Goal: Obtain resource: Download file/media

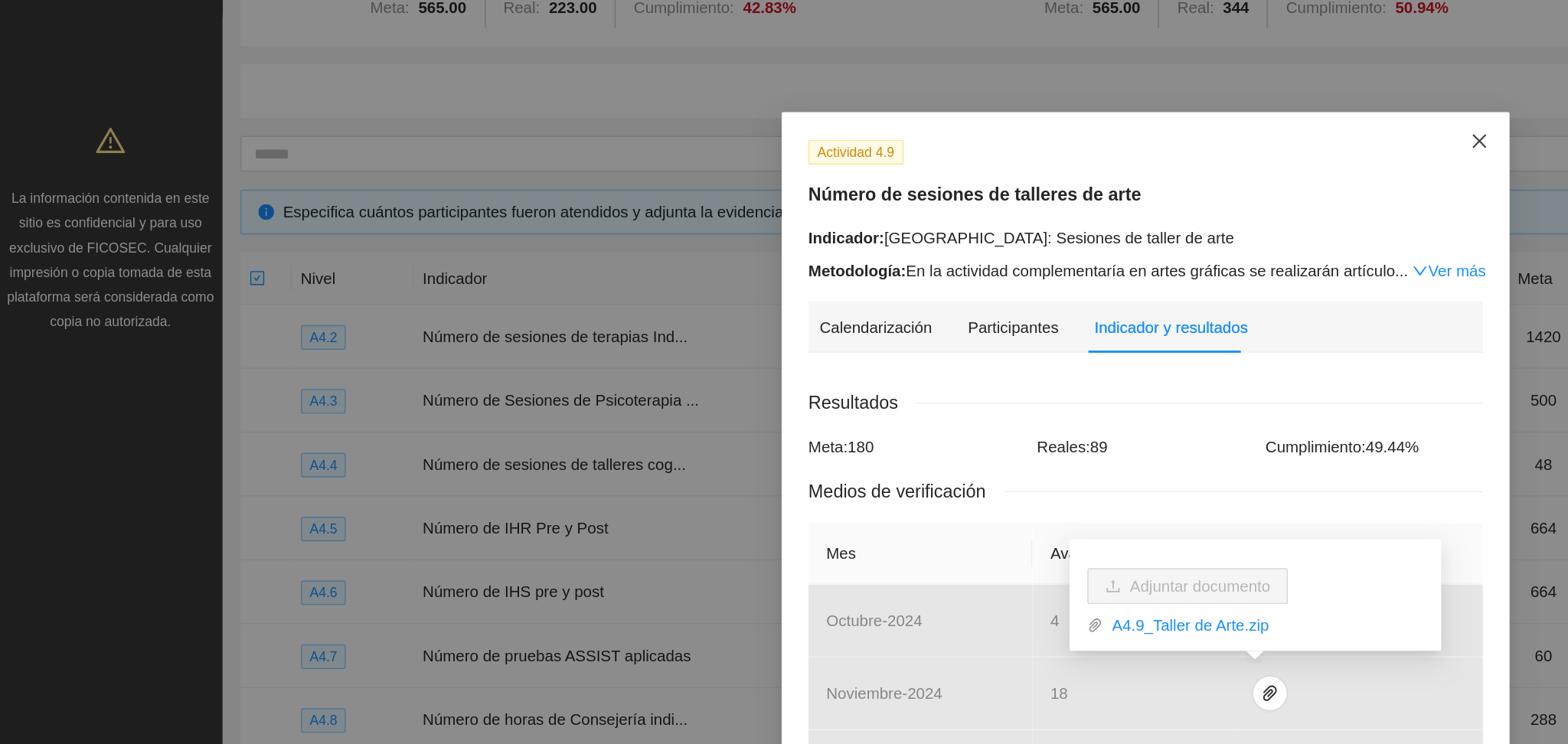
click at [1007, 101] on icon "close" at bounding box center [1012, 96] width 12 height 12
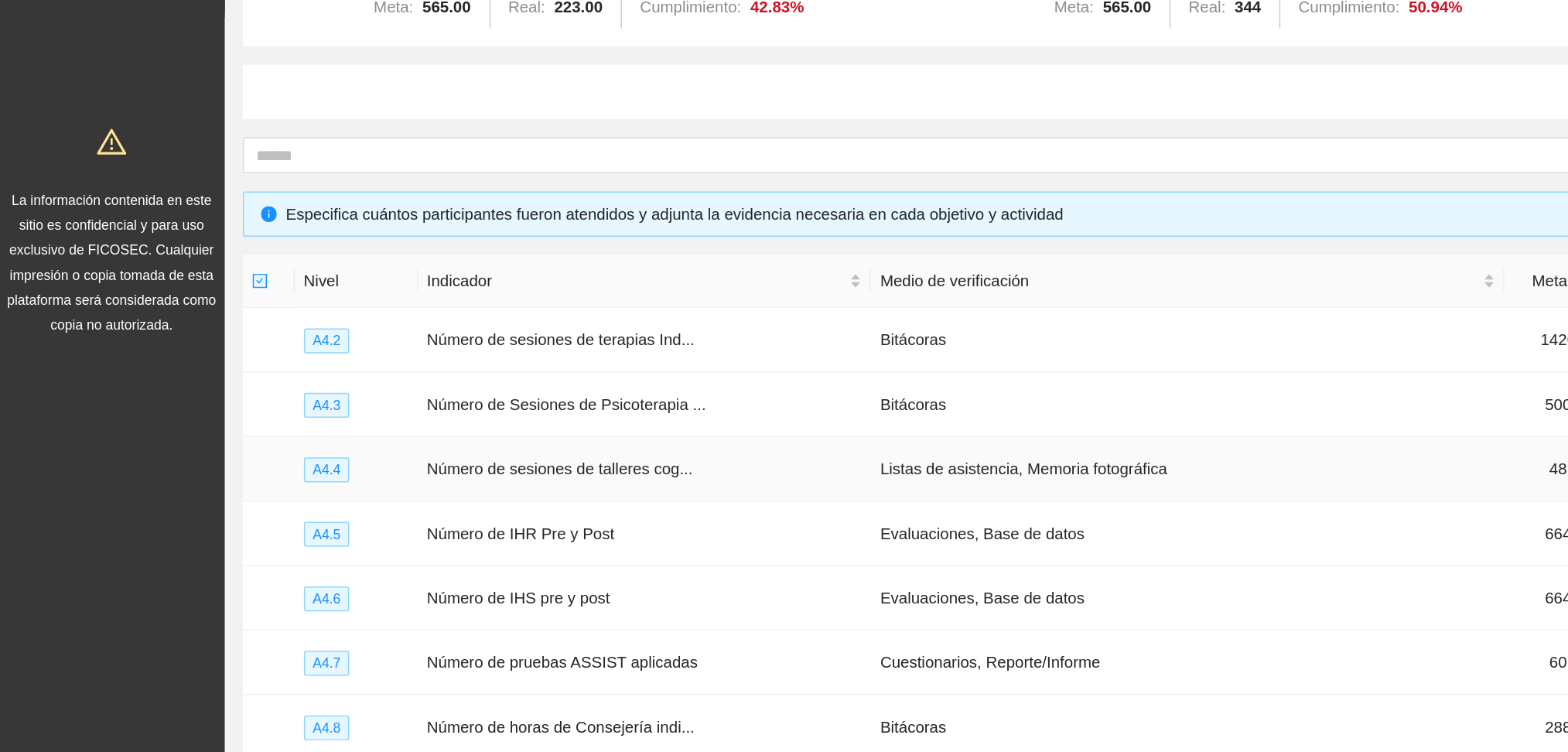
scroll to position [245, 0]
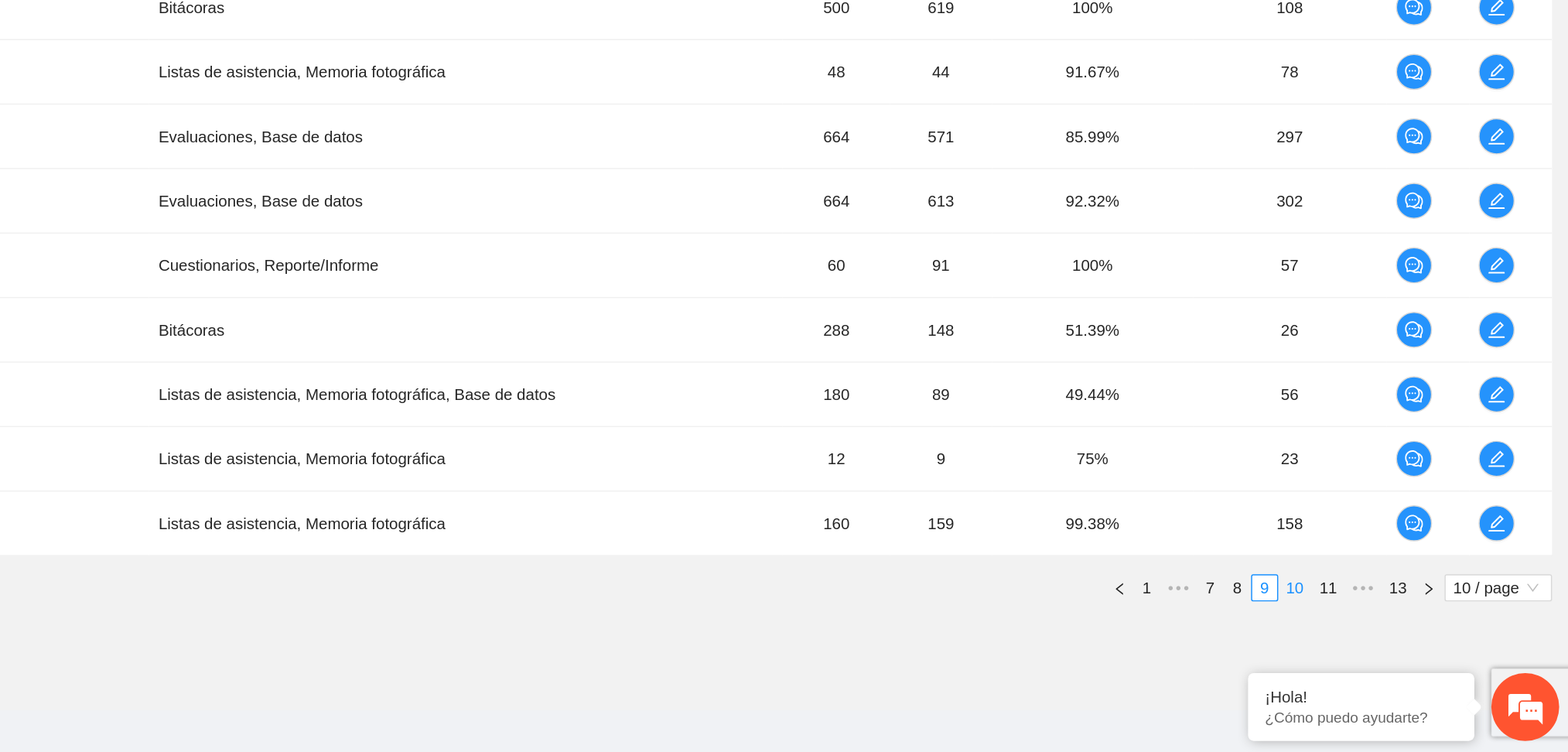
click at [1382, 631] on link "10" at bounding box center [1380, 640] width 22 height 17
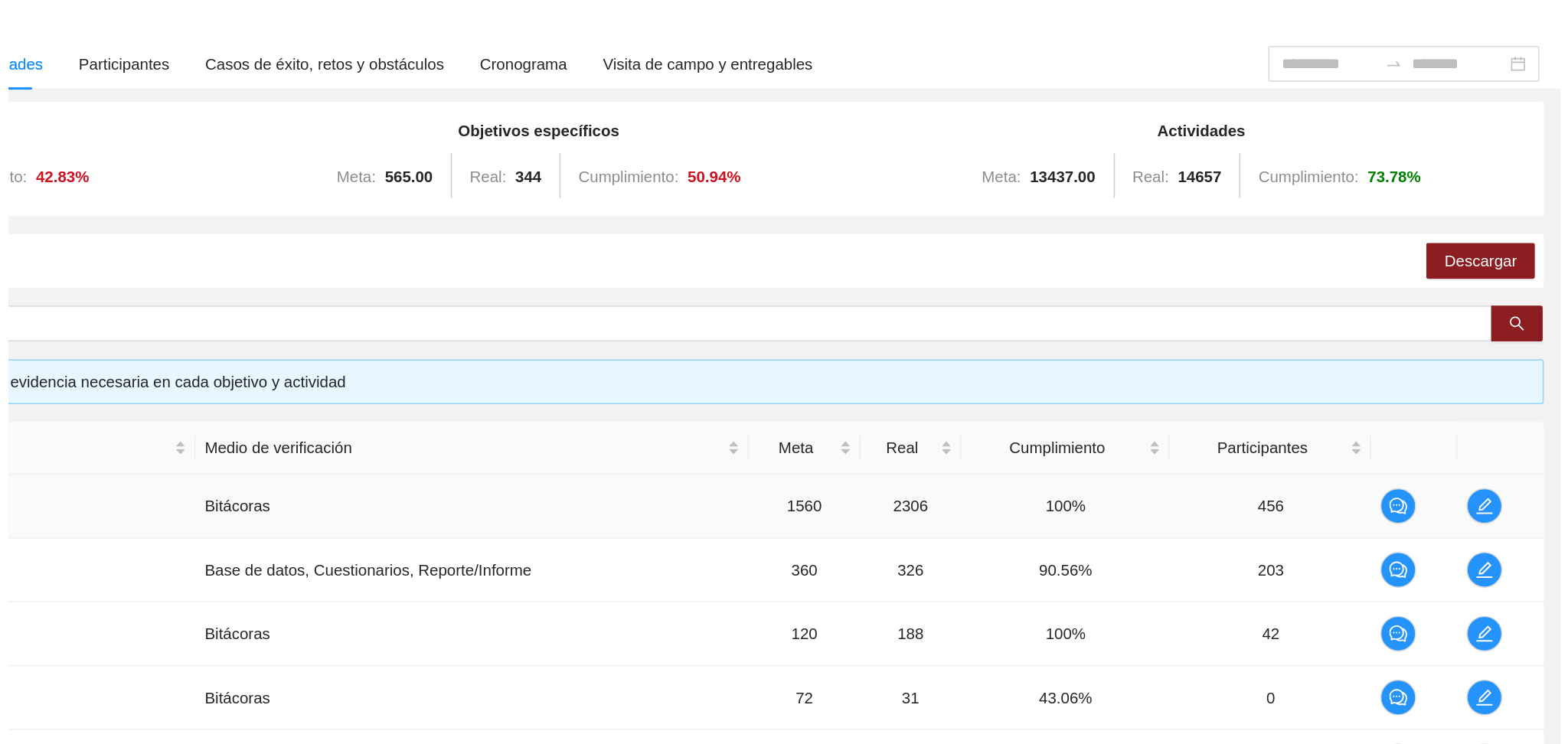
scroll to position [93, 0]
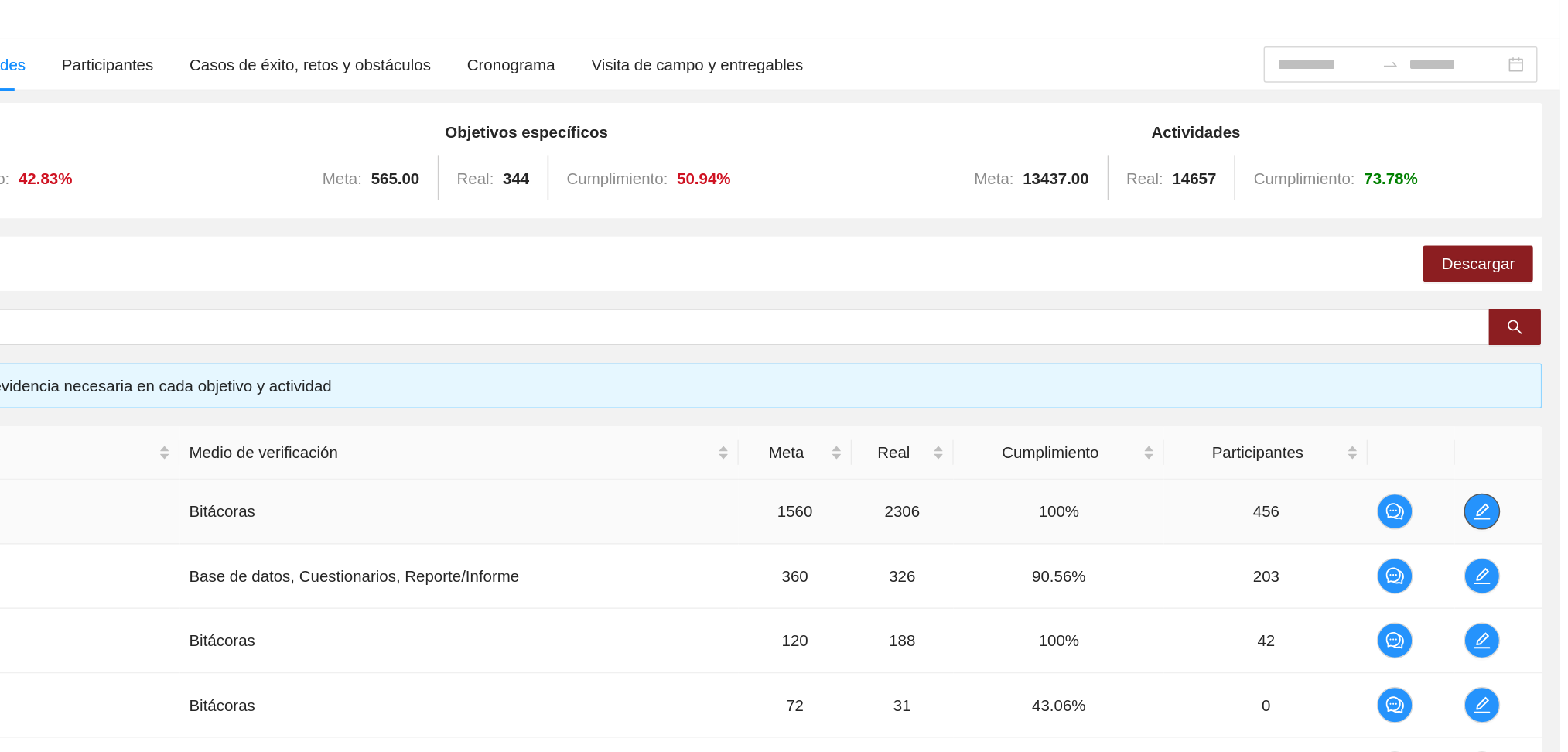
click at [1517, 355] on button "button" at bounding box center [1515, 350] width 24 height 24
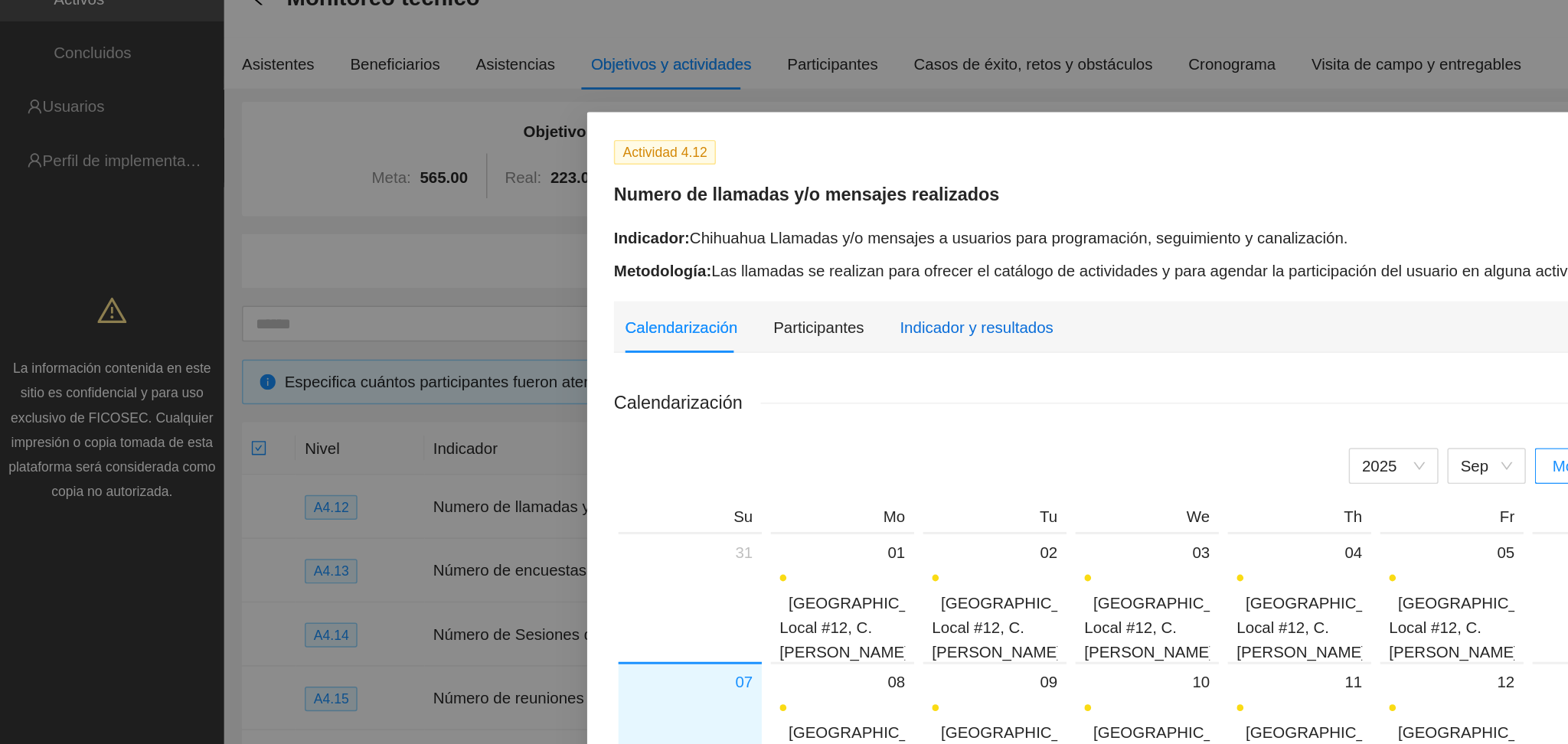
click at [615, 217] on div "Indicador y resultados" at bounding box center [667, 224] width 105 height 17
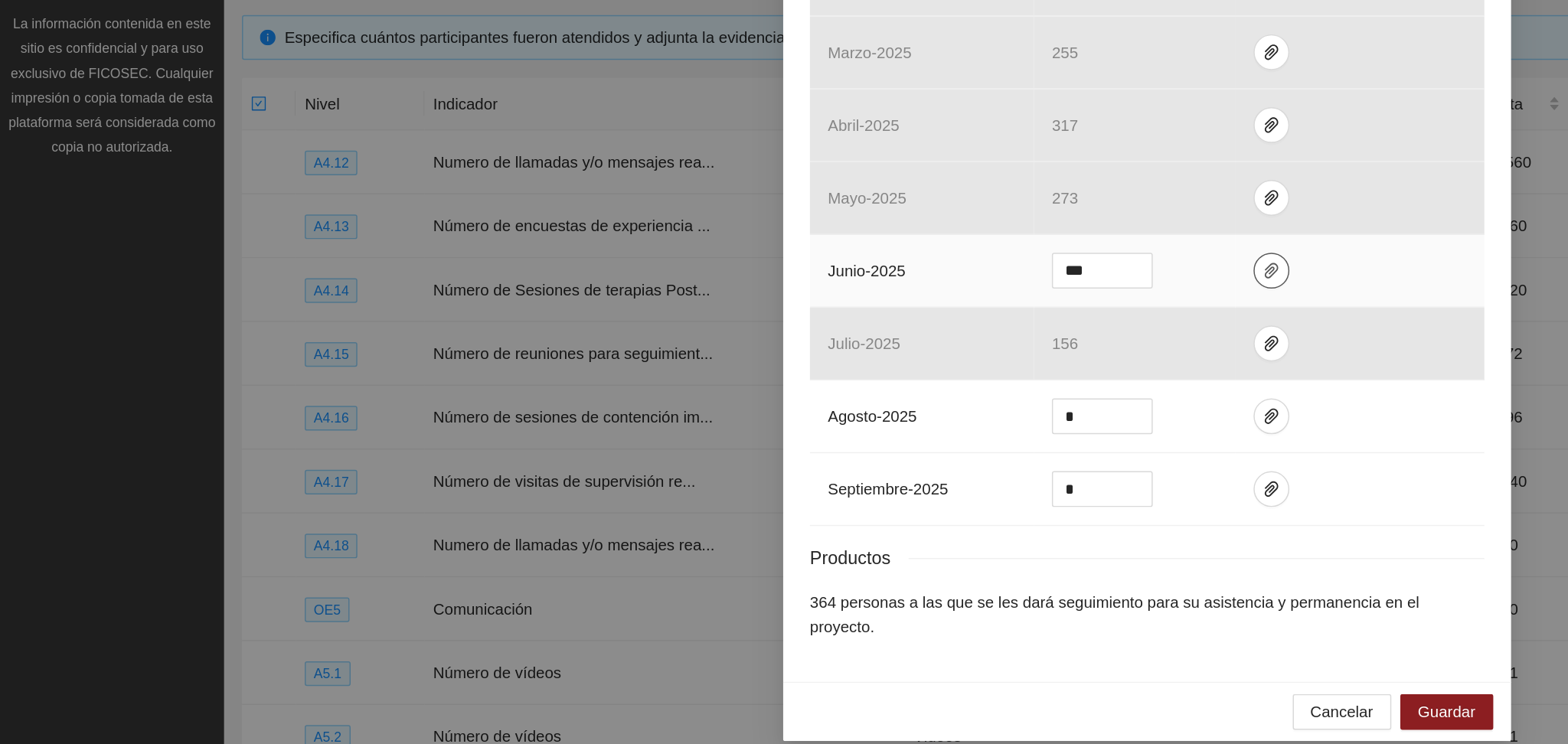
click at [863, 425] on icon "paper-clip" at bounding box center [869, 420] width 12 height 12
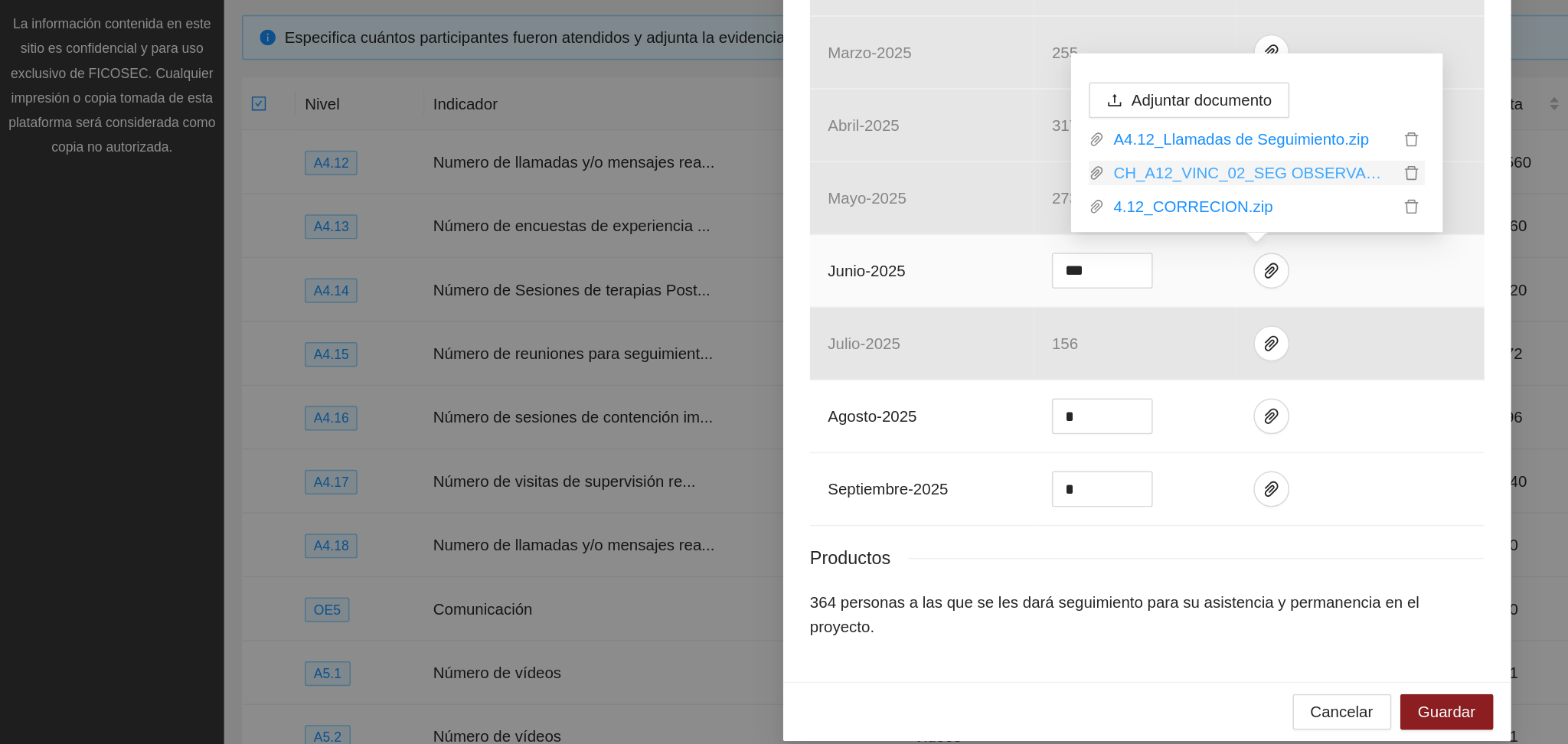
click at [813, 355] on link "CH_A12_VINC_02_SEG OBSERVACION.zip" at bounding box center [855, 354] width 201 height 17
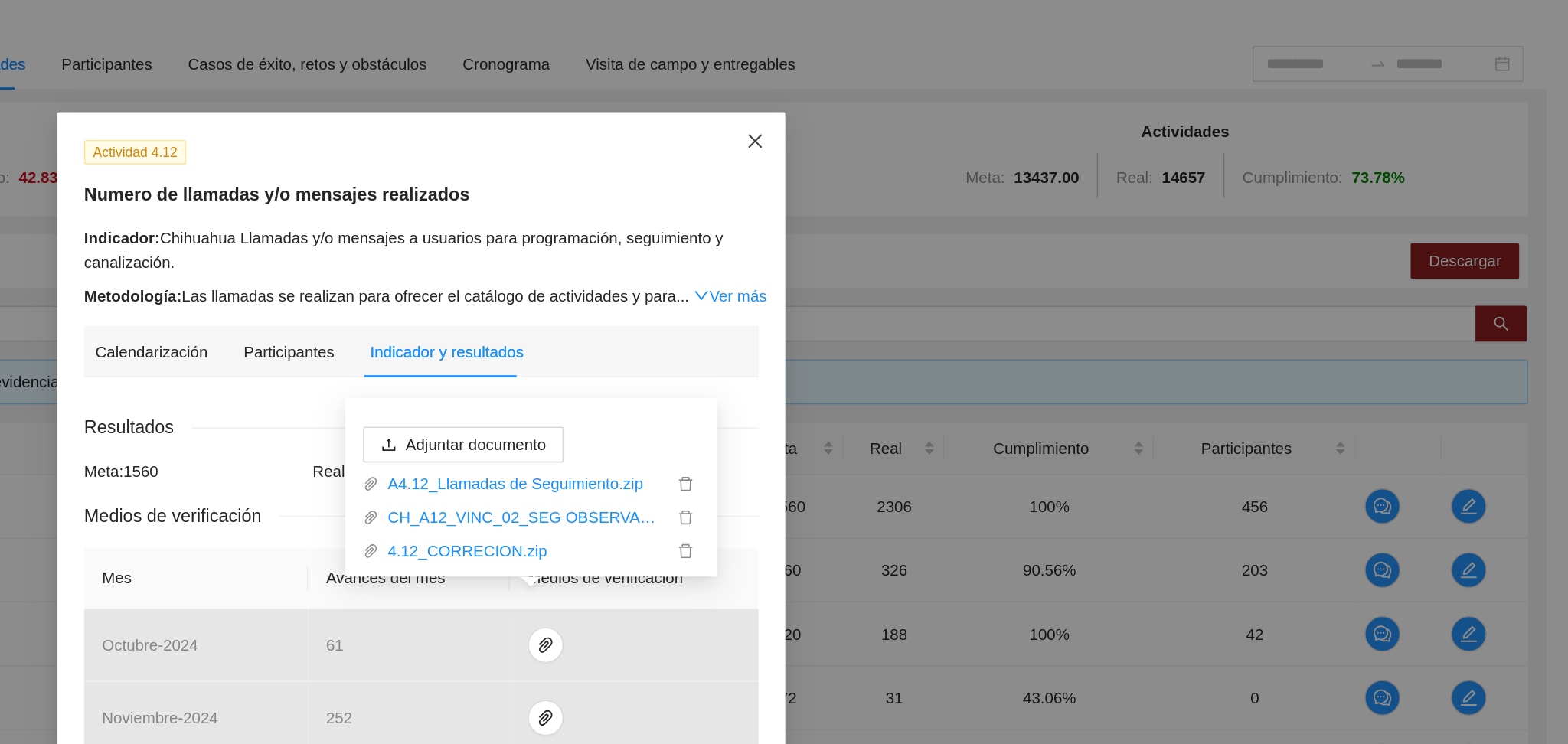
click at [1006, 96] on icon "close" at bounding box center [1012, 96] width 12 height 12
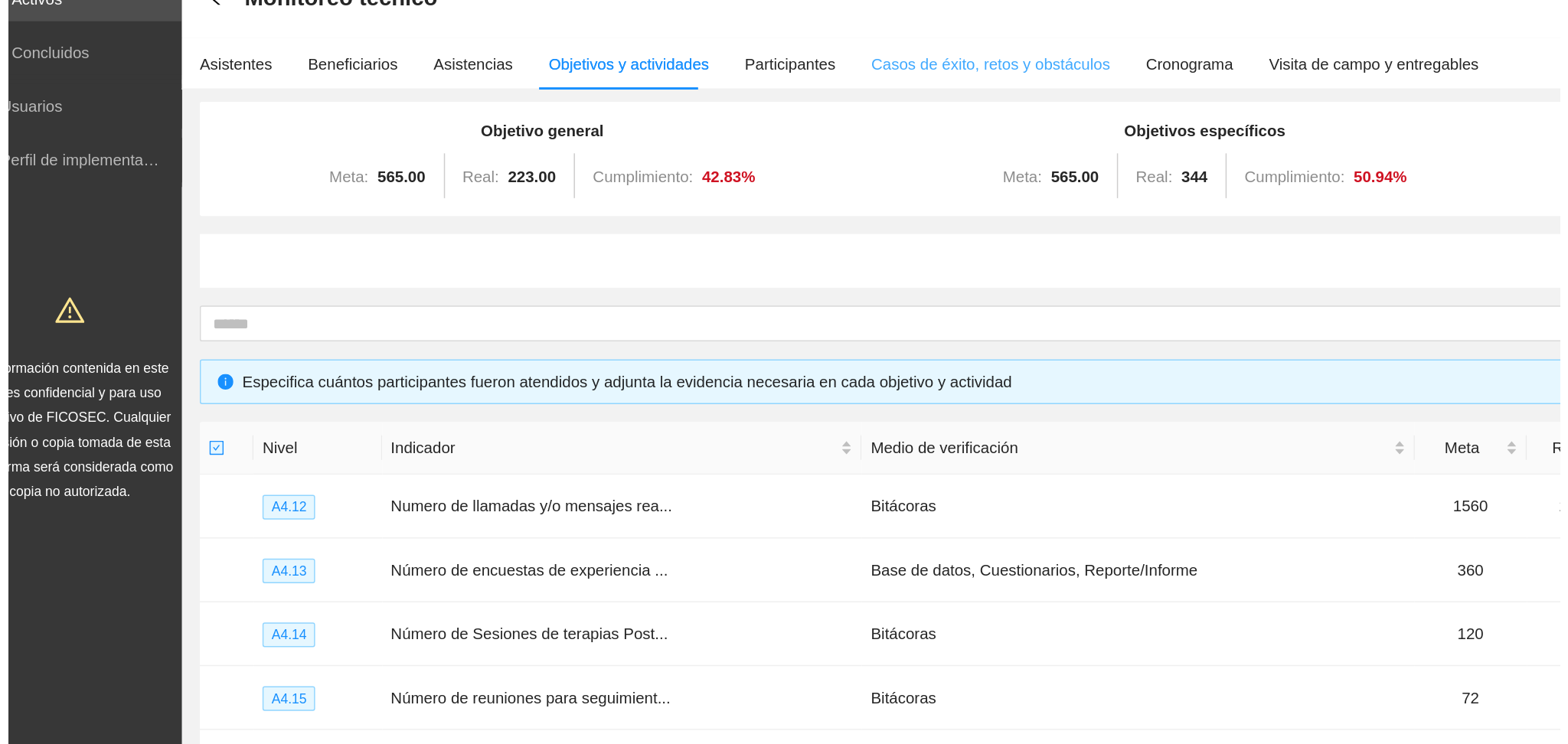
scroll to position [0, 0]
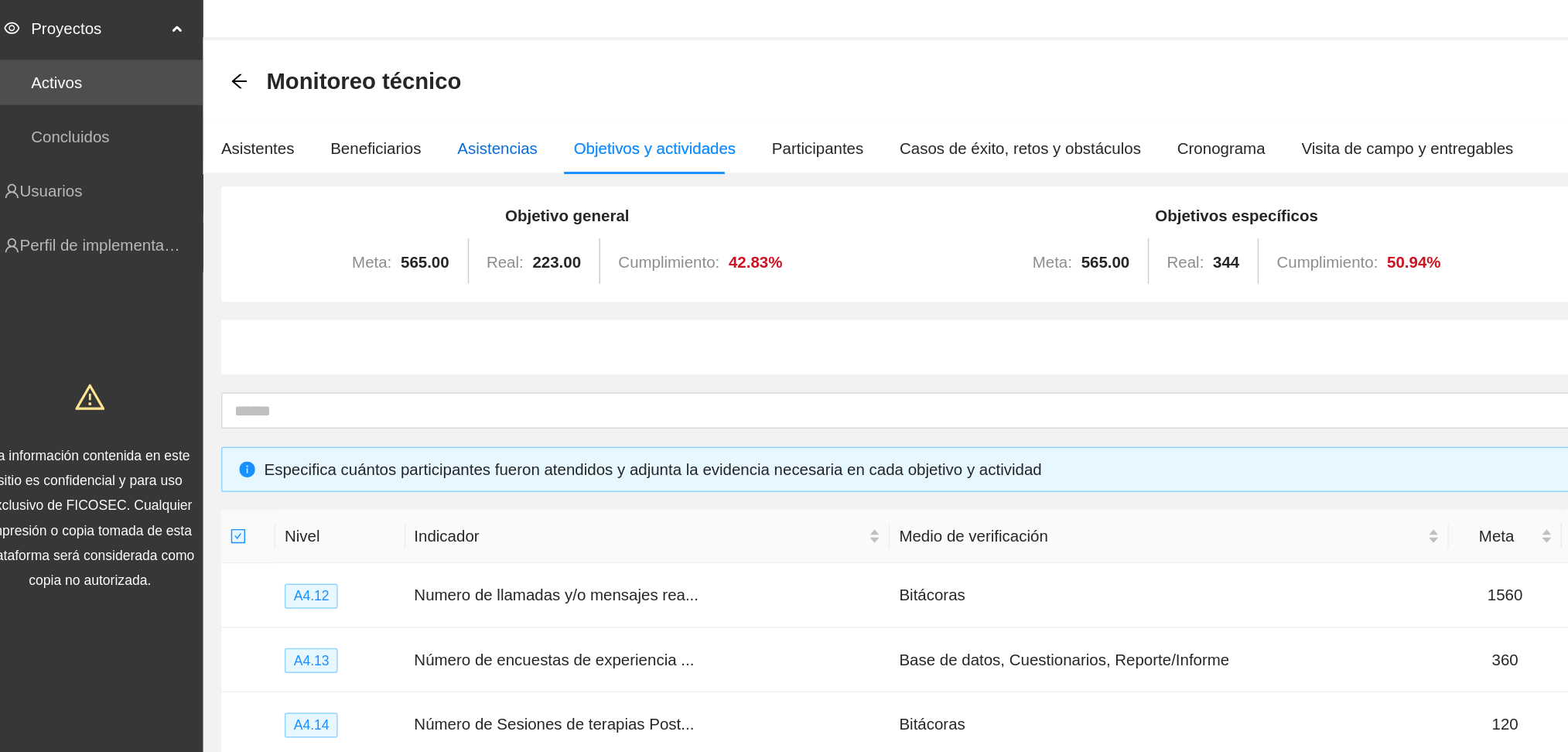
click at [355, 143] on div "Asistencias" at bounding box center [356, 138] width 55 height 17
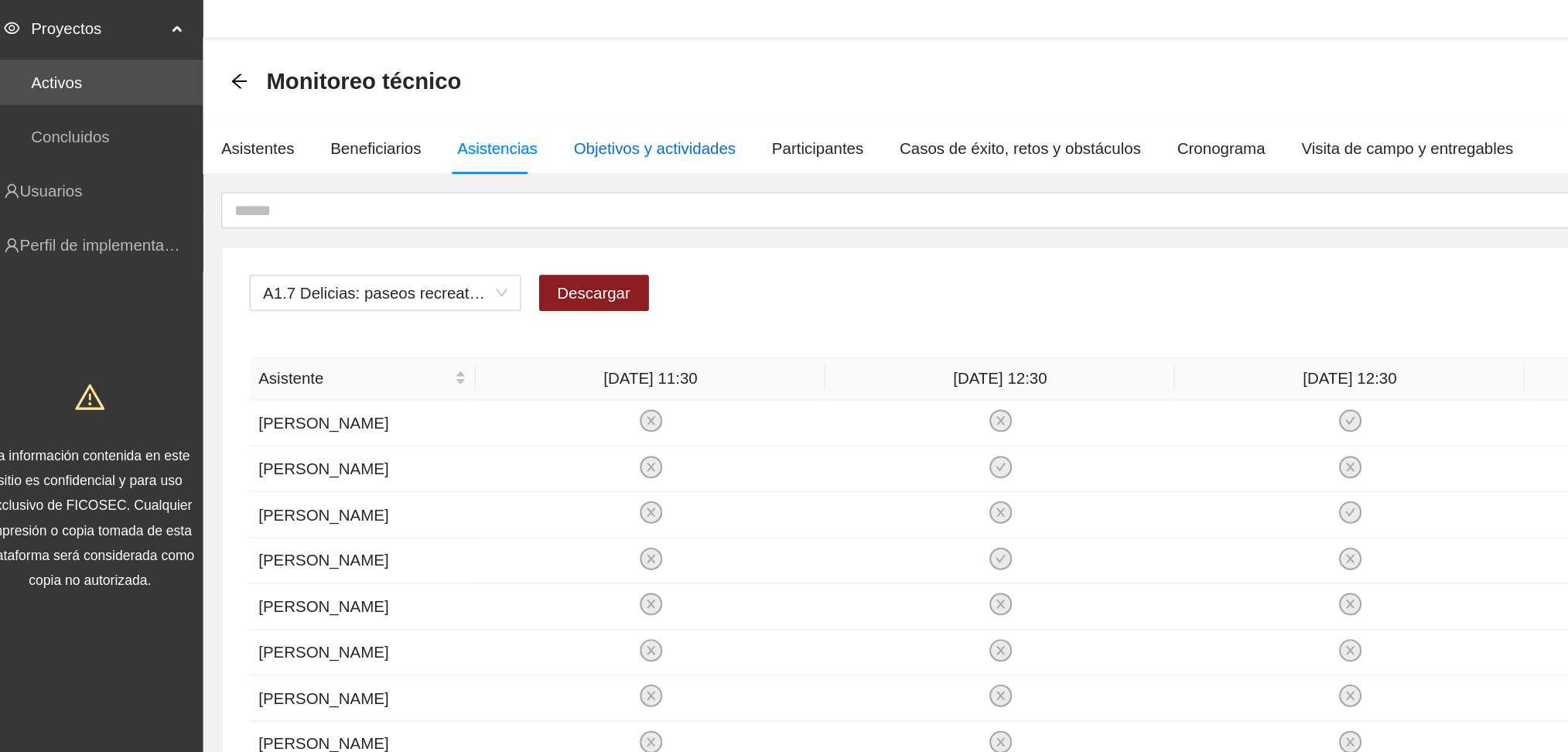
click at [466, 130] on div "Objetivos y actividades" at bounding box center [463, 138] width 111 height 17
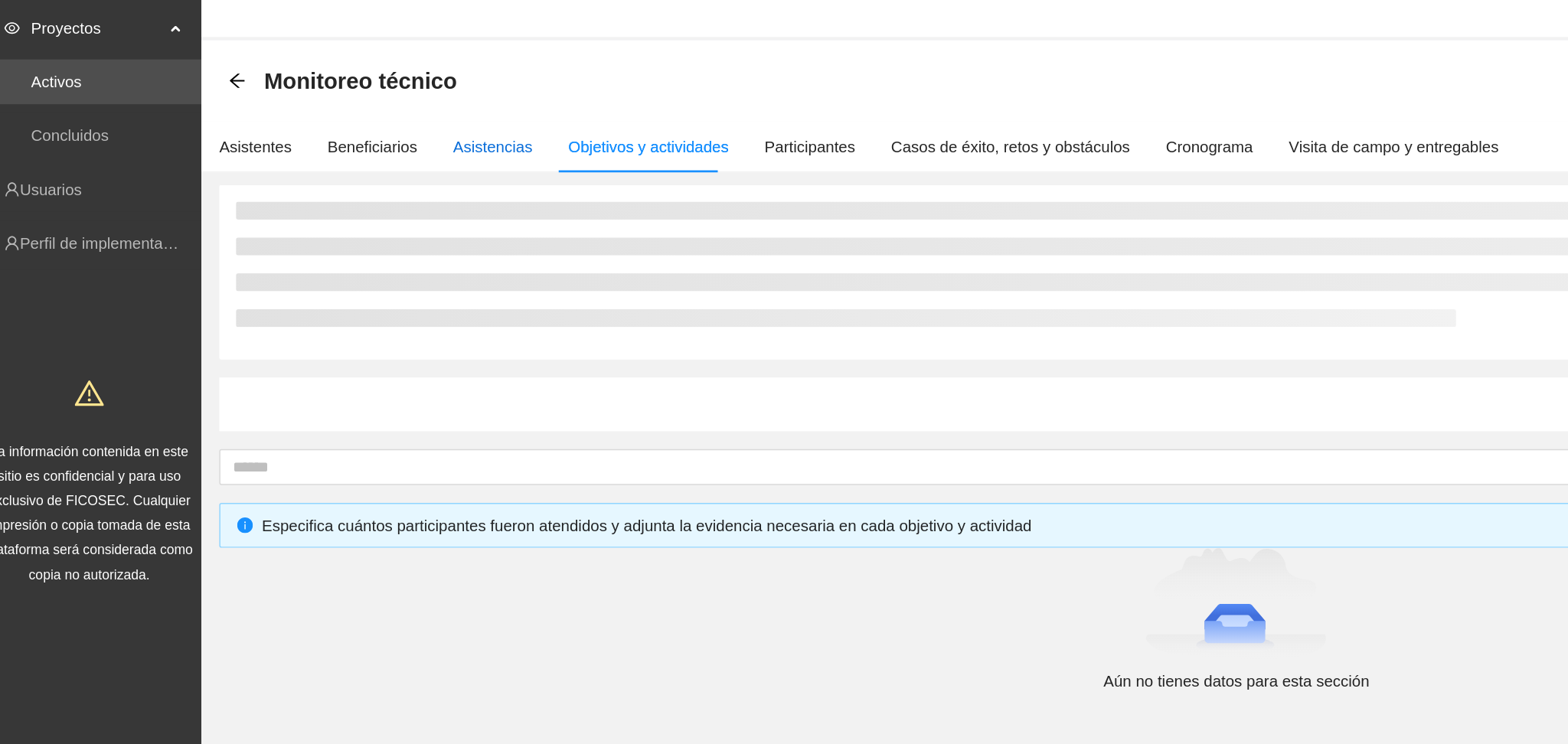
click at [354, 143] on div "Asistencias" at bounding box center [352, 136] width 54 height 17
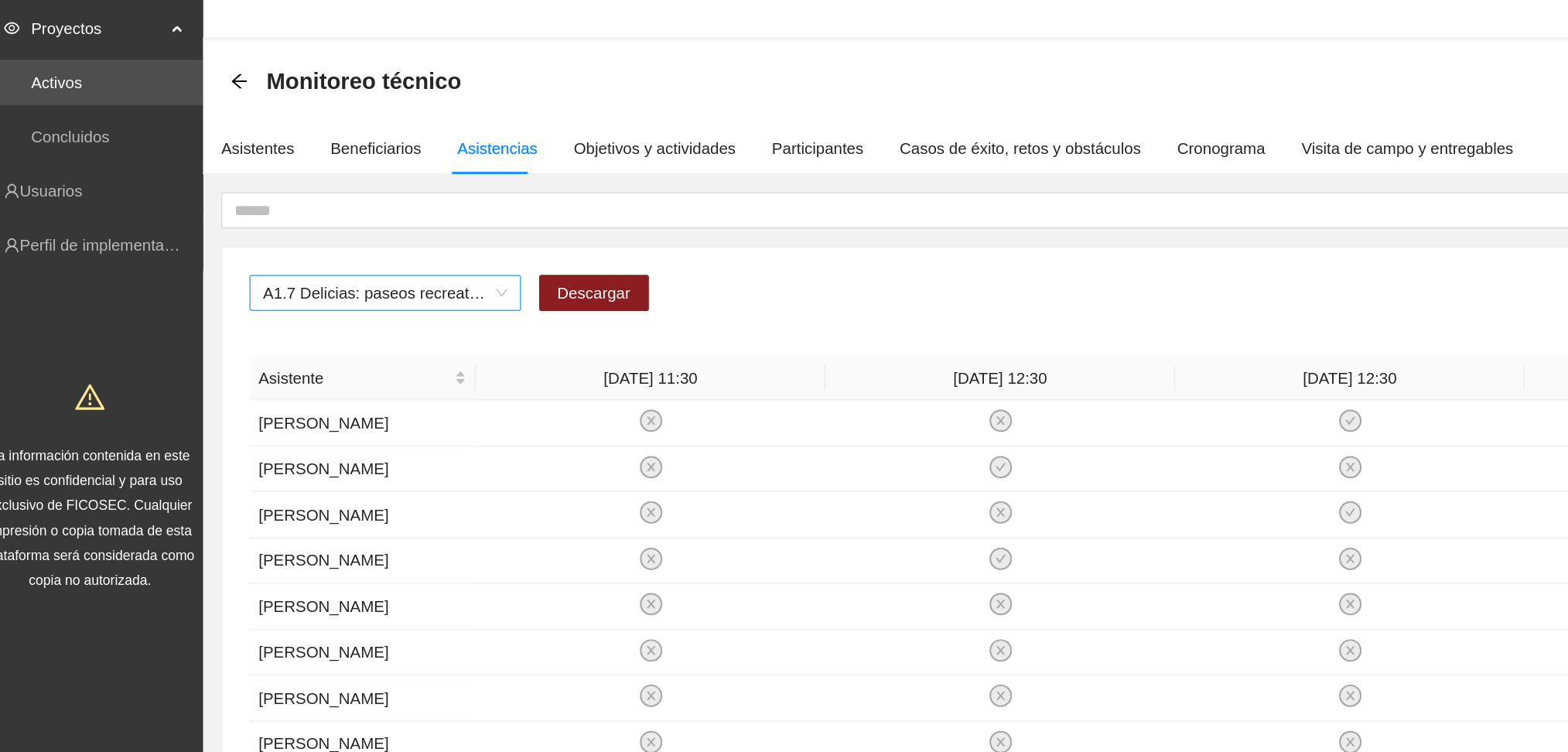
click at [345, 239] on span "A1.7 Delicias: paseos recreativos" at bounding box center [279, 237] width 167 height 24
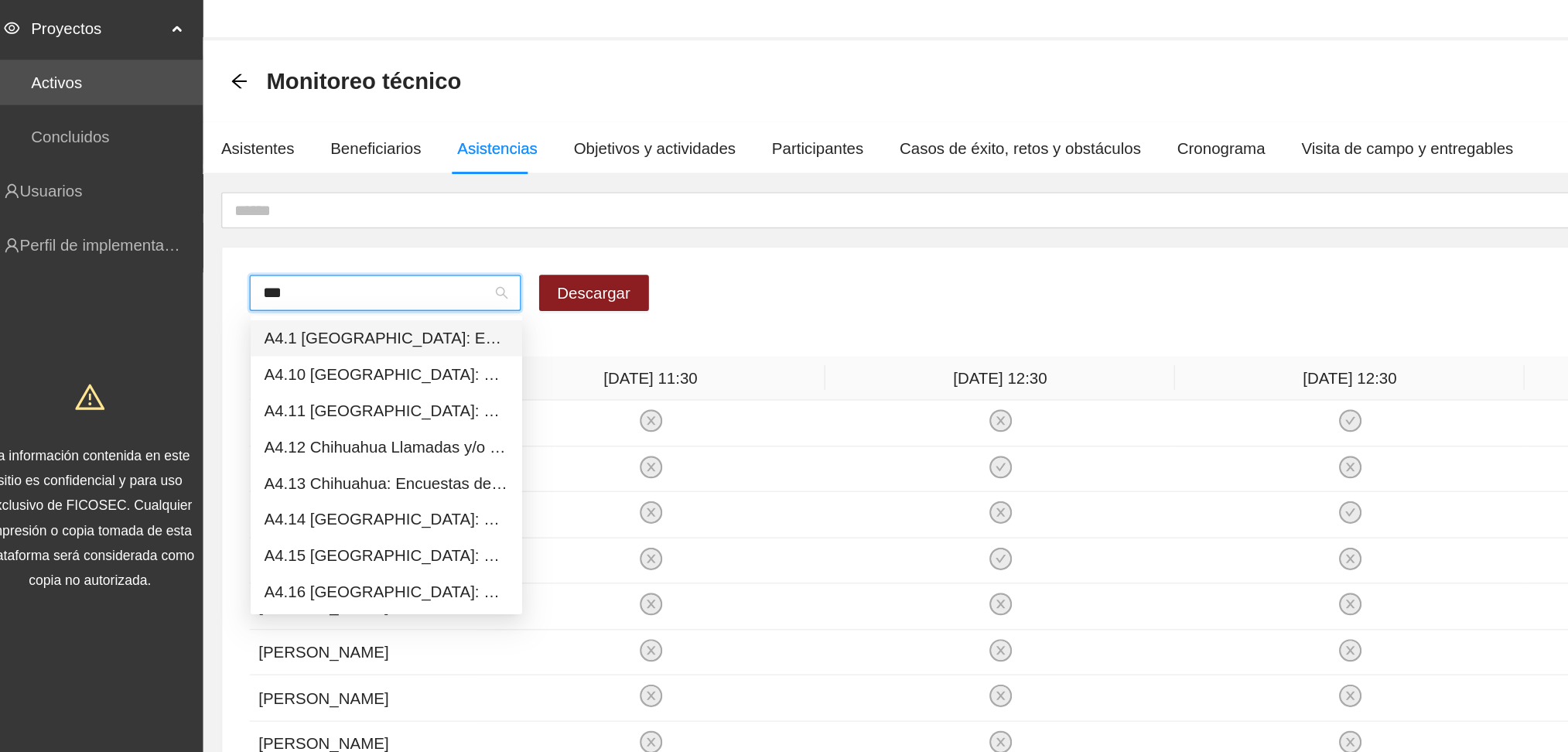
type input "****"
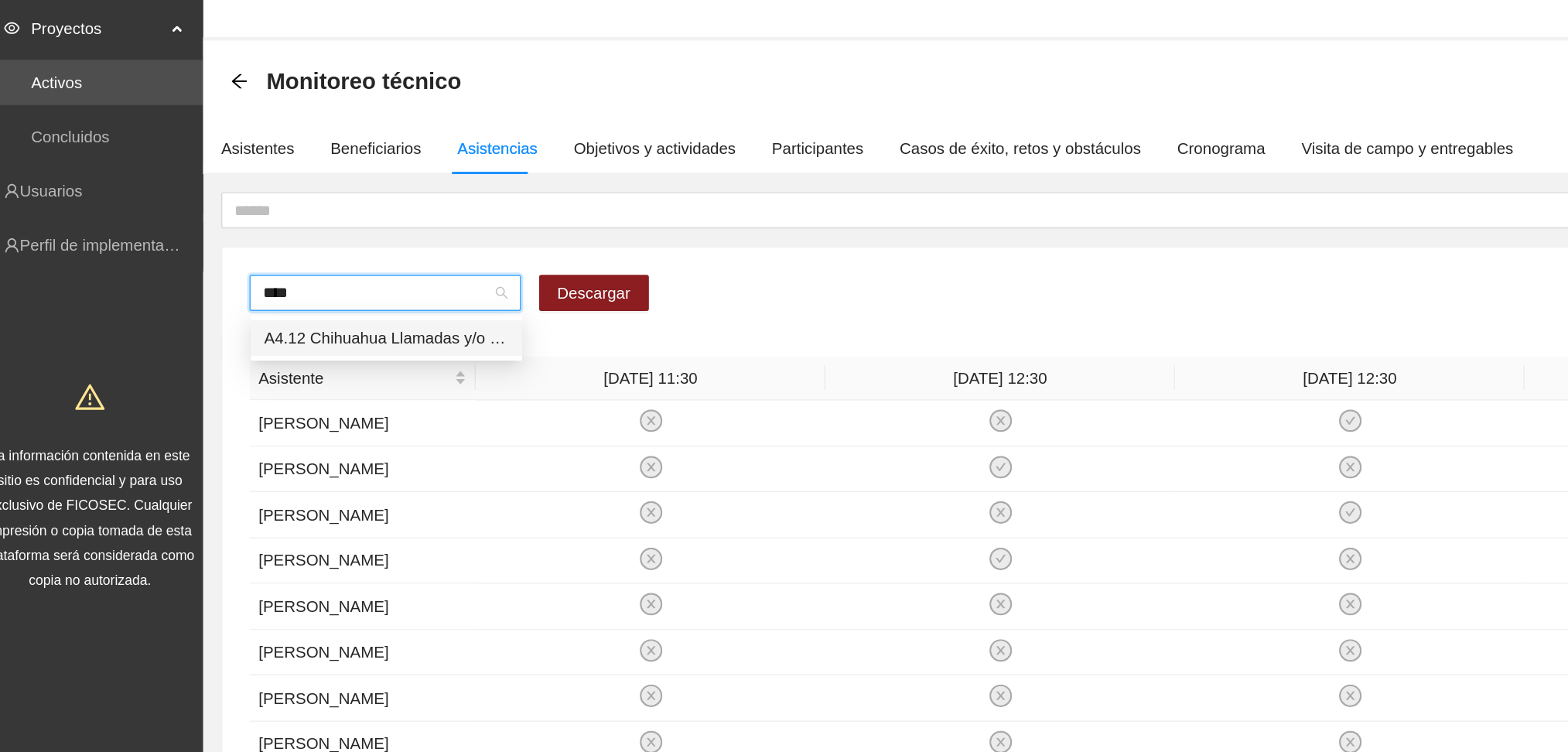
click at [332, 268] on div "A4.12 Chihuahua Llamadas y/o mensajes a usuarios para programación, seguimiento…" at bounding box center [280, 268] width 167 height 17
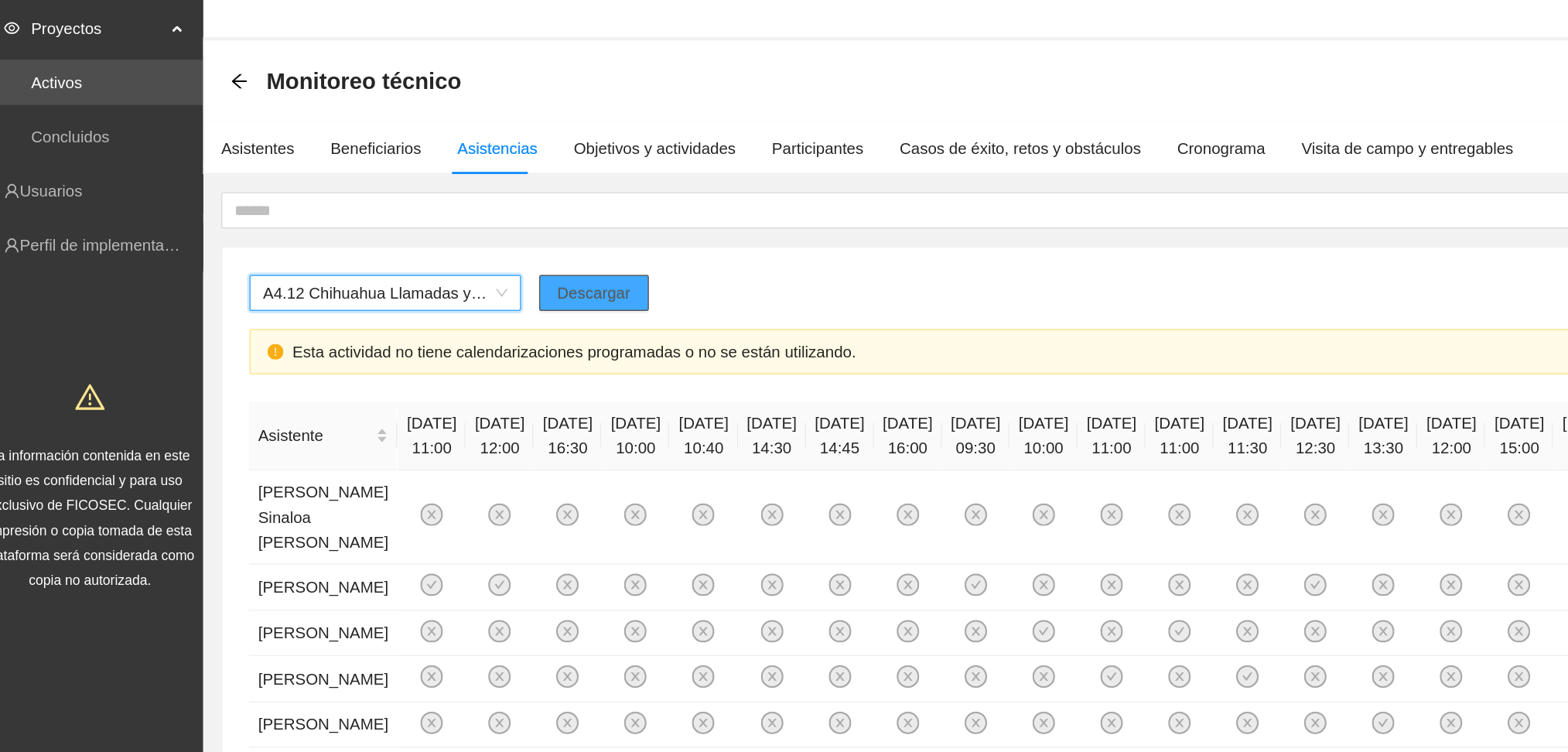
click at [443, 240] on span "Descargar" at bounding box center [422, 237] width 50 height 17
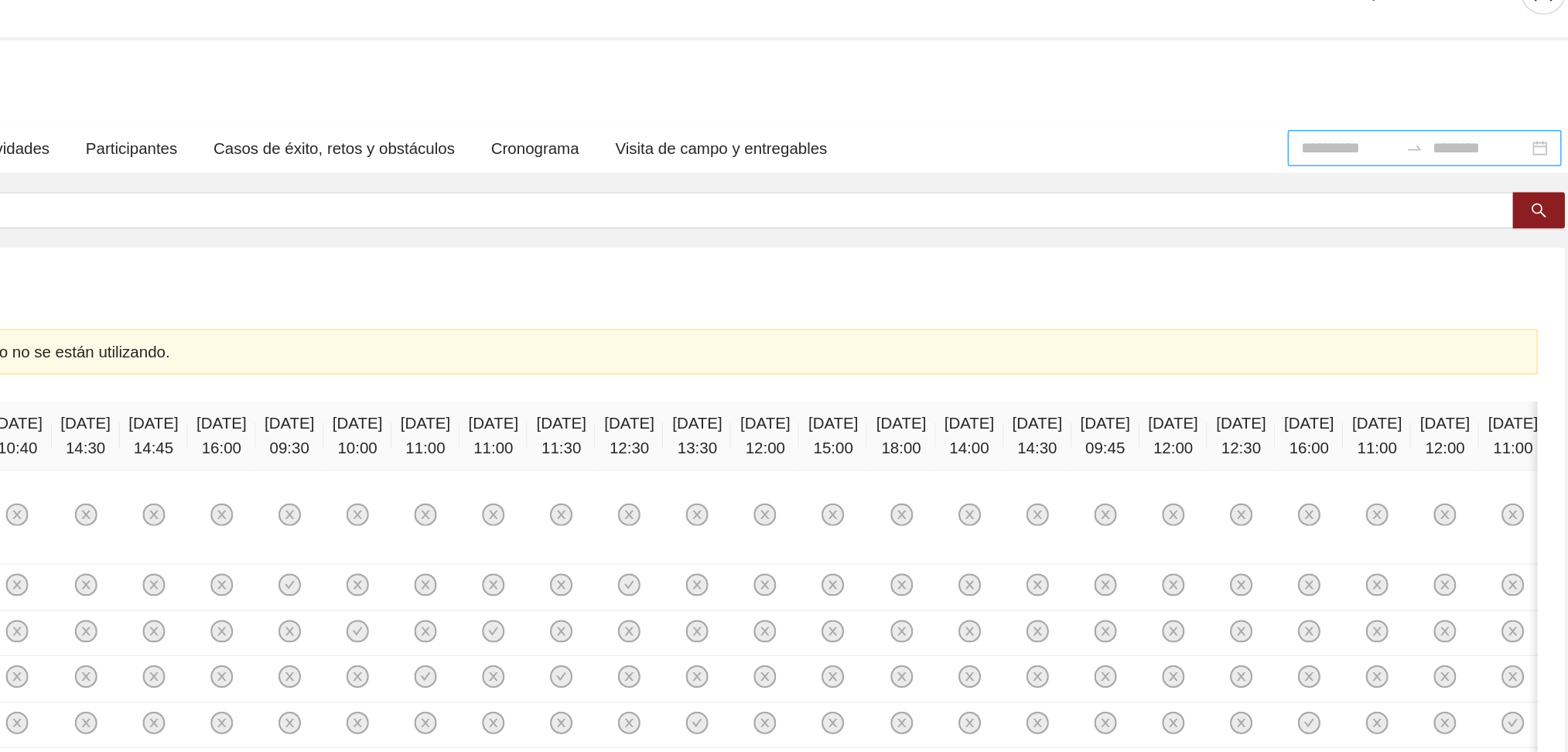
click at [1384, 143] on input at bounding box center [1407, 138] width 65 height 17
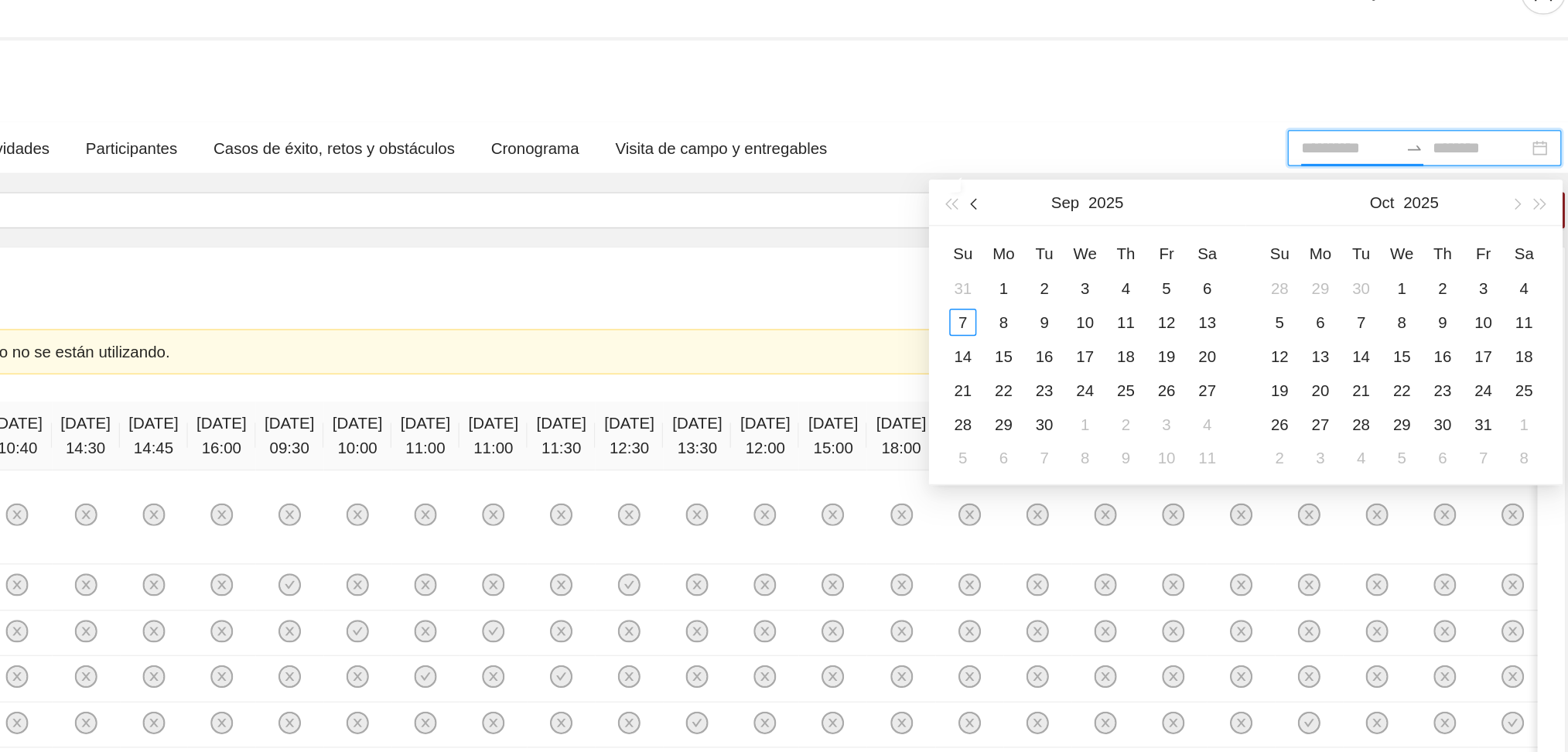
click at [1153, 173] on span "button" at bounding box center [1152, 175] width 8 height 8
click at [1150, 178] on span "button" at bounding box center [1152, 175] width 8 height 8
type input "**********"
click at [1147, 175] on button "button" at bounding box center [1152, 175] width 17 height 31
type input "**********"
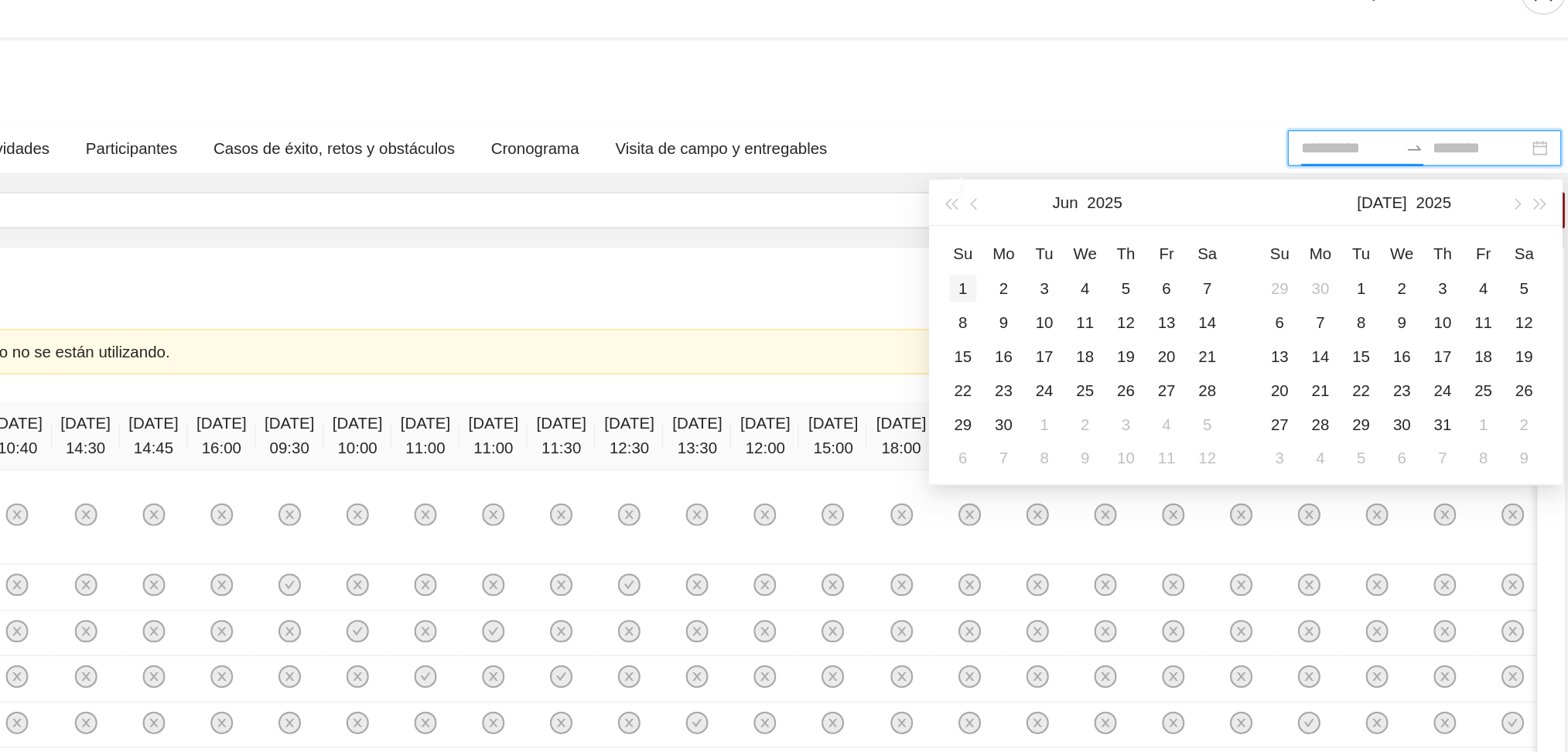
click at [1143, 232] on div "1" at bounding box center [1142, 233] width 18 height 18
type input "**********"
click at [1169, 327] on div "30" at bounding box center [1170, 326] width 18 height 18
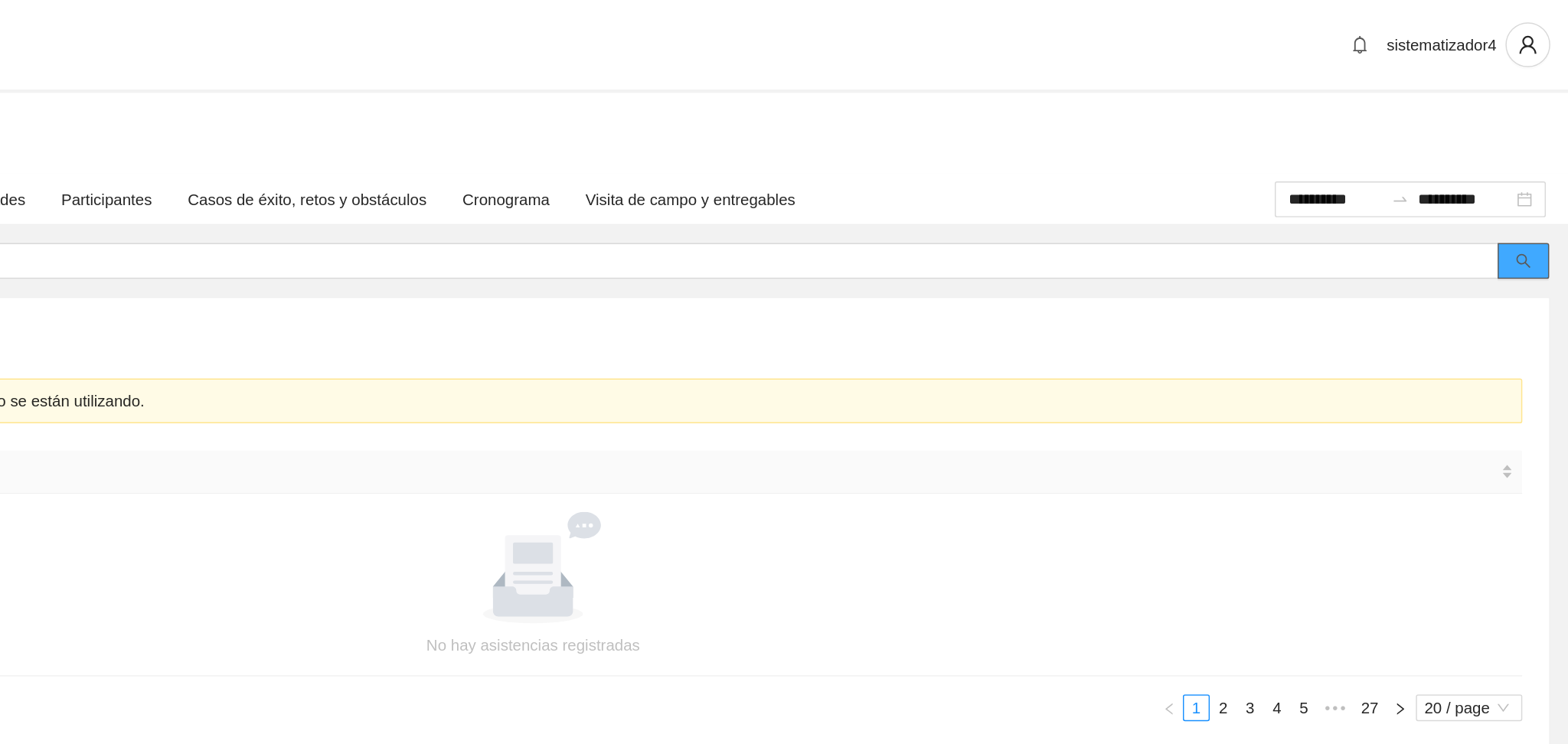
click at [1534, 176] on icon "search" at bounding box center [1537, 178] width 10 height 10
click at [1534, 175] on icon "search" at bounding box center [1538, 179] width 10 height 10
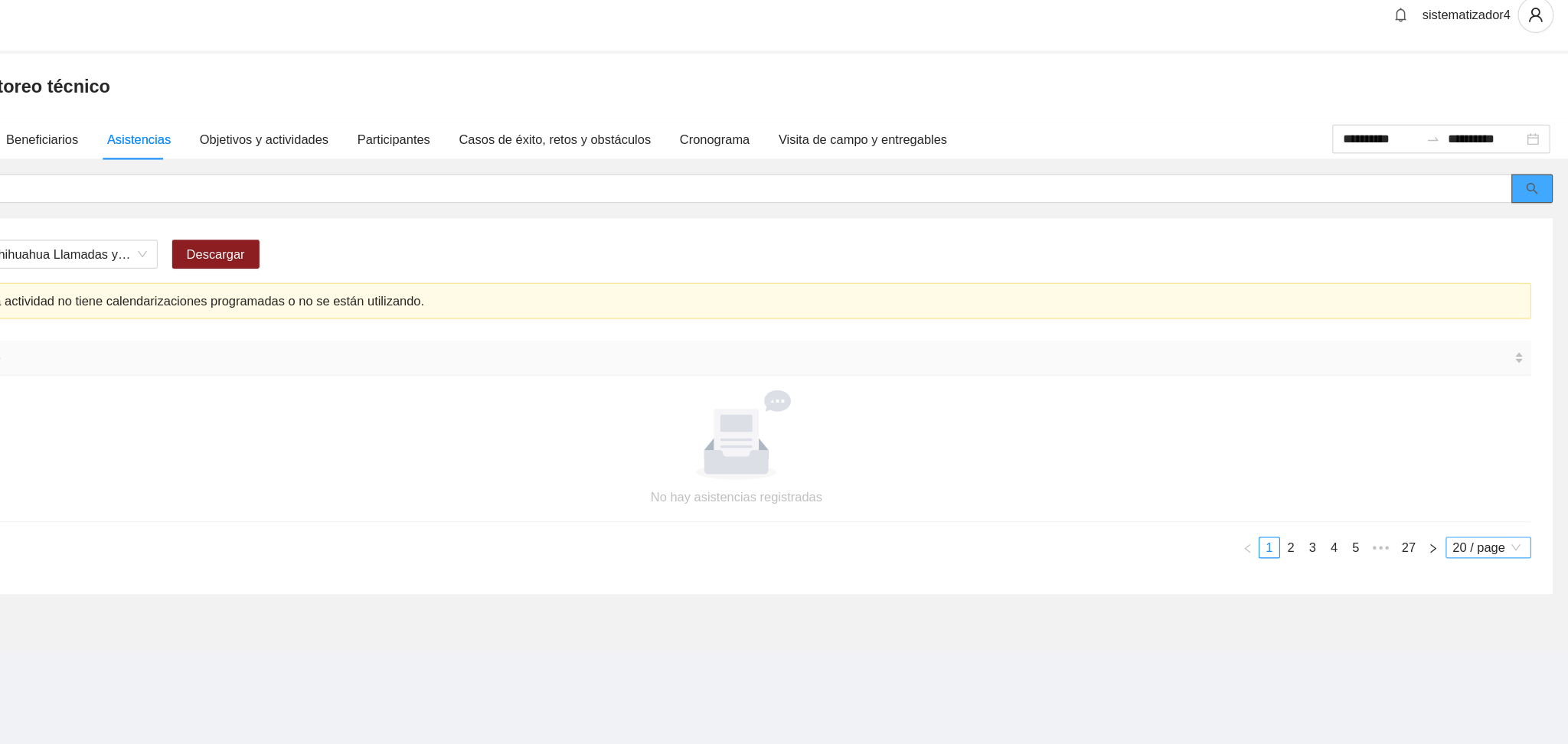
click at [1497, 480] on span "20 / page" at bounding box center [1500, 484] width 60 height 17
click at [1495, 585] on div "100 / page" at bounding box center [1501, 585] width 55 height 17
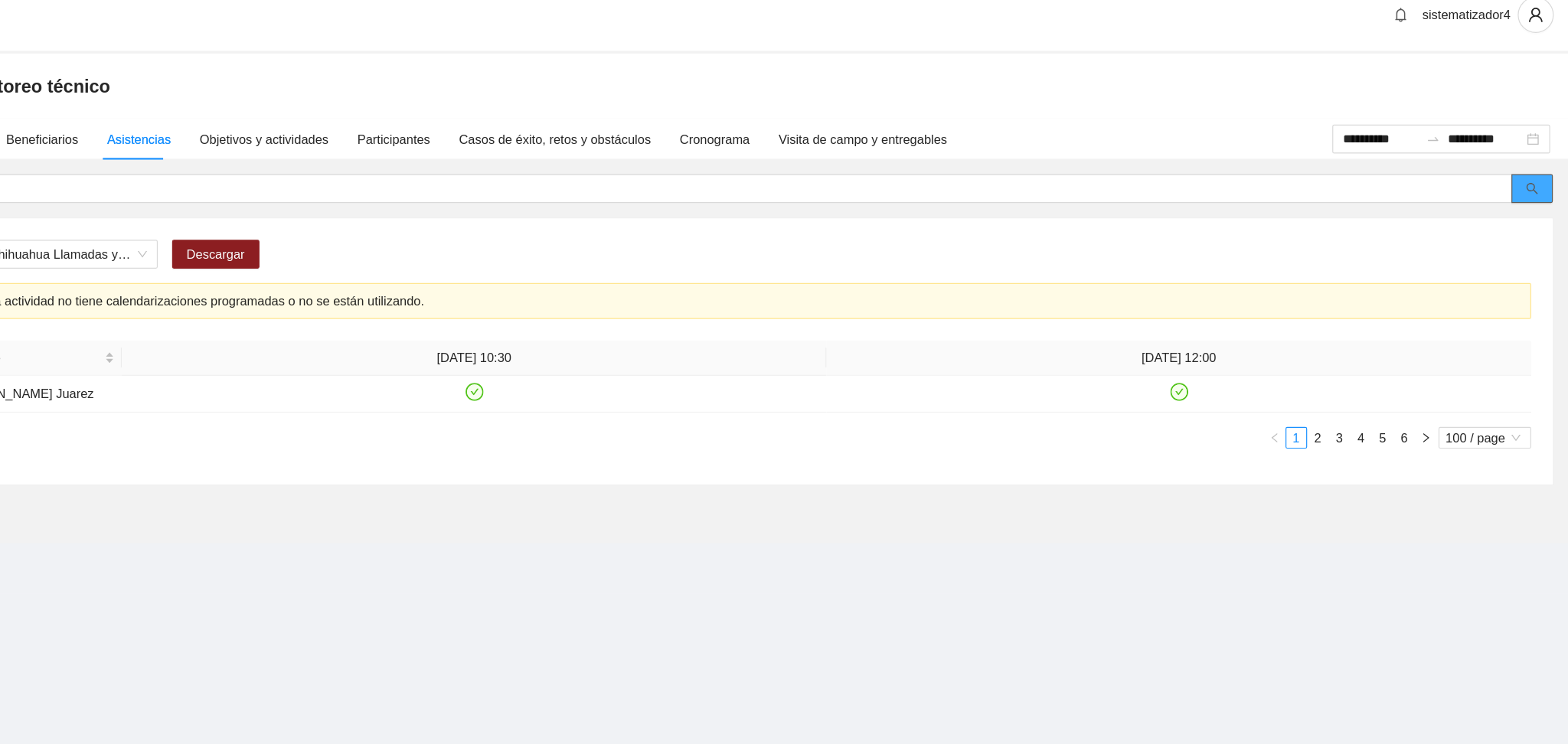
click at [1531, 183] on button "button" at bounding box center [1537, 178] width 35 height 24
click at [1467, 391] on div "20 / page" at bounding box center [1500, 390] width 72 height 18
click at [1494, 487] on div "100 / page" at bounding box center [1501, 492] width 55 height 17
click at [1535, 186] on button "button" at bounding box center [1537, 178] width 35 height 24
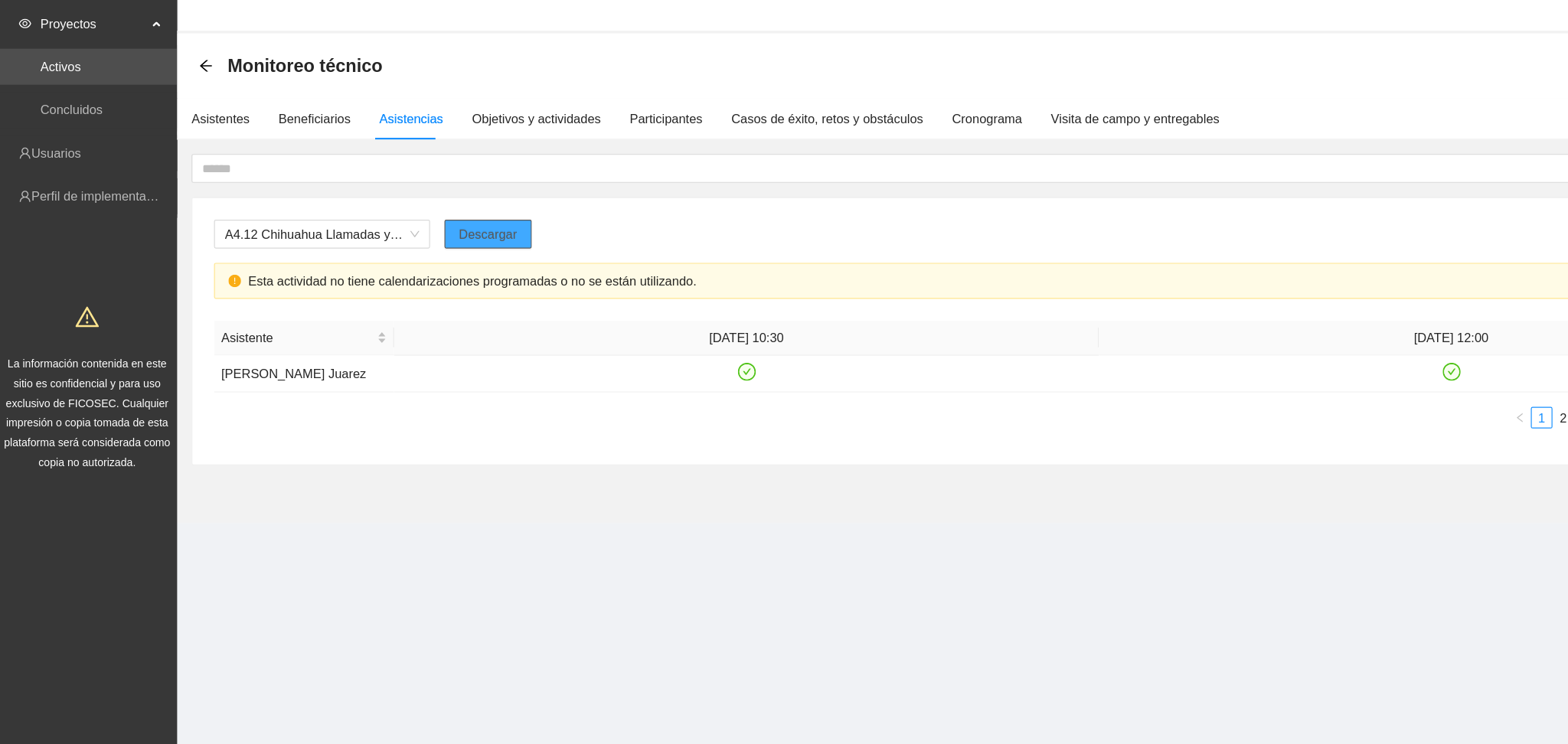
click at [397, 231] on span "Descargar" at bounding box center [418, 234] width 50 height 17
click at [174, 124] on div "Asistentes" at bounding box center [190, 136] width 50 height 35
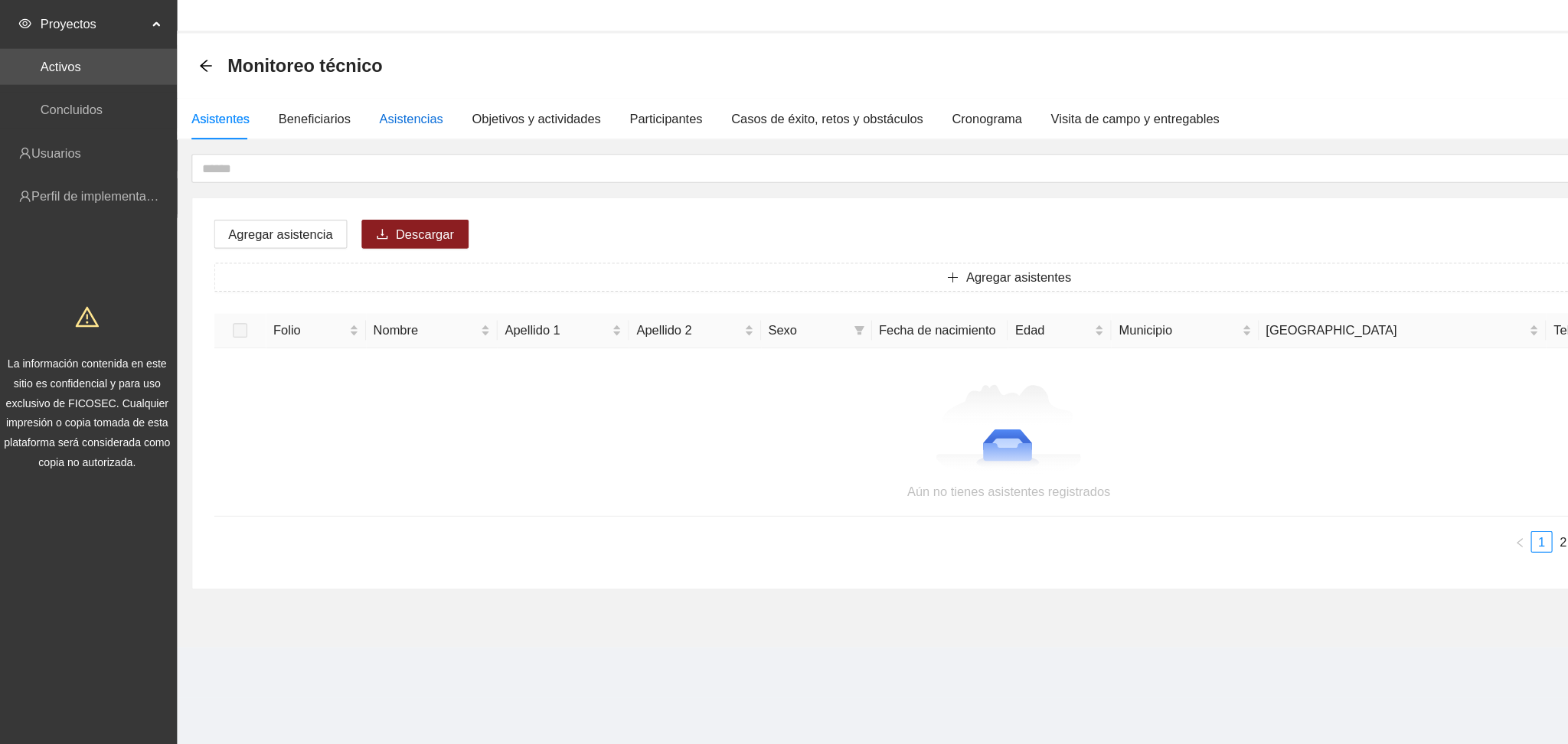
click at [341, 140] on div "Asistencias" at bounding box center [352, 136] width 54 height 17
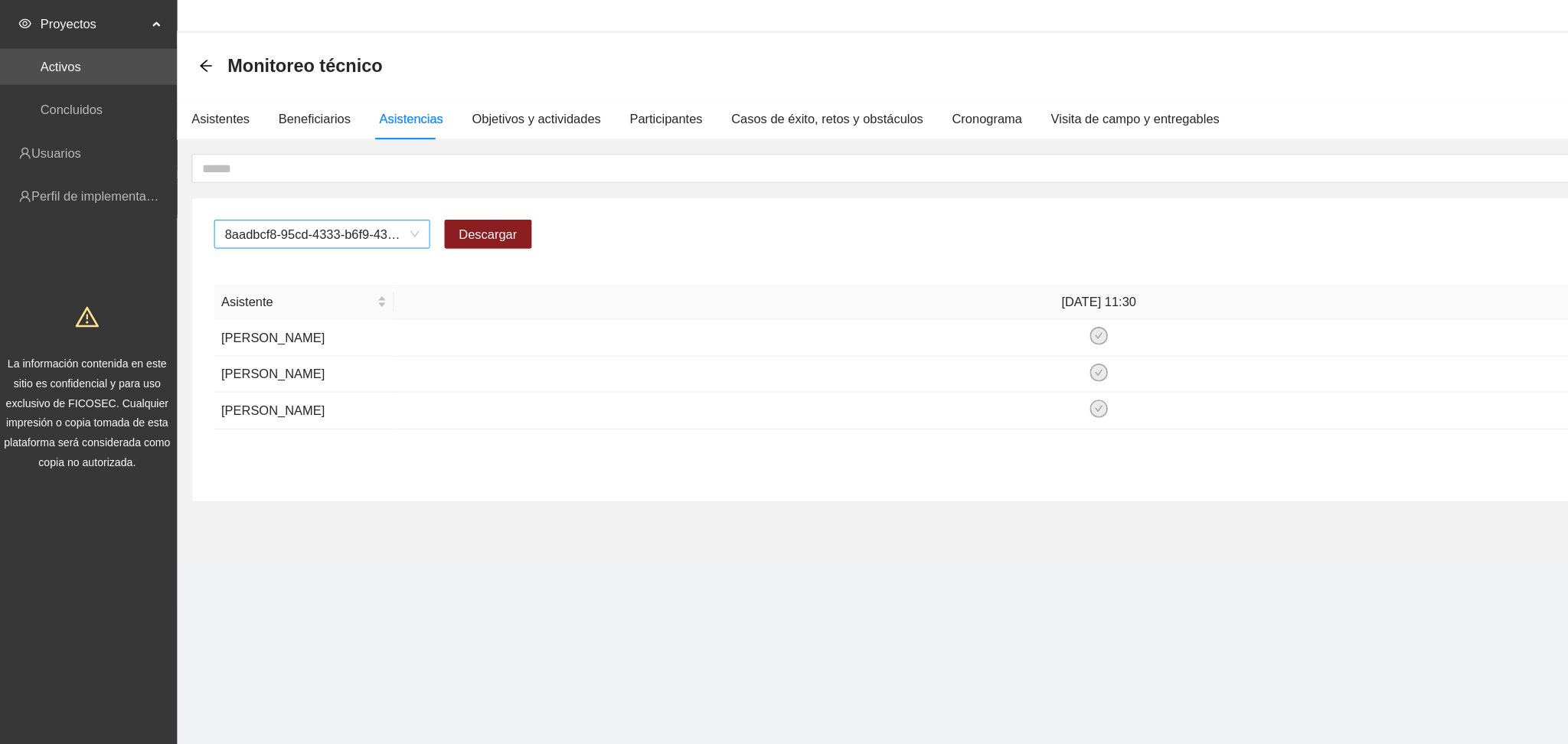
click at [284, 237] on span "8aadbcf8-95cd-4333-b6f9-4314c3142350" at bounding box center [276, 234] width 165 height 23
type input "****"
click at [295, 228] on span "8aadbcf8-95cd-4333-b6f9-4314c3142350" at bounding box center [276, 234] width 165 height 23
type input "****"
click at [344, 137] on div "Asistencias" at bounding box center [352, 136] width 54 height 17
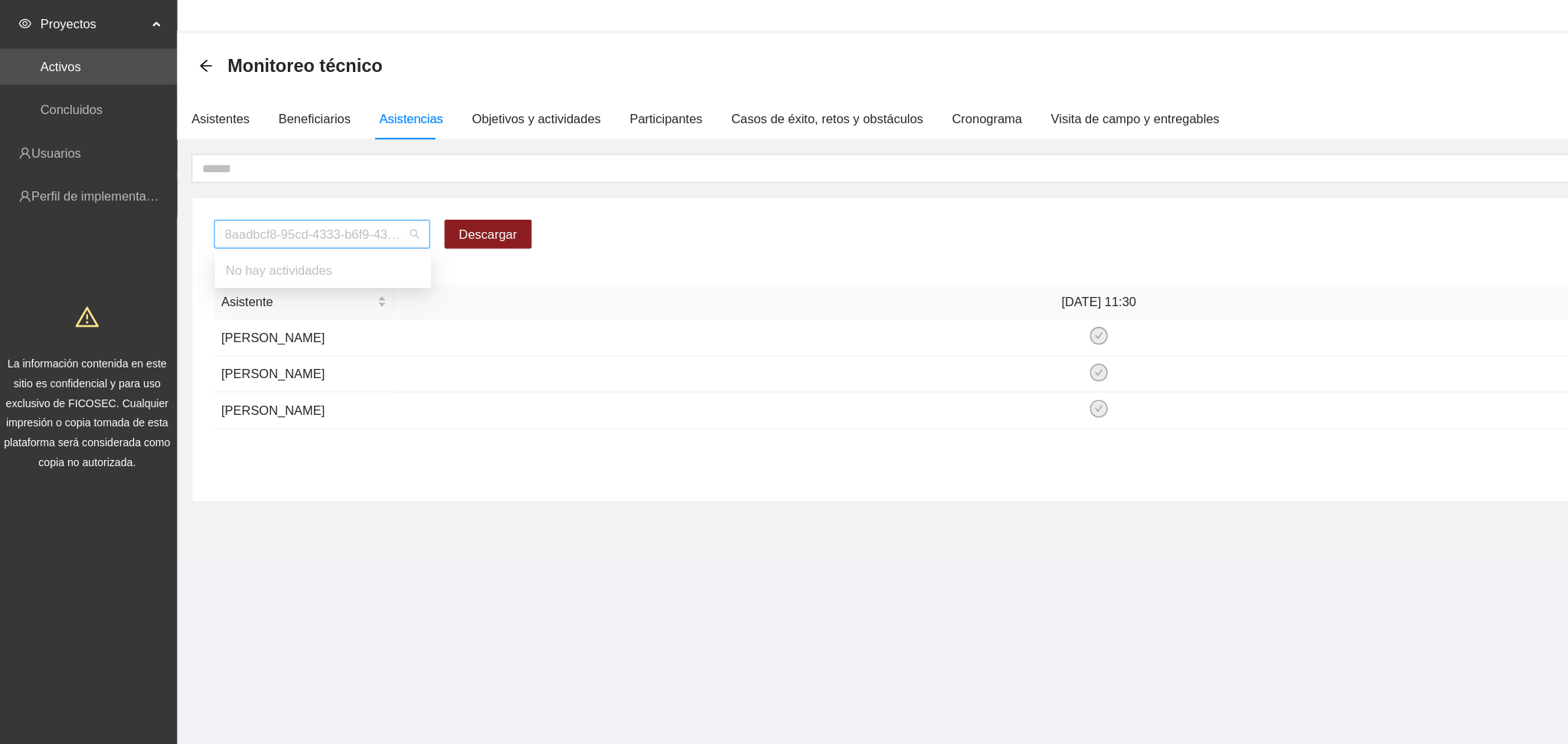
click at [311, 224] on span "8aadbcf8-95cd-4333-b6f9-4314c3142350" at bounding box center [276, 234] width 165 height 23
click at [406, 138] on div "Objetivos y actividades" at bounding box center [458, 136] width 109 height 17
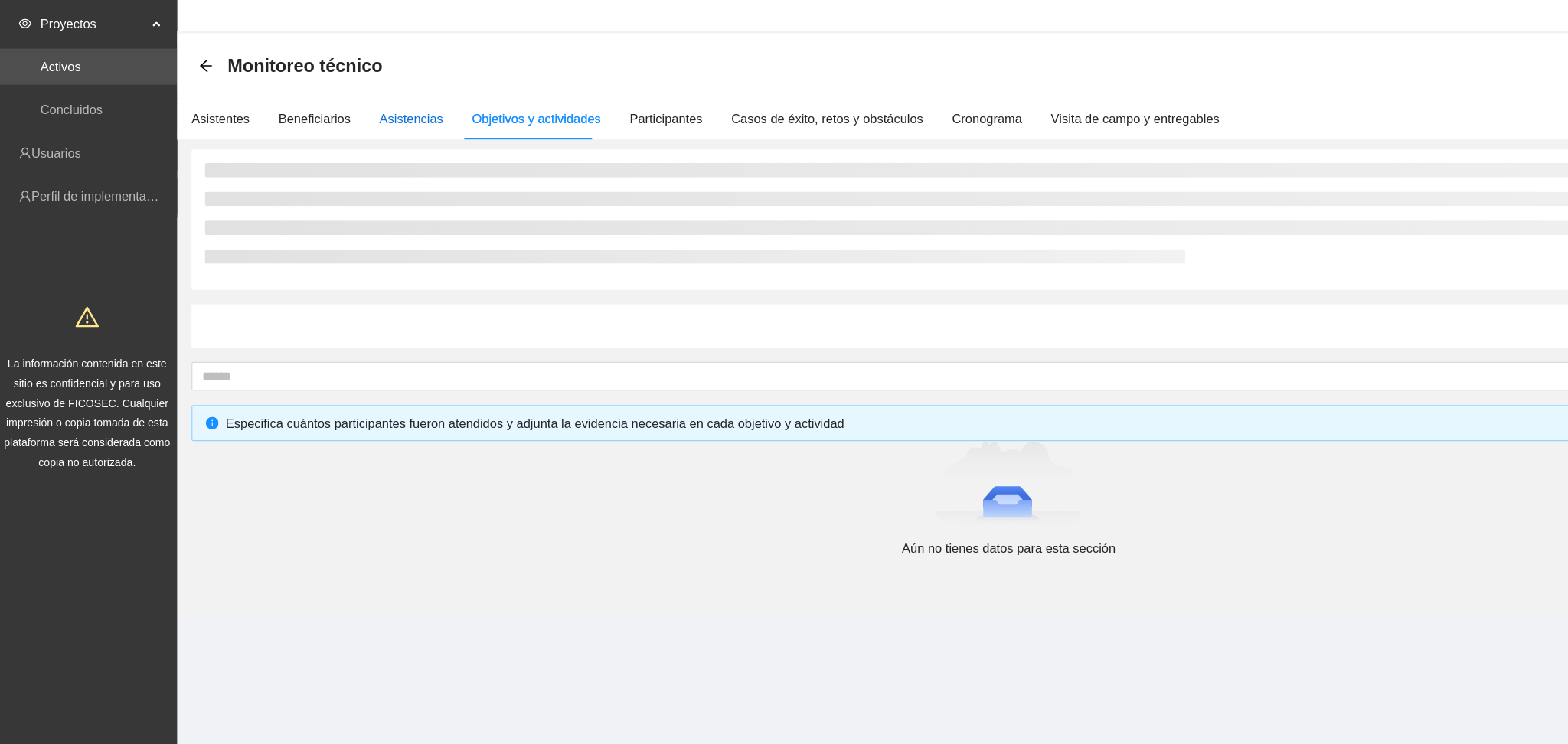
click at [358, 134] on div "Asistencias" at bounding box center [352, 136] width 54 height 17
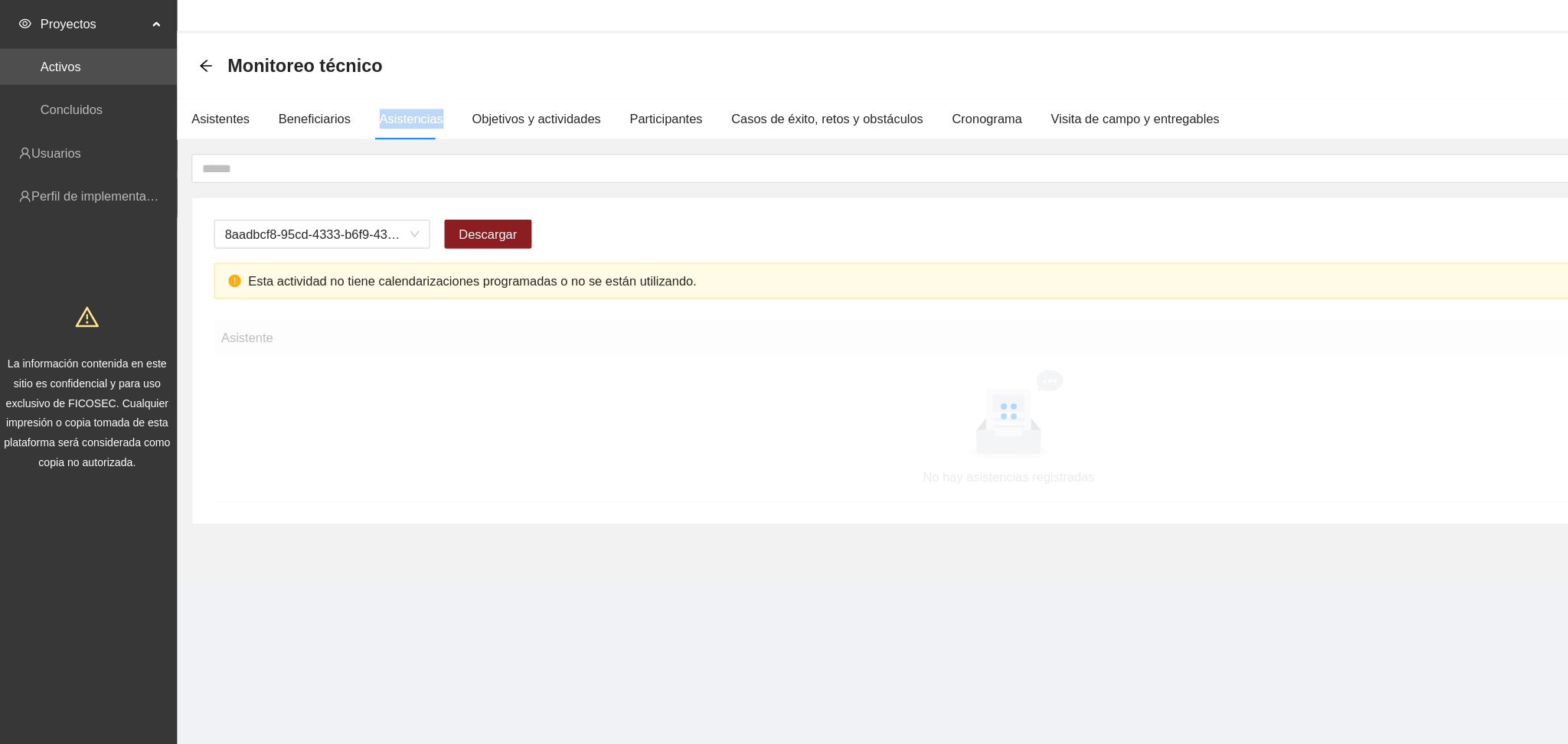
click at [358, 134] on div "Asistencias" at bounding box center [352, 136] width 54 height 17
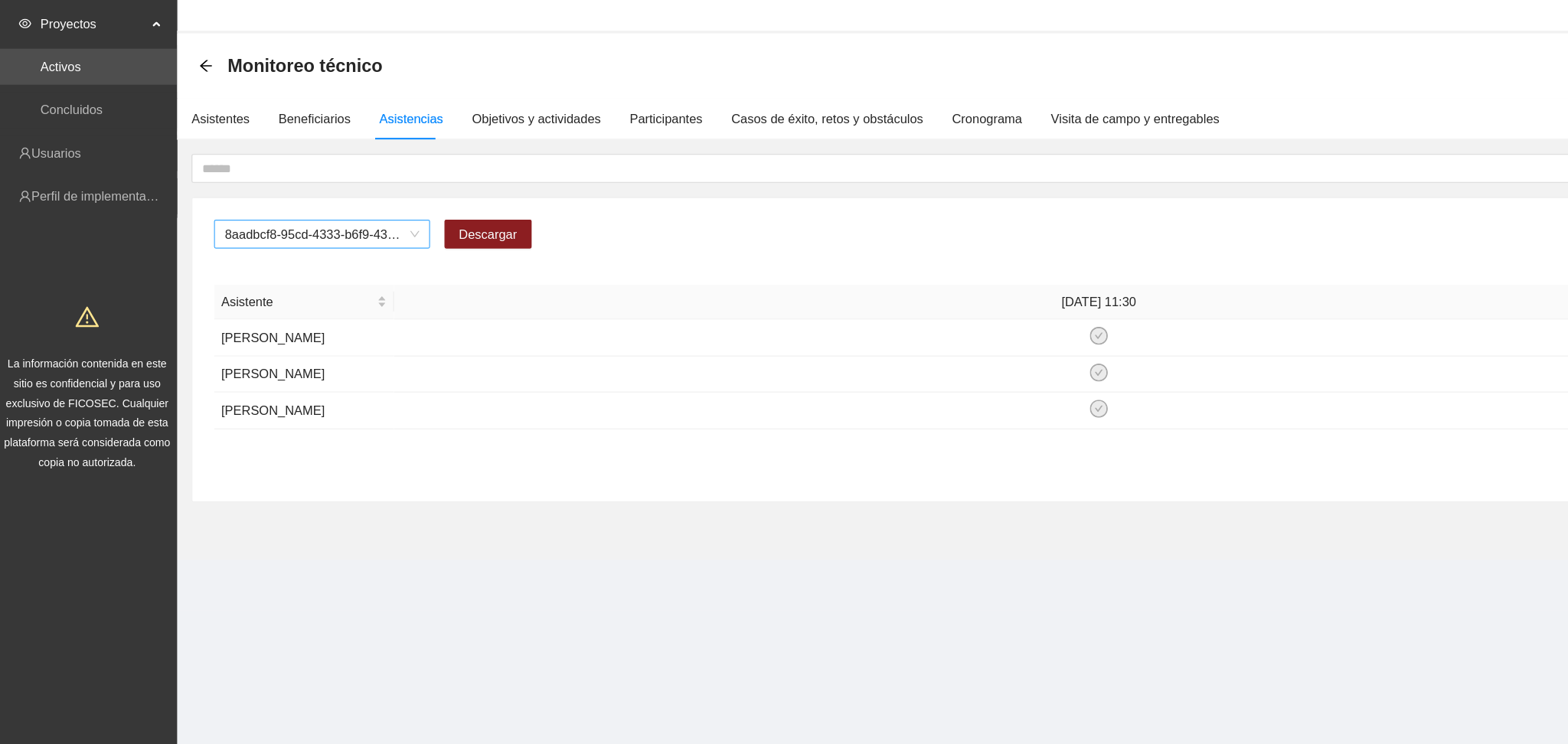
click at [330, 235] on span "8aadbcf8-95cd-4333-b6f9-4314c3142350" at bounding box center [276, 234] width 165 height 23
type input "****"
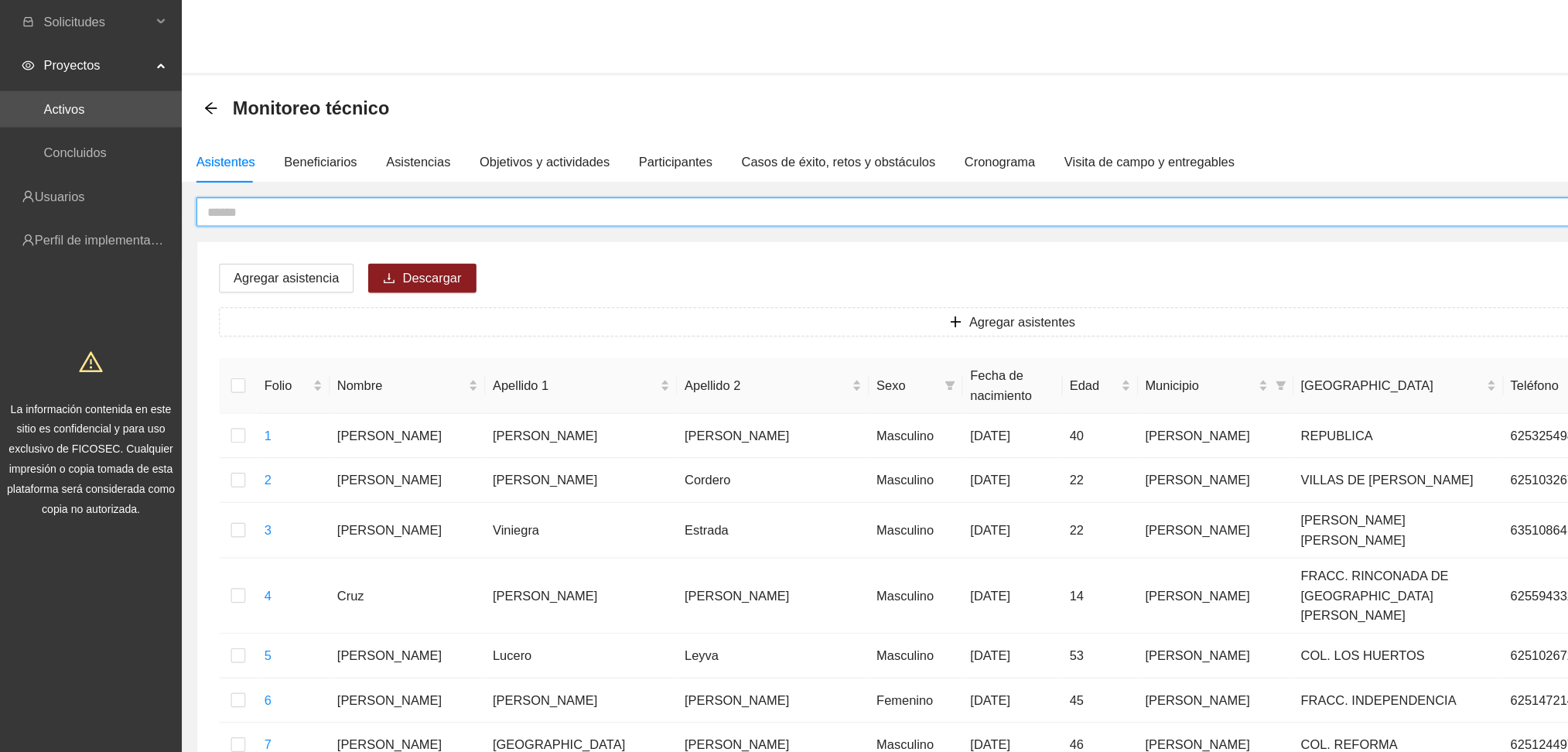
click at [721, 179] on input "text" at bounding box center [837, 180] width 1322 height 17
click at [348, 136] on div "Asistencias" at bounding box center [356, 138] width 55 height 17
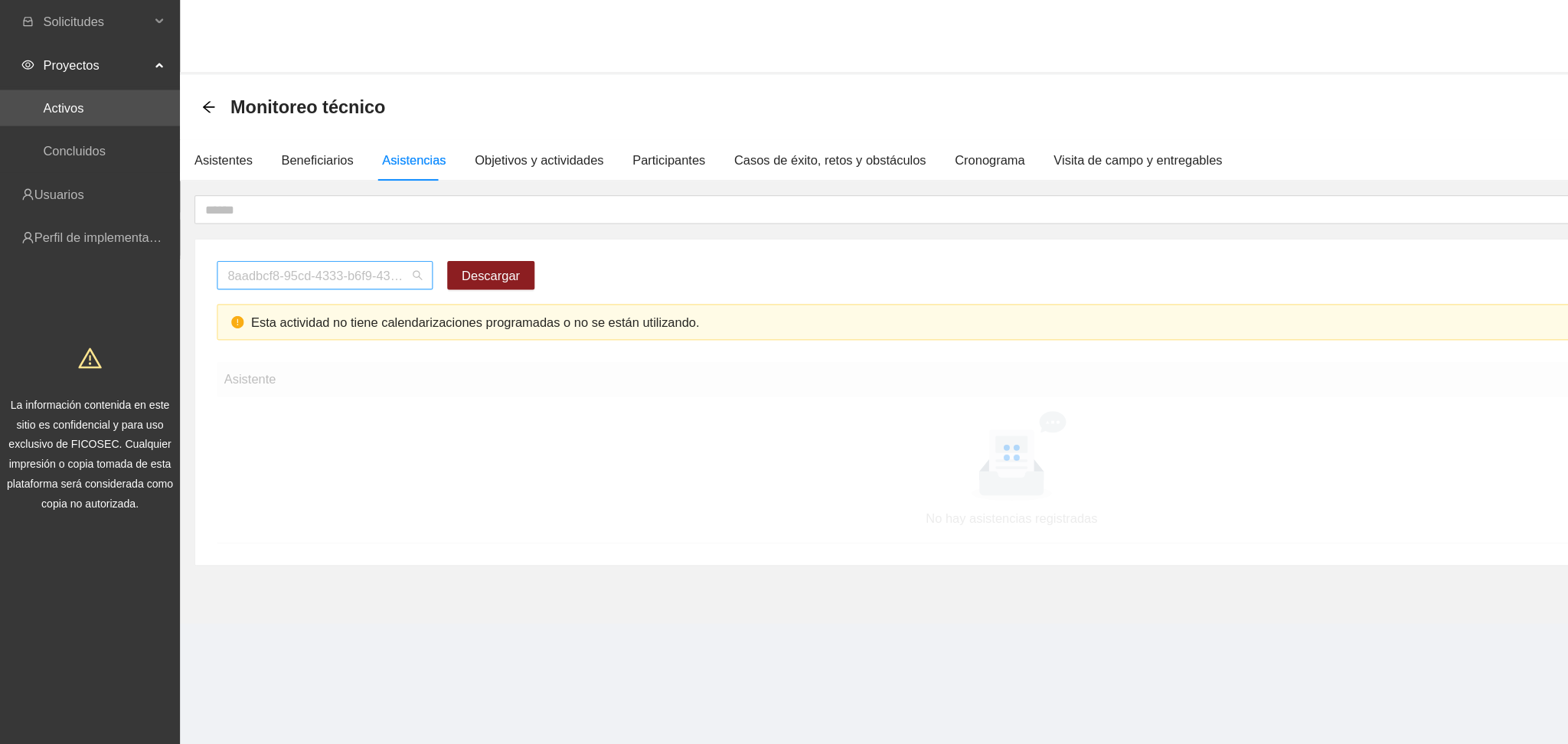
click at [308, 238] on span "8aadbcf8-95cd-4333-b6f9-4314c3142350" at bounding box center [276, 234] width 165 height 23
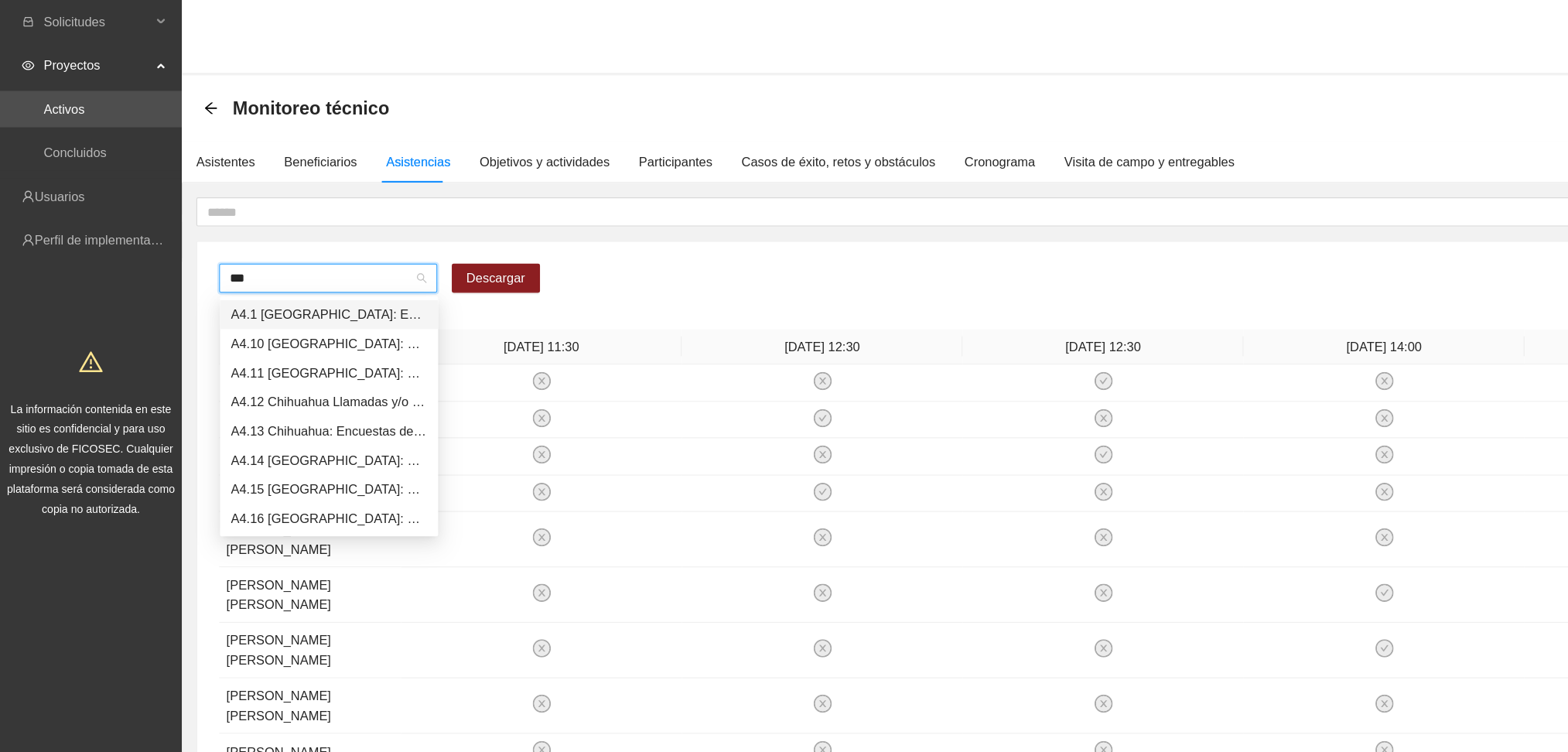
type input "****"
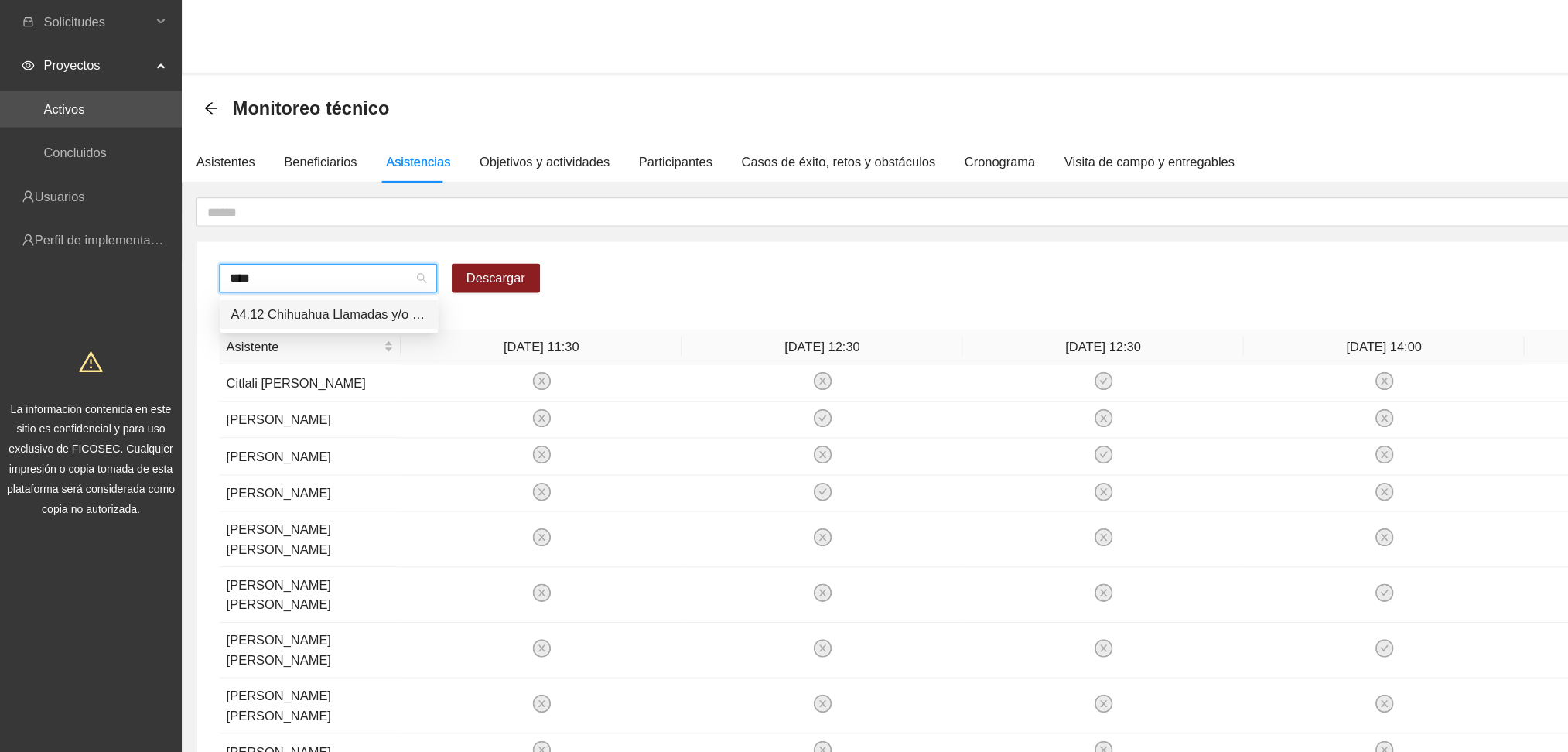
click at [311, 267] on div "A4.12 Chihuahua Llamadas y/o mensajes a usuarios para programación, seguimiento…" at bounding box center [280, 268] width 167 height 17
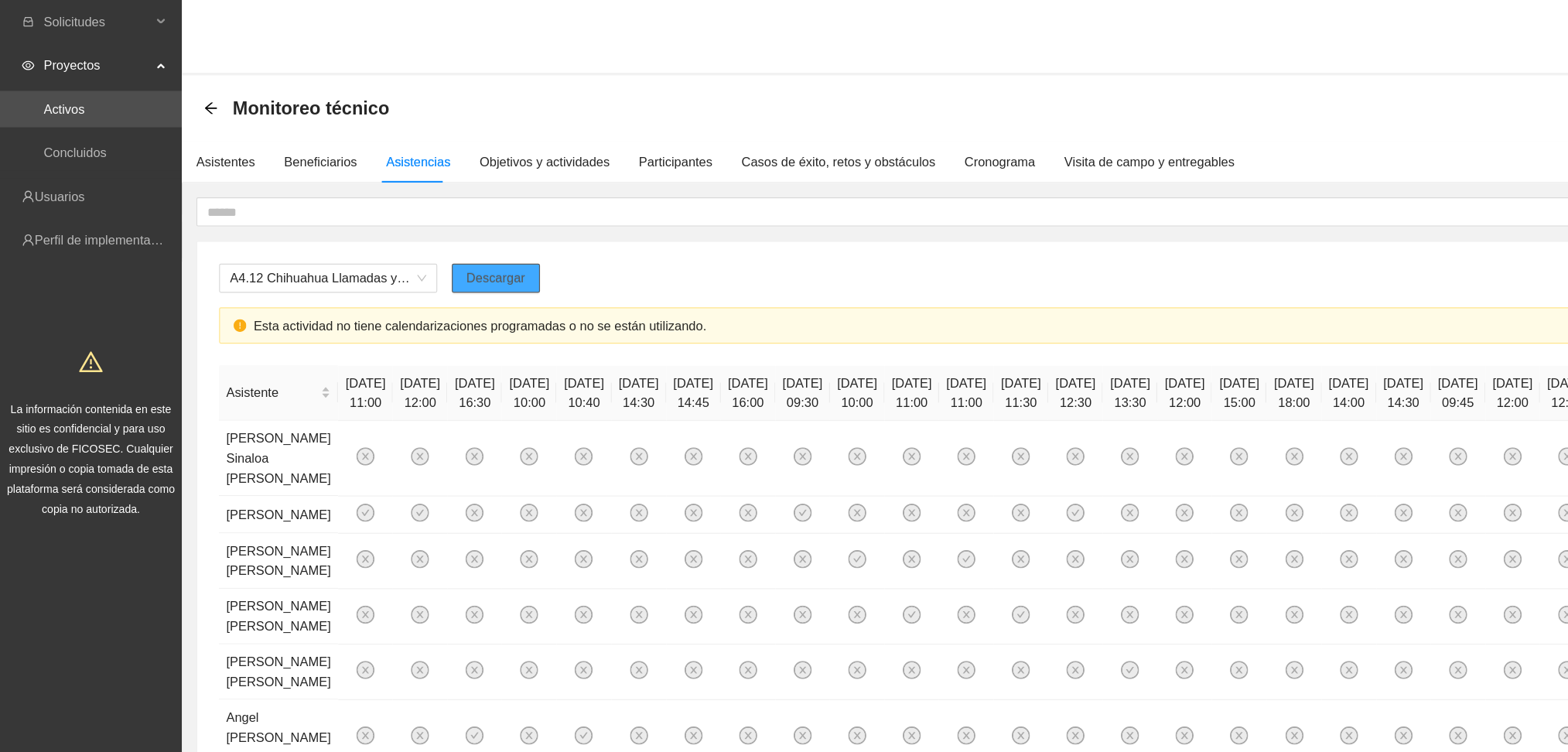
click at [435, 229] on span "Descargar" at bounding box center [422, 237] width 50 height 17
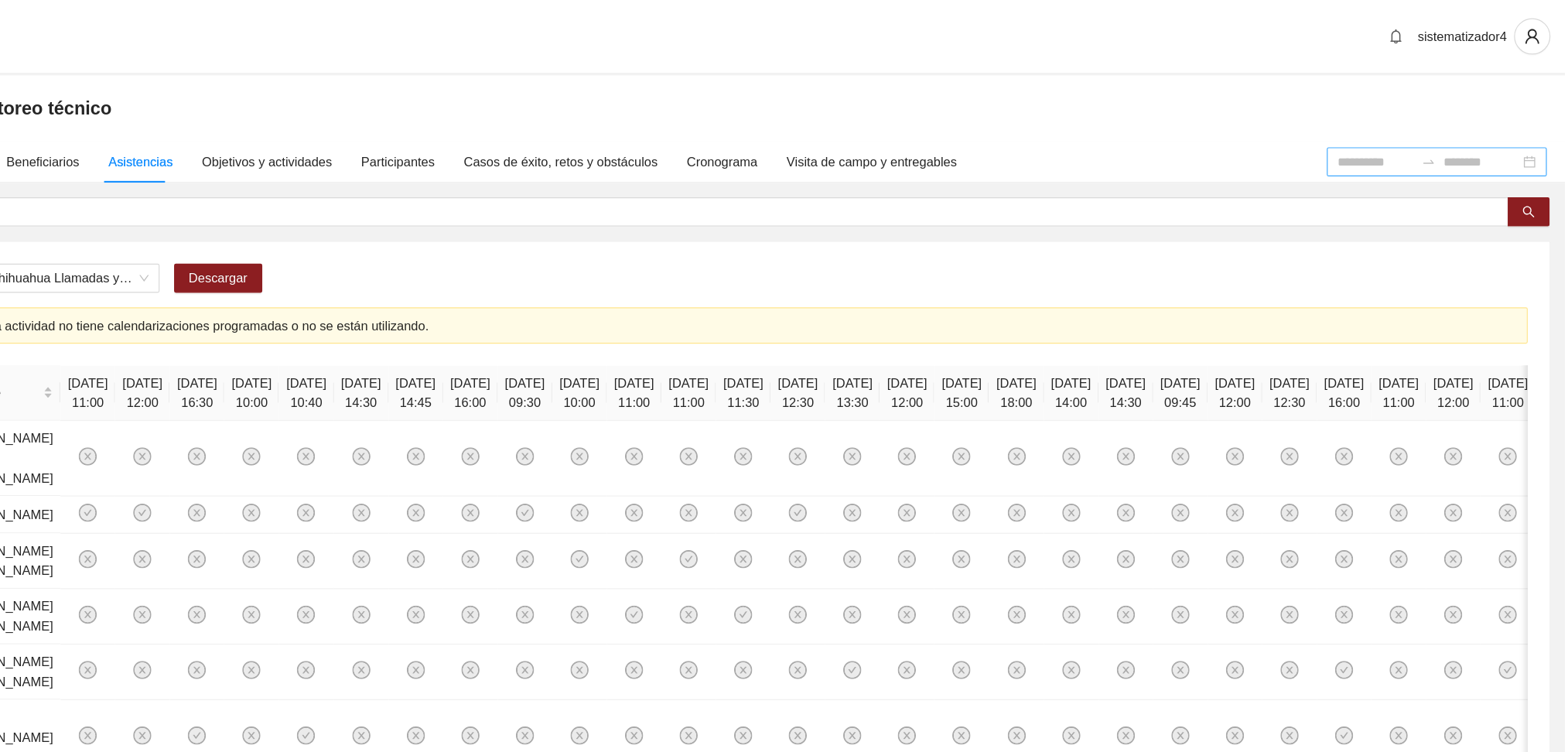
click at [1379, 127] on div at bounding box center [1458, 138] width 187 height 24
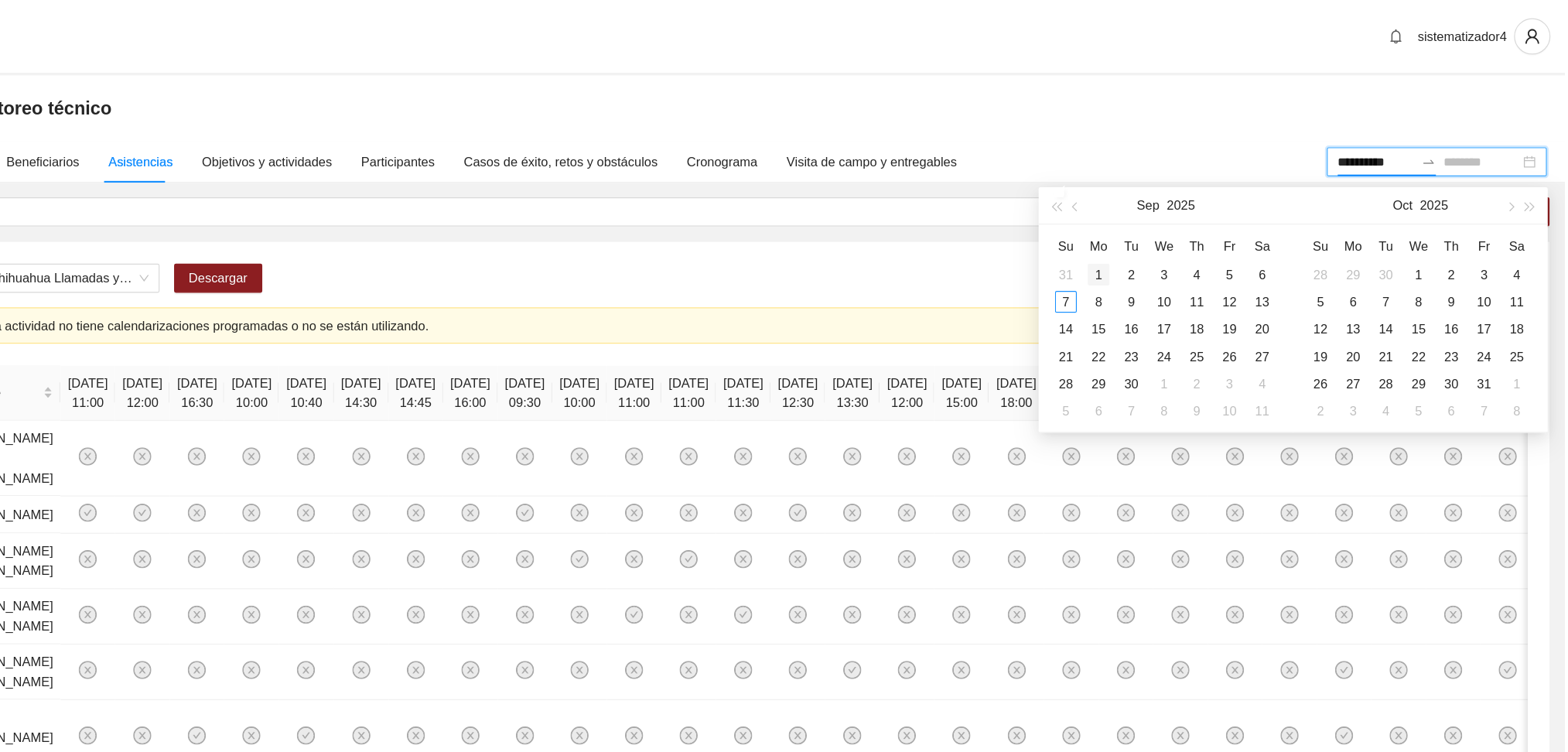
type input "**********"
click at [1156, 180] on button "button" at bounding box center [1152, 175] width 17 height 31
click at [1156, 178] on button "button" at bounding box center [1152, 175] width 17 height 31
type input "**********"
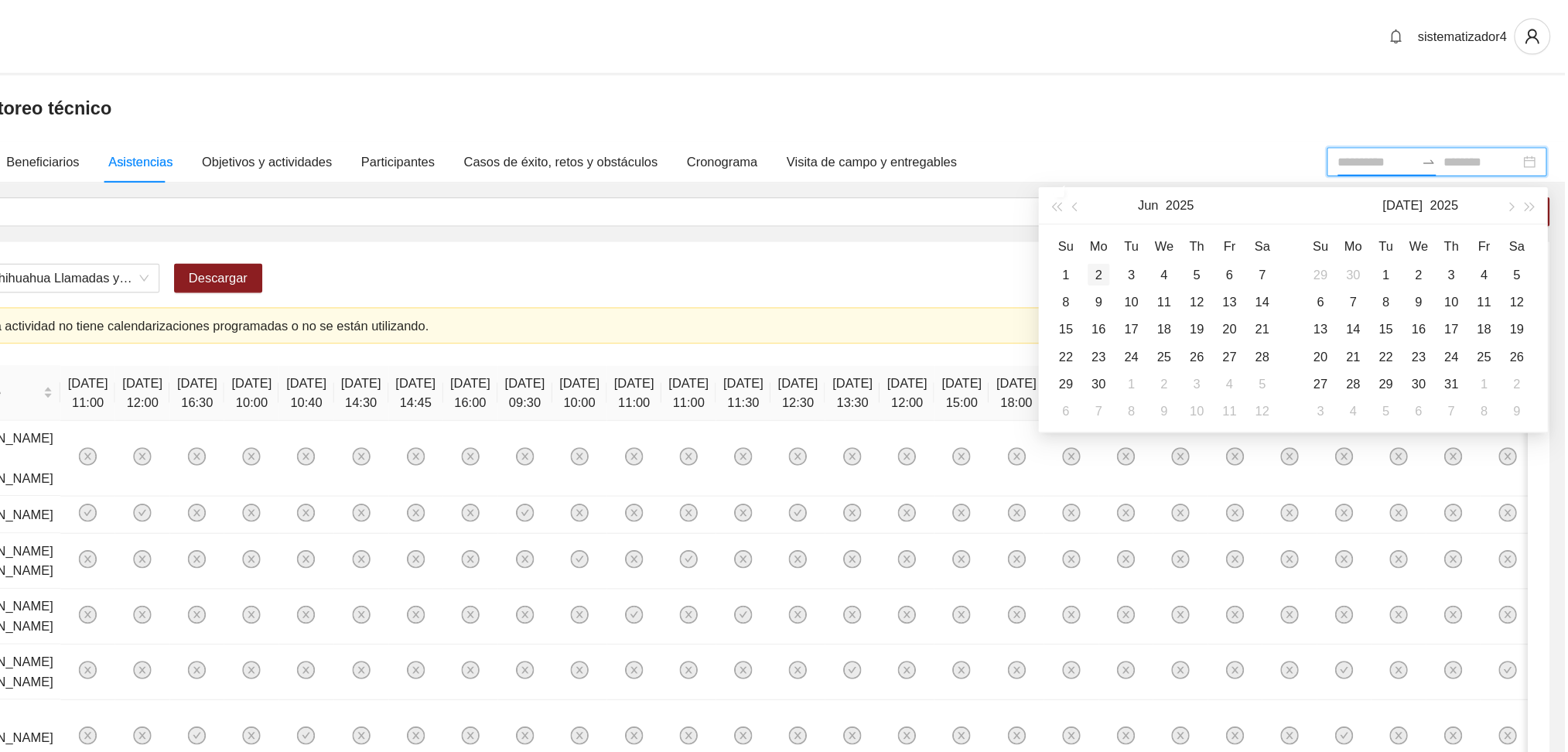
click at [1174, 234] on div "2" at bounding box center [1170, 233] width 18 height 18
type input "**********"
click at [1167, 325] on div "30" at bounding box center [1170, 326] width 18 height 18
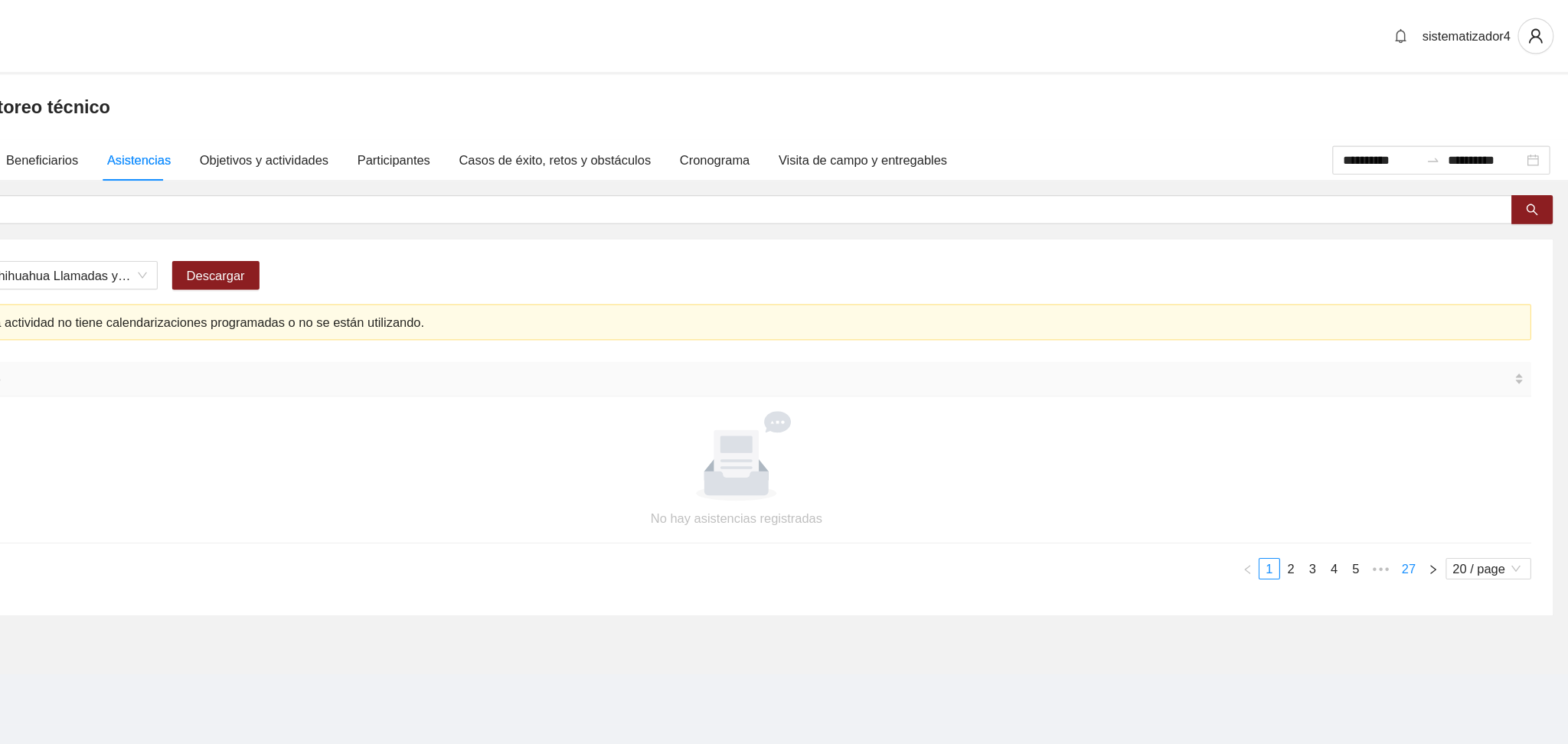
click at [1429, 481] on link "27" at bounding box center [1432, 484] width 22 height 17
click at [1404, 486] on link "26" at bounding box center [1409, 484] width 22 height 17
click at [1380, 488] on link "25" at bounding box center [1387, 484] width 22 height 17
click at [1358, 488] on link "24" at bounding box center [1364, 484] width 22 height 17
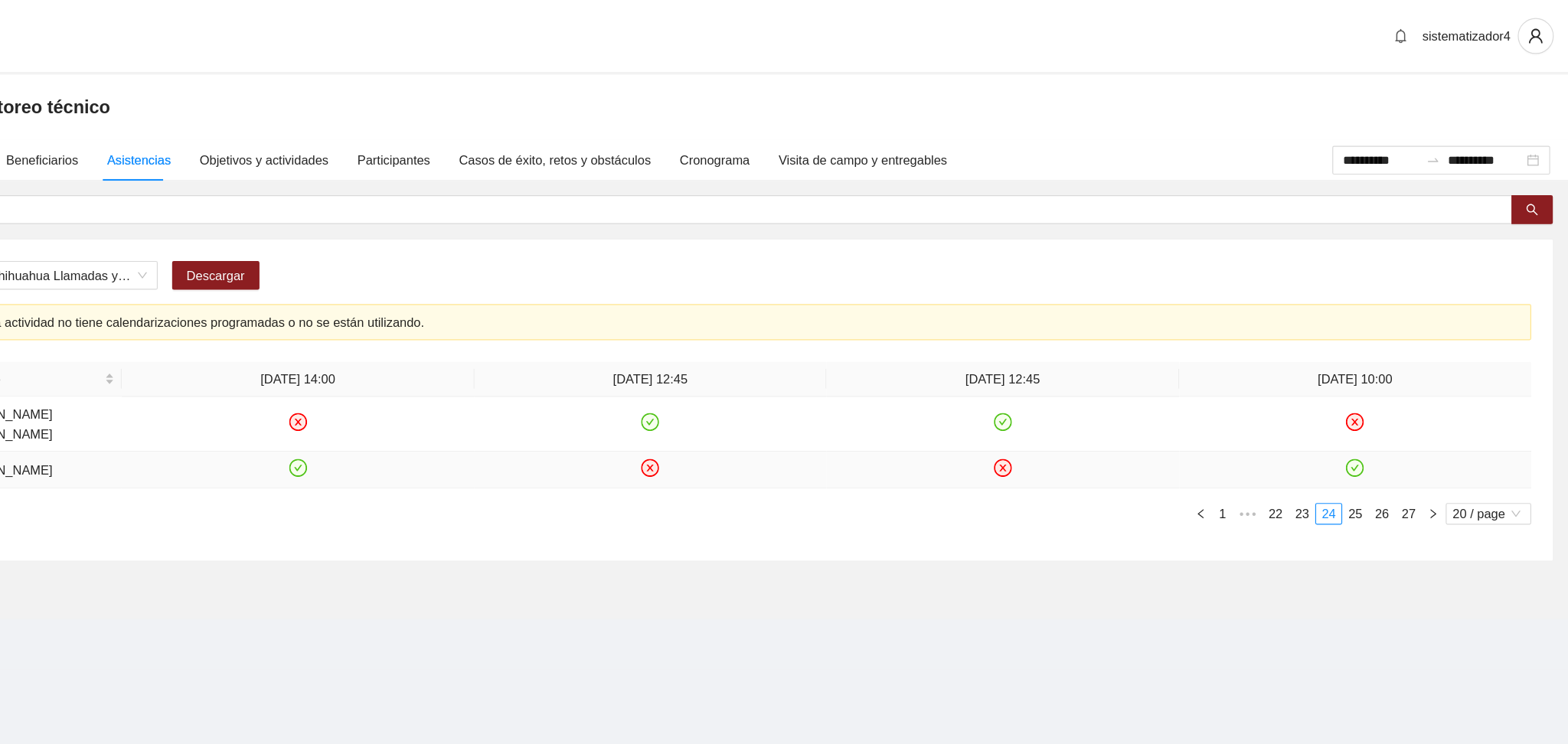
click at [789, 395] on icon "close-circle" at bounding box center [786, 398] width 6 height 6
click at [1335, 429] on link "23" at bounding box center [1342, 437] width 22 height 17
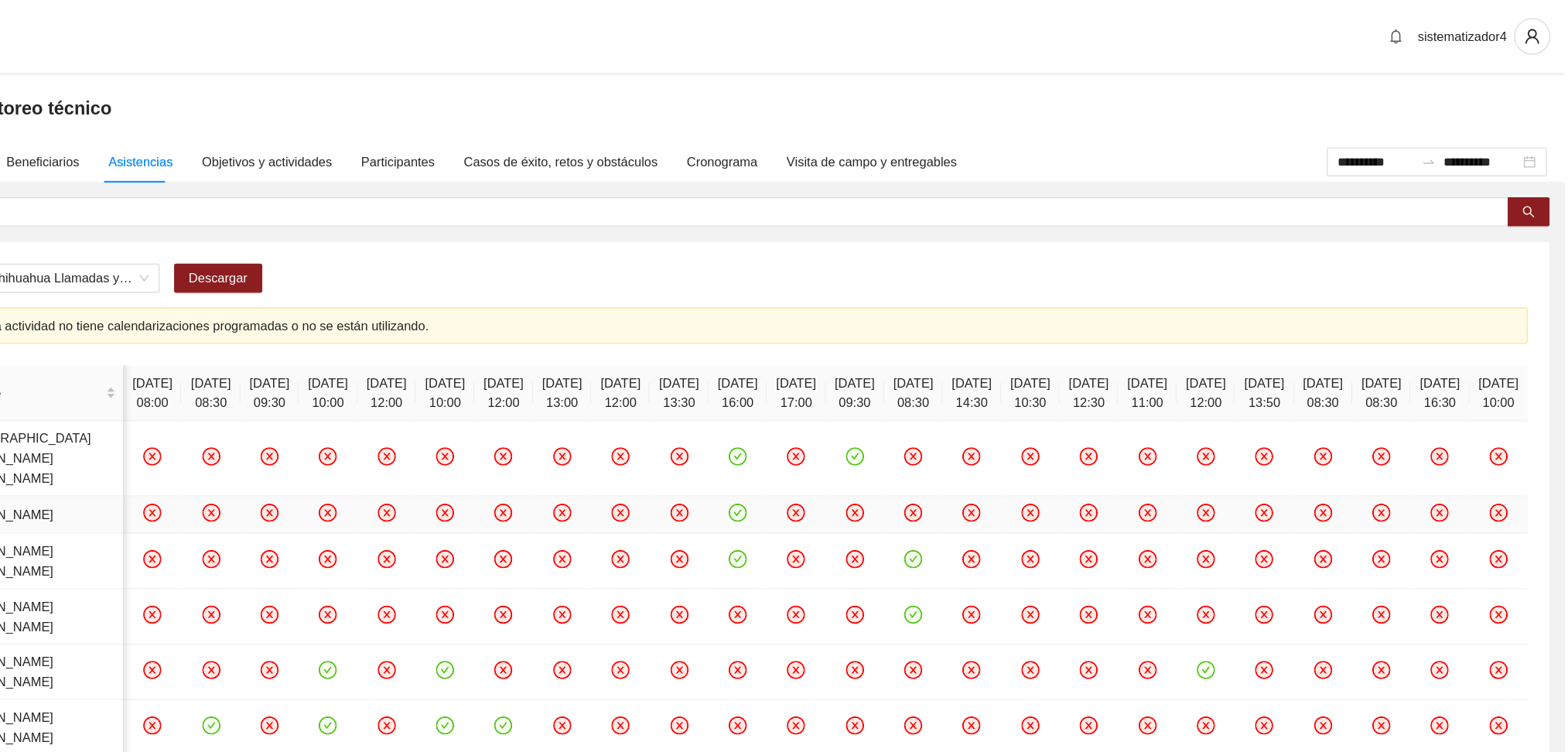
scroll to position [0, 384]
click at [1107, 443] on icon "close-circle" at bounding box center [1113, 436] width 13 height 13
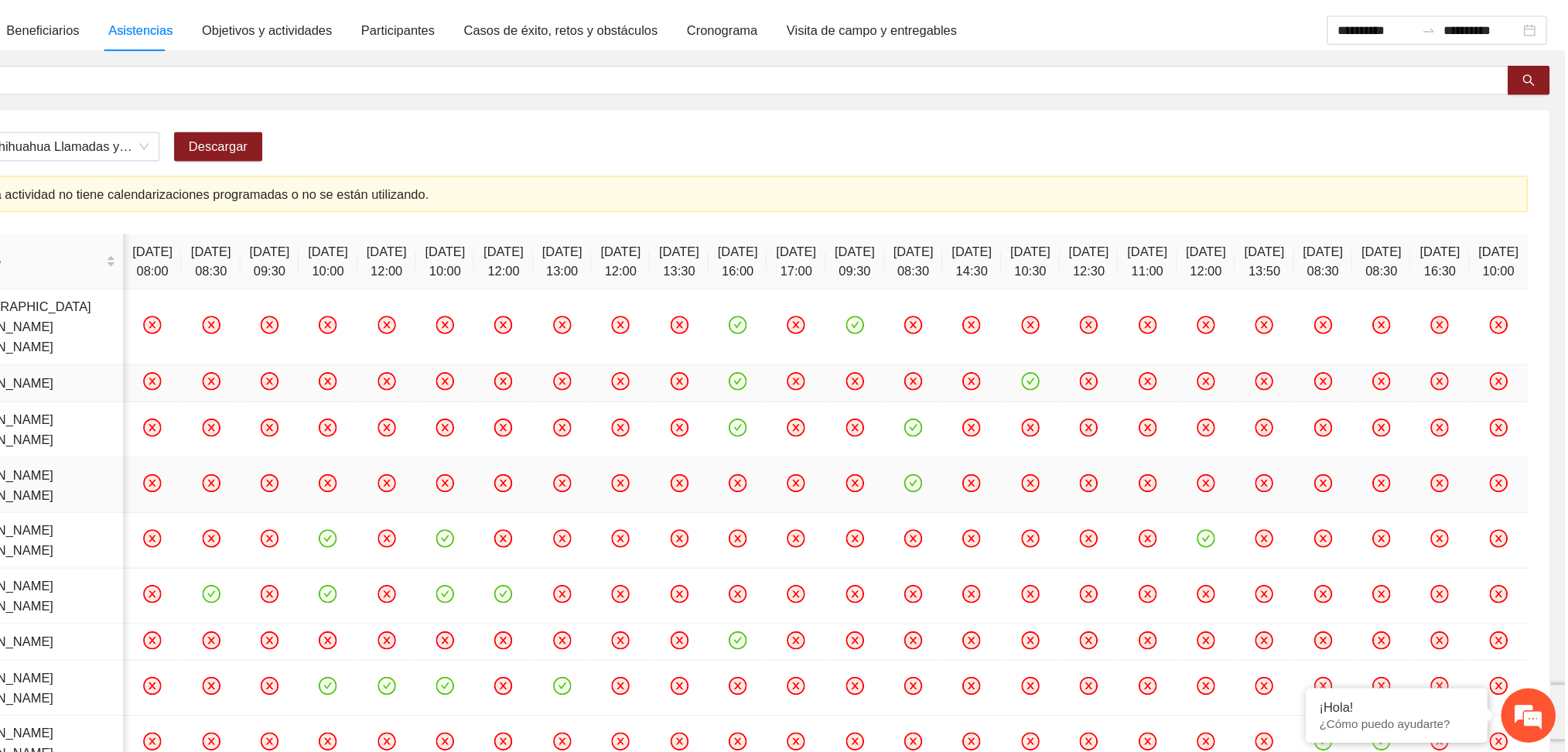
click at [1256, 529] on icon "close-circle" at bounding box center [1263, 522] width 13 height 13
click at [1008, 576] on icon "close-circle" at bounding box center [1014, 569] width 13 height 13
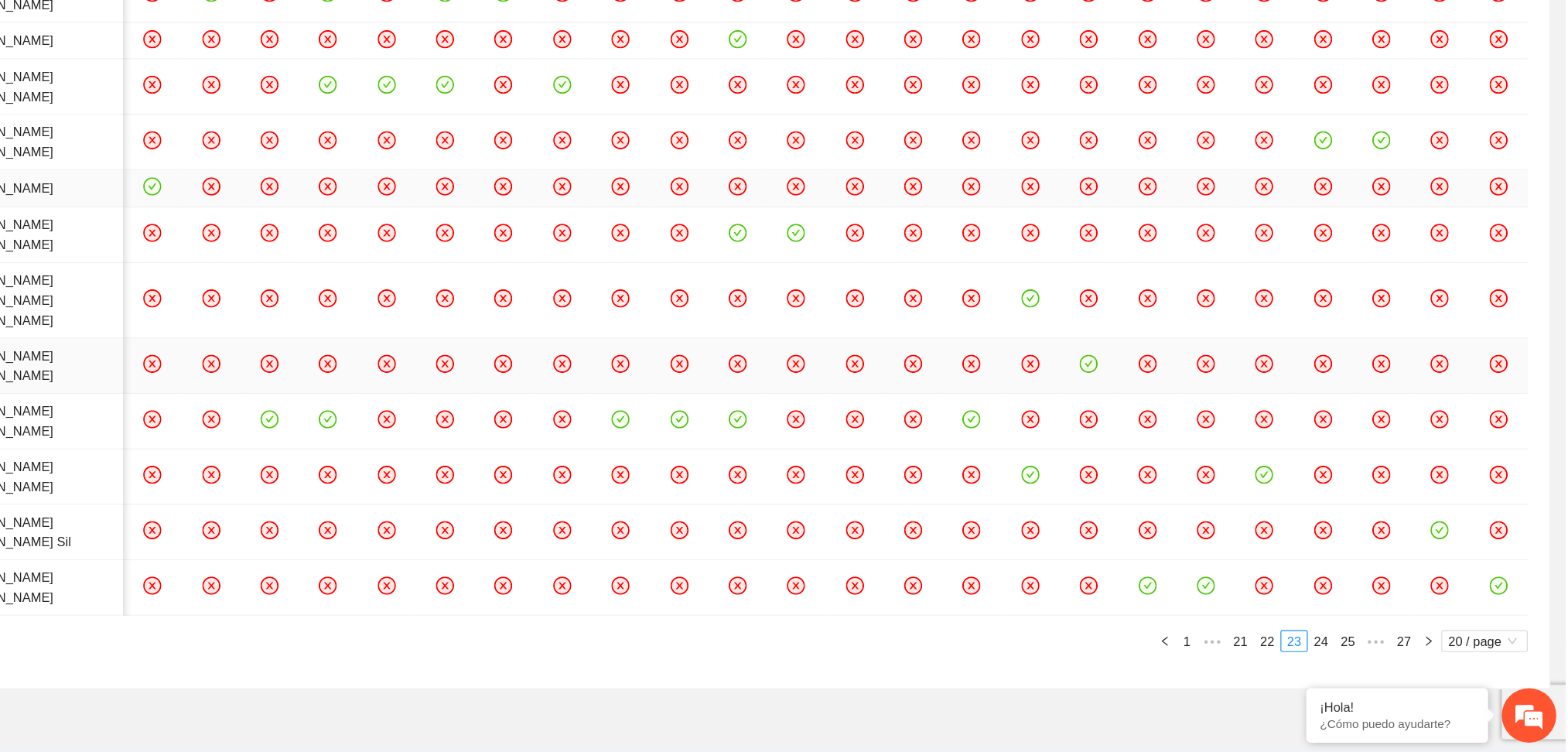
scroll to position [513, 0]
click at [1356, 372] on icon "close-circle" at bounding box center [1362, 365] width 13 height 13
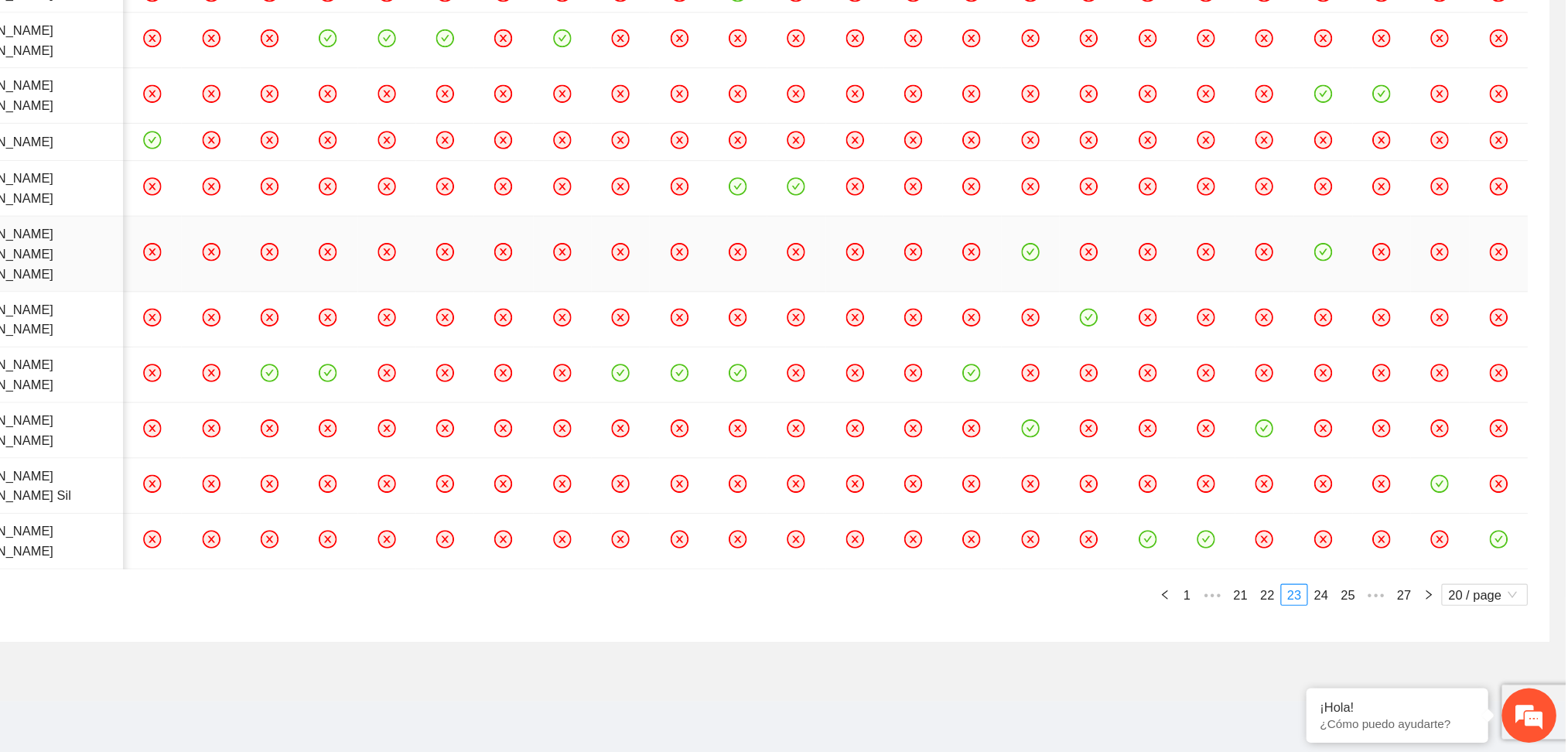
scroll to position [600, 0]
click at [1356, 388] on icon "close-circle" at bounding box center [1362, 381] width 13 height 13
click at [1356, 530] on icon "close-circle" at bounding box center [1362, 523] width 13 height 13
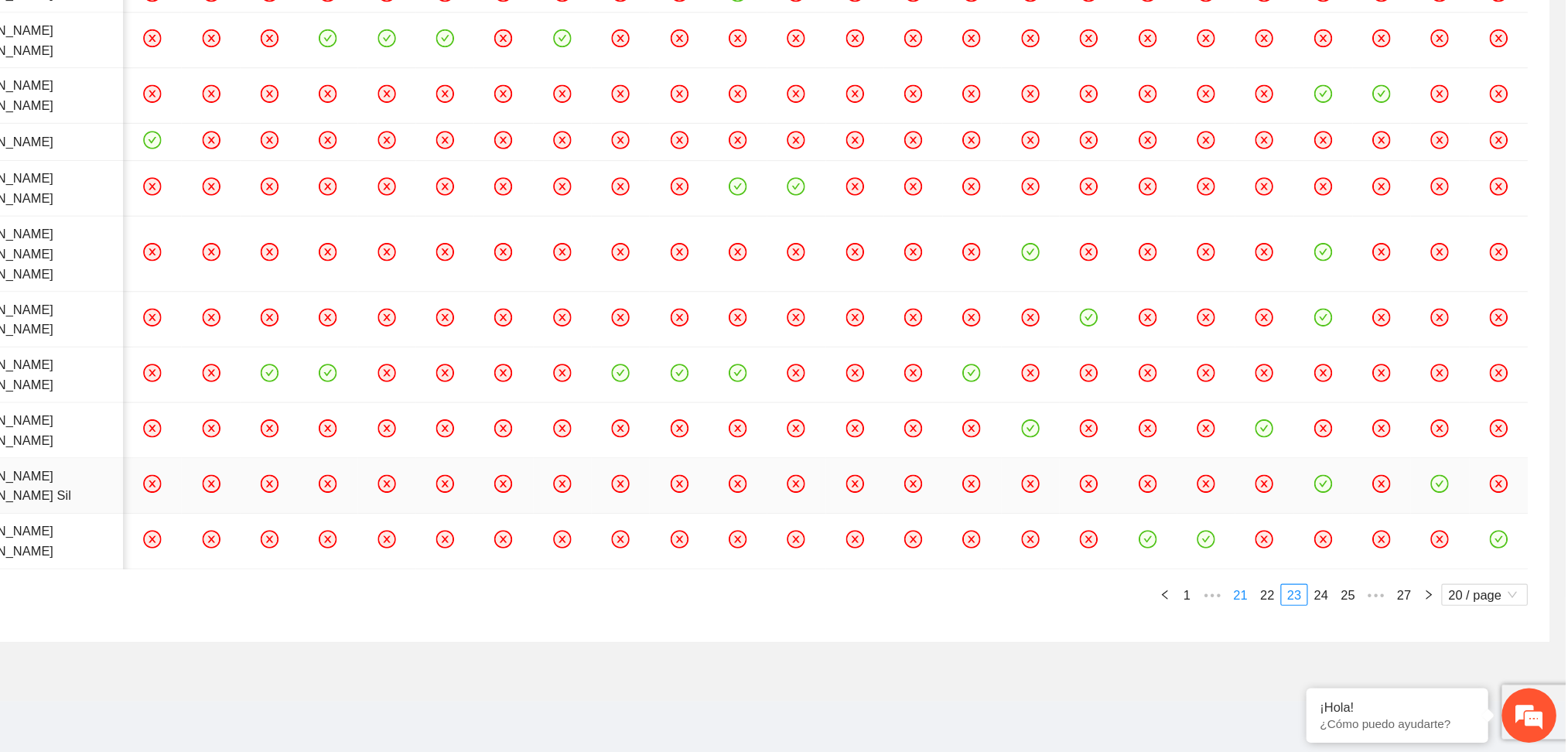
click at [1312, 621] on link "22" at bounding box center [1315, 619] width 22 height 17
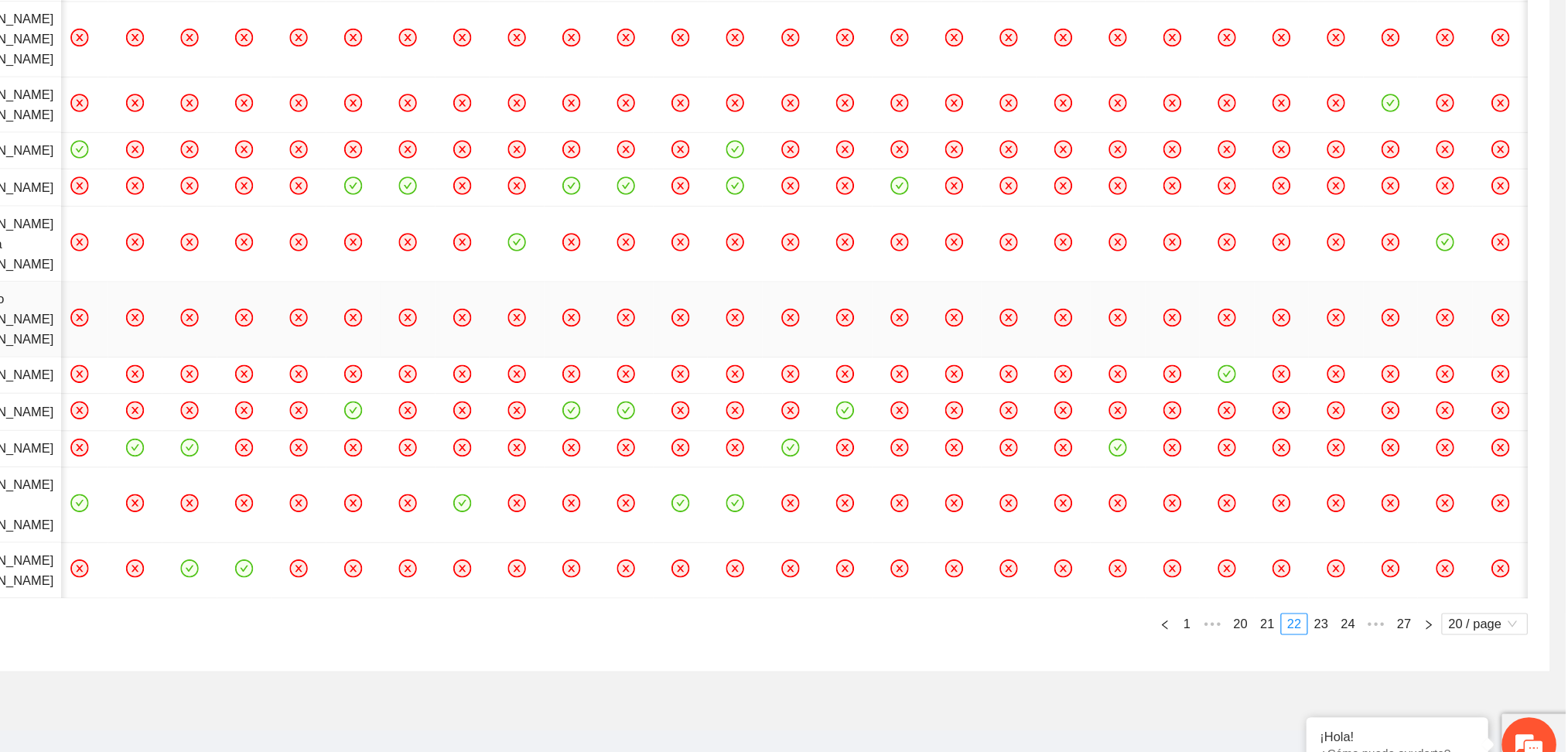
scroll to position [561, 0]
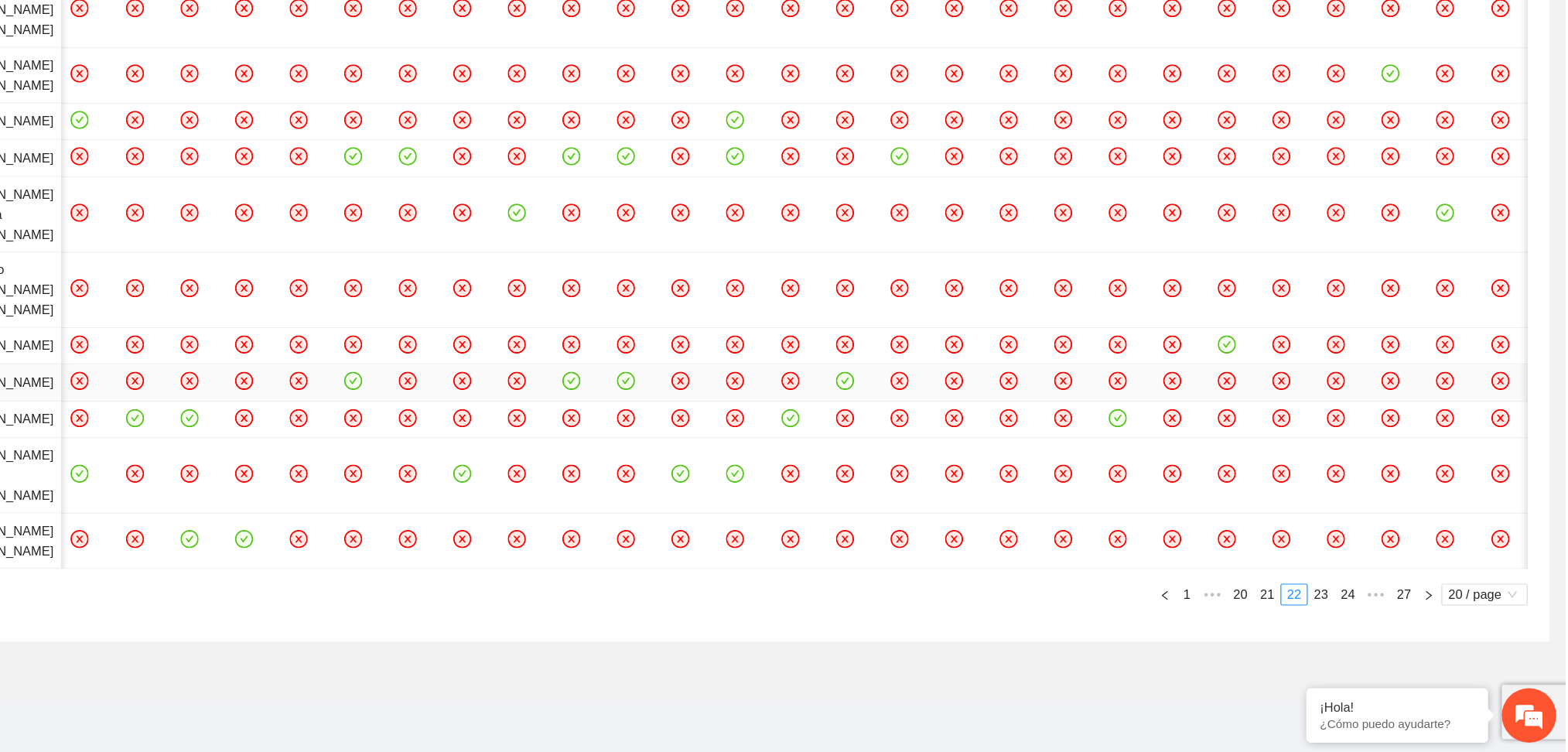
click at [868, 443] on icon "close-circle" at bounding box center [861, 436] width 13 height 13
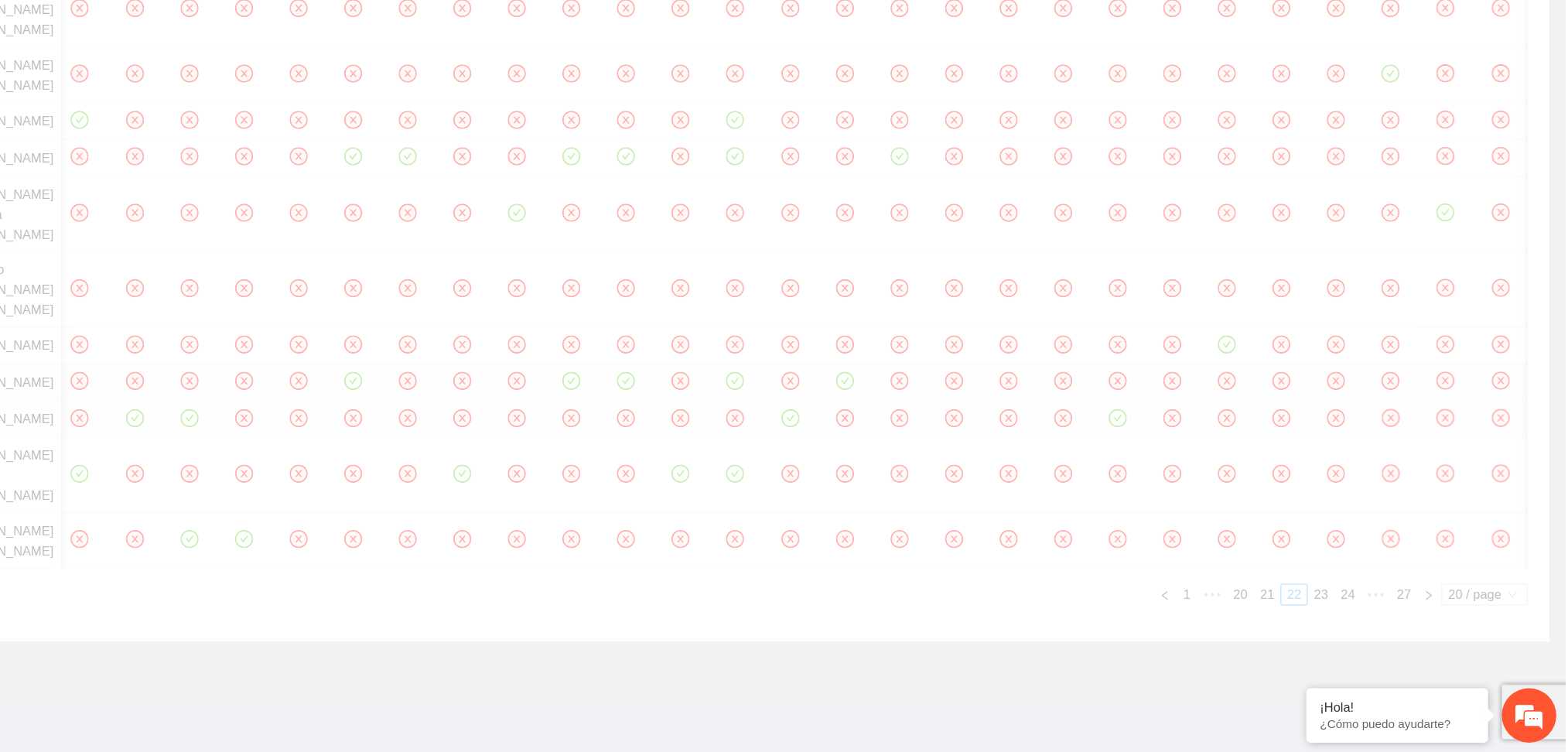
scroll to position [649, 0]
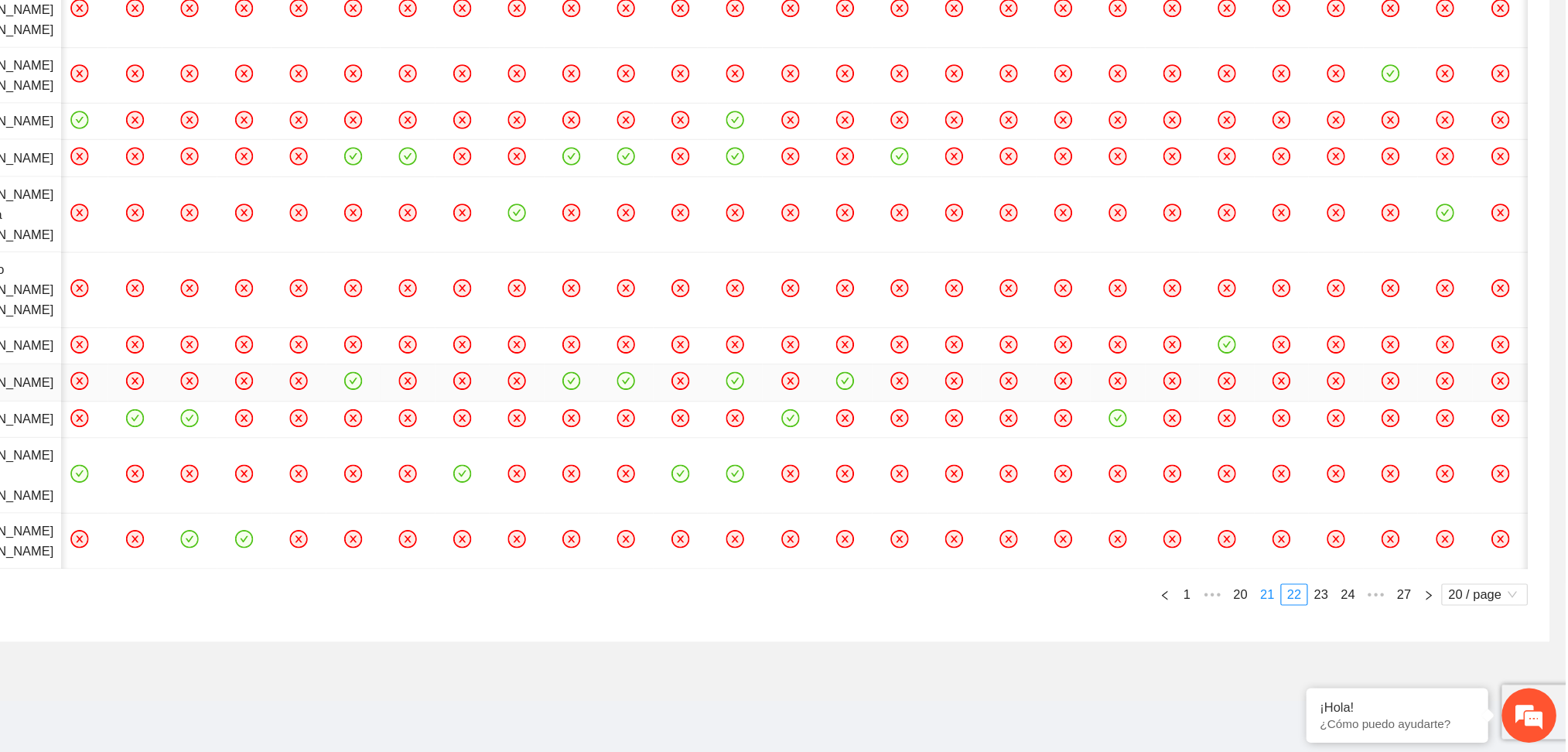
click at [1311, 627] on link "21" at bounding box center [1315, 619] width 22 height 17
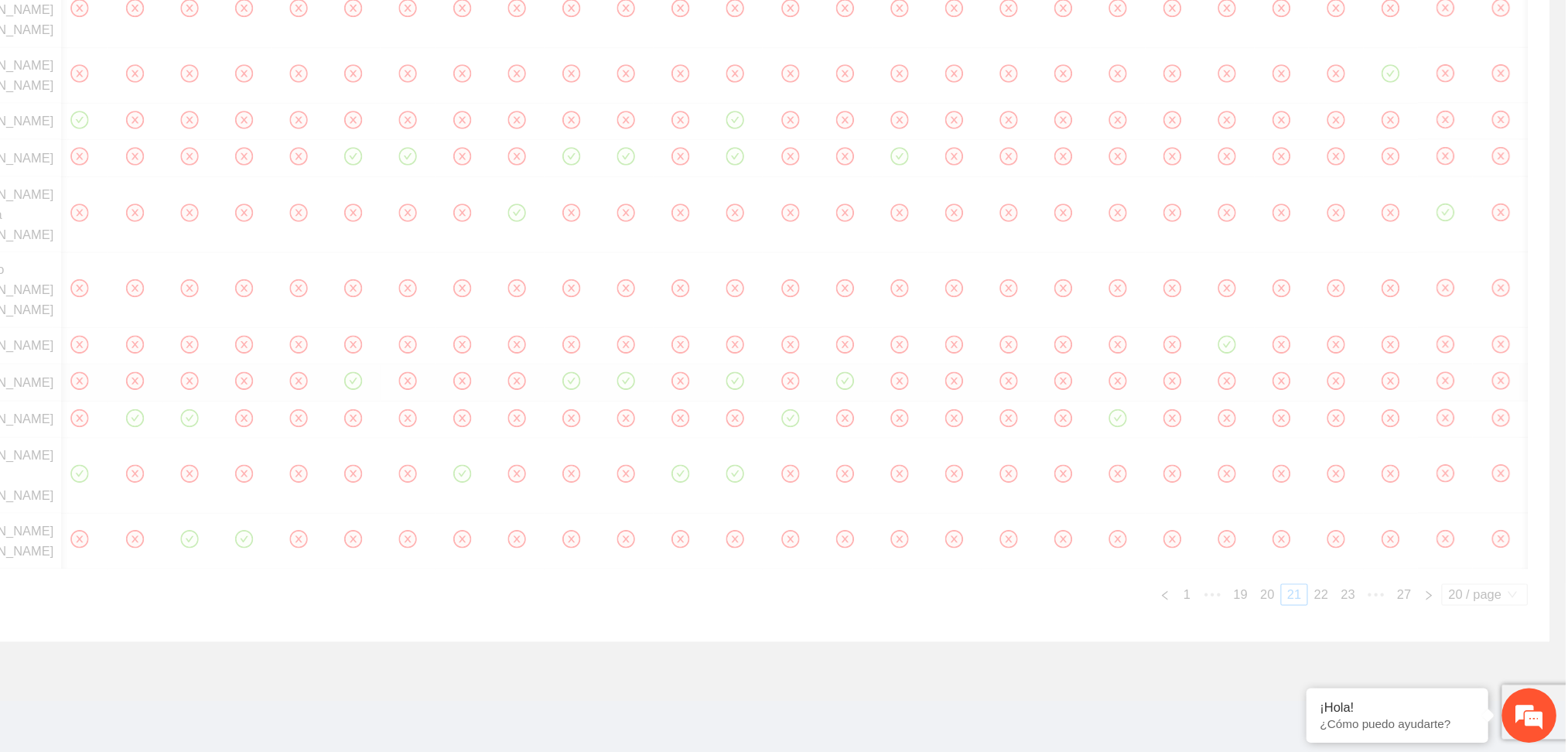
scroll to position [233, 0]
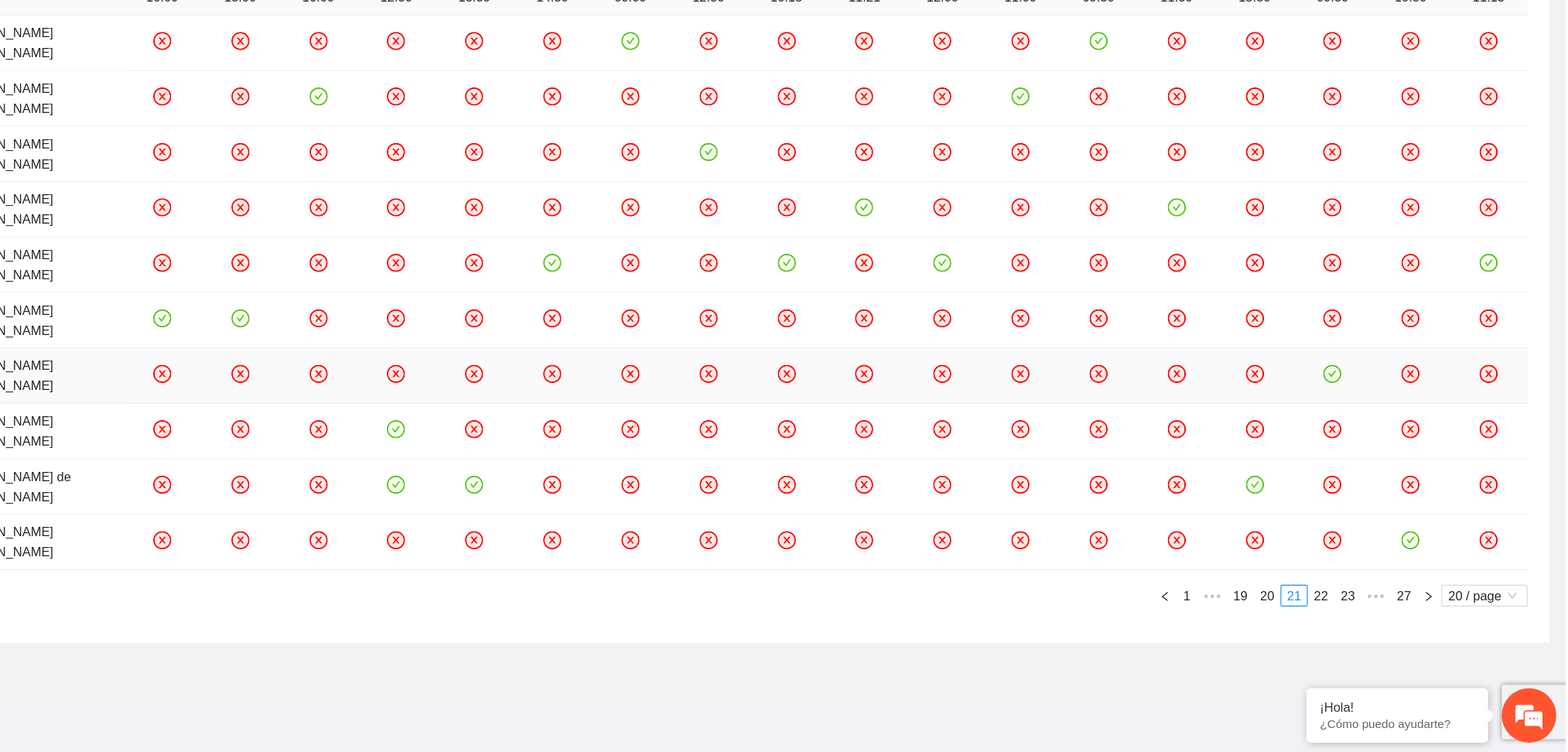
click at [1035, 432] on icon "close-circle" at bounding box center [1038, 431] width 6 height 6
click at [1032, 523] on icon "close-circle" at bounding box center [1038, 525] width 13 height 13
click at [1035, 571] on icon "close-circle" at bounding box center [1038, 572] width 6 height 6
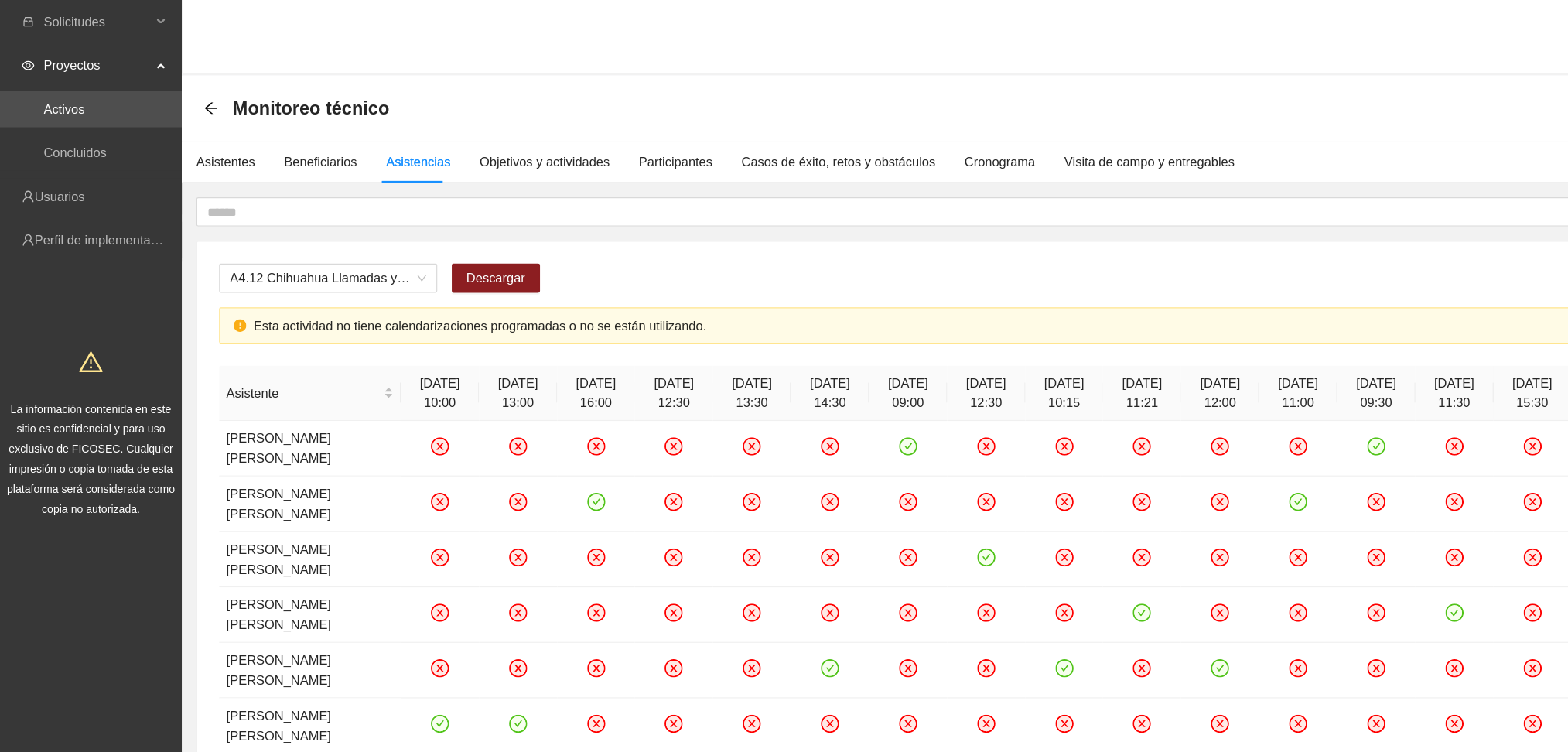
scroll to position [0, 0]
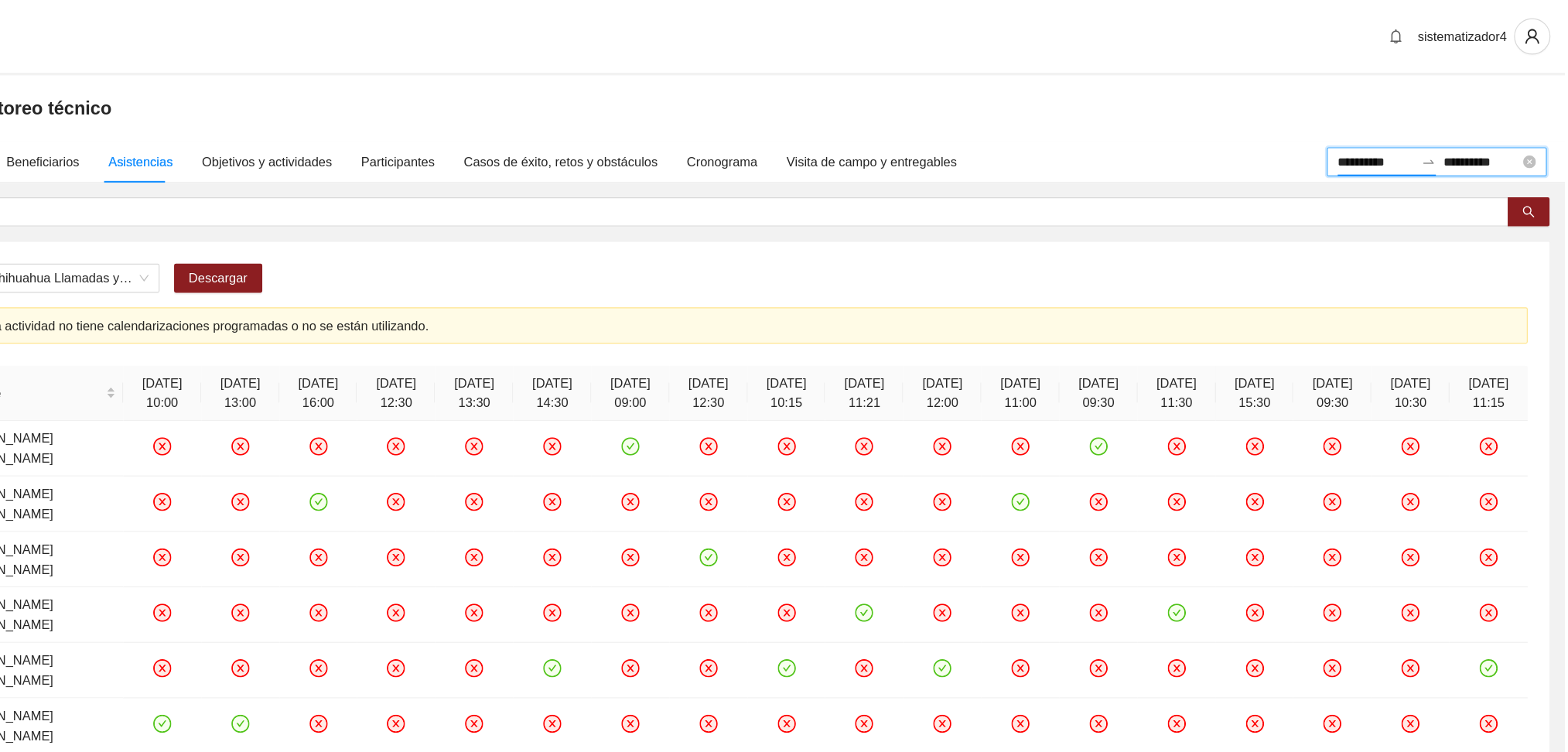
click at [1375, 135] on input "**********" at bounding box center [1407, 138] width 65 height 17
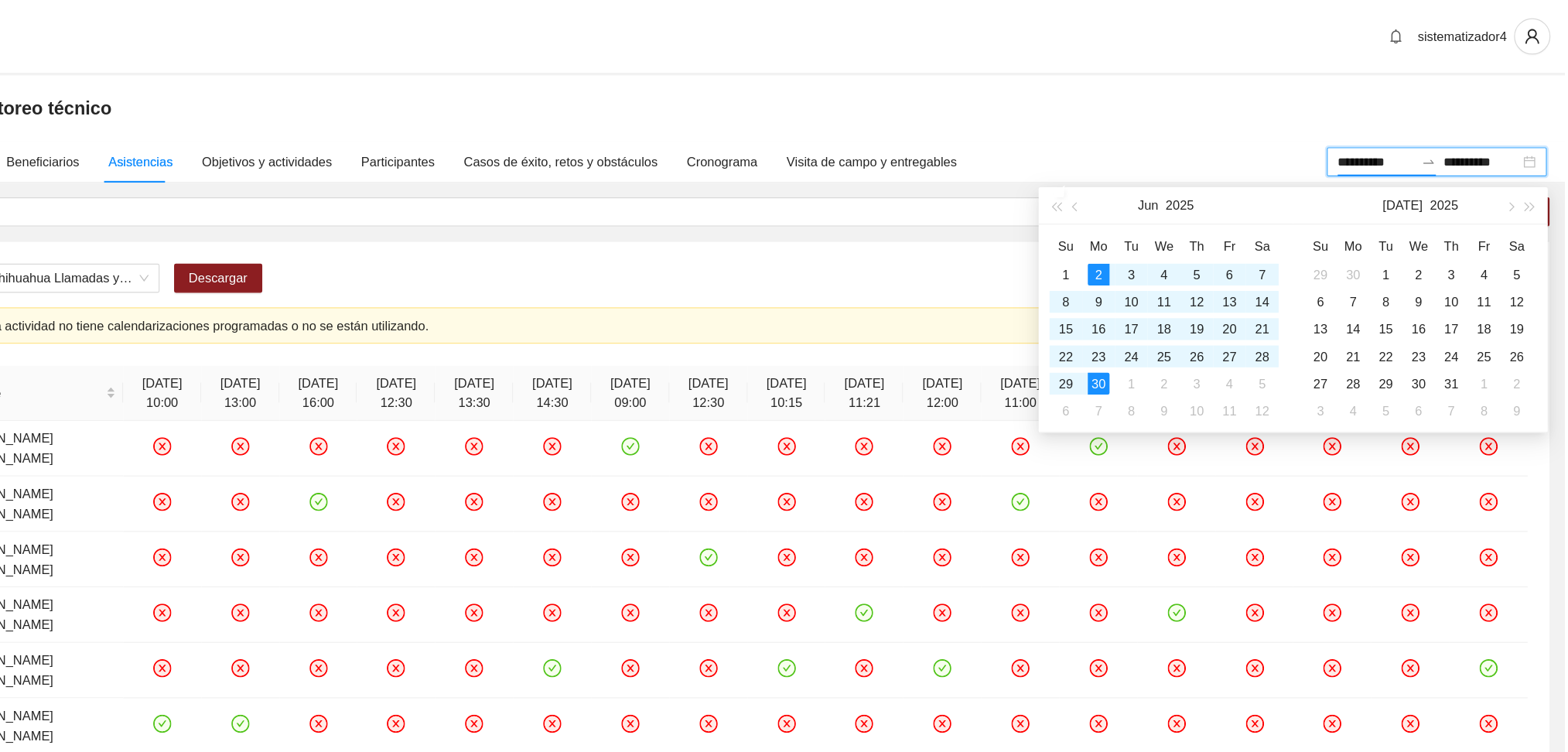
click at [1356, 208] on th "Su" at bounding box center [1360, 210] width 28 height 24
type input "**********"
click at [1418, 226] on div "1" at bounding box center [1415, 233] width 18 height 18
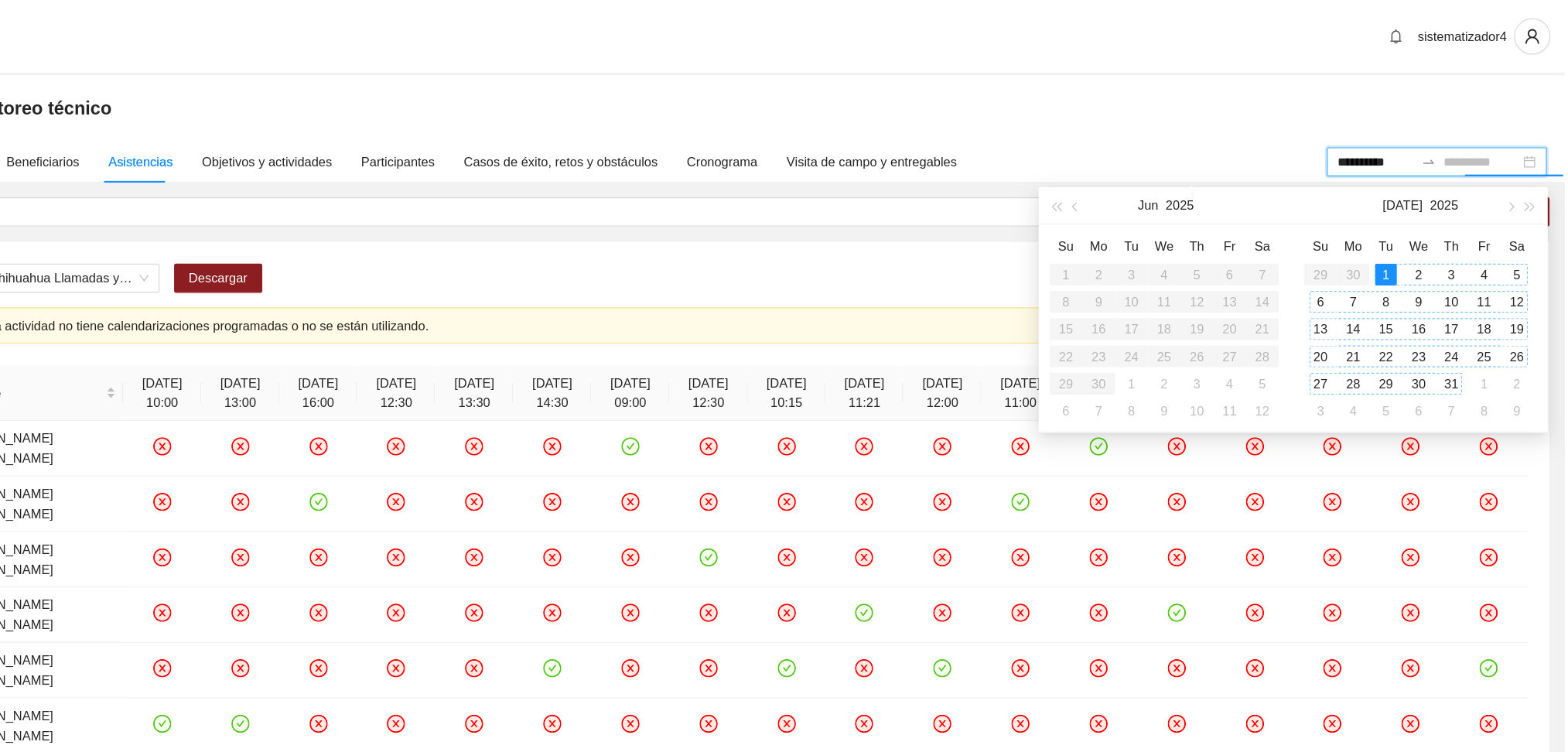
type input "**********"
click at [1473, 329] on div "31" at bounding box center [1471, 326] width 18 height 18
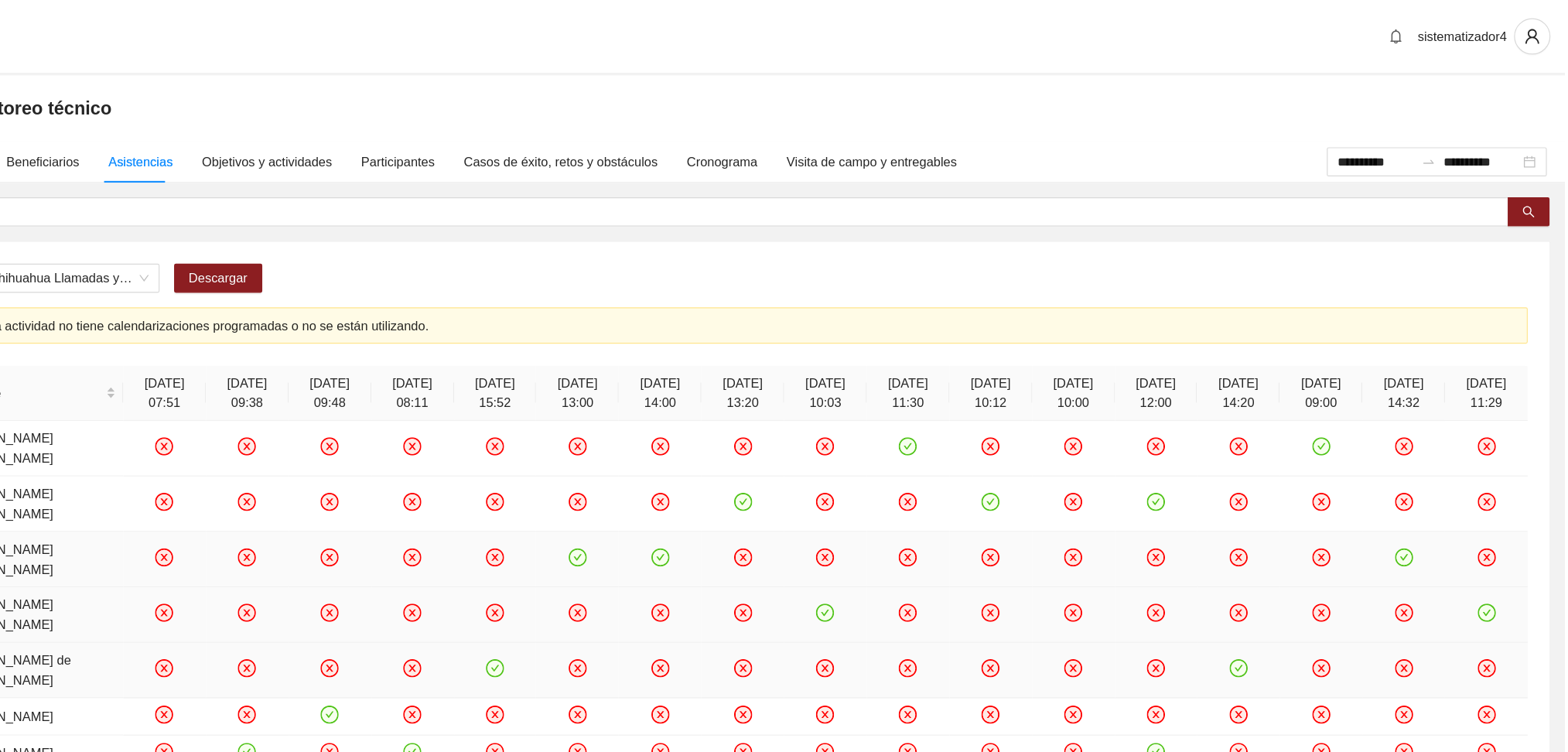
click at [797, 468] on icon "check-circle" at bounding box center [797, 474] width 13 height 13
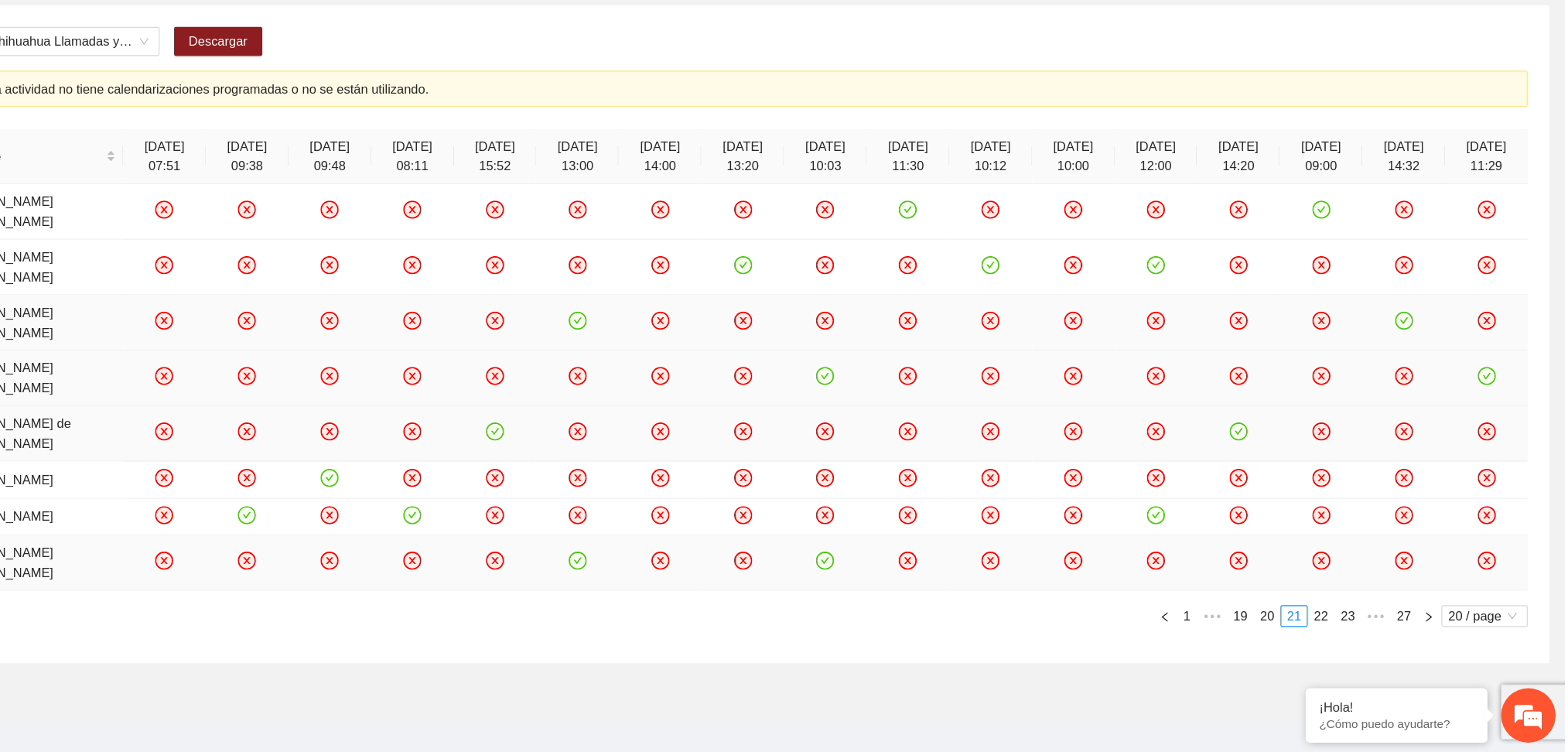
scroll to position [91, 0]
click at [1356, 627] on link "22" at bounding box center [1360, 635] width 22 height 17
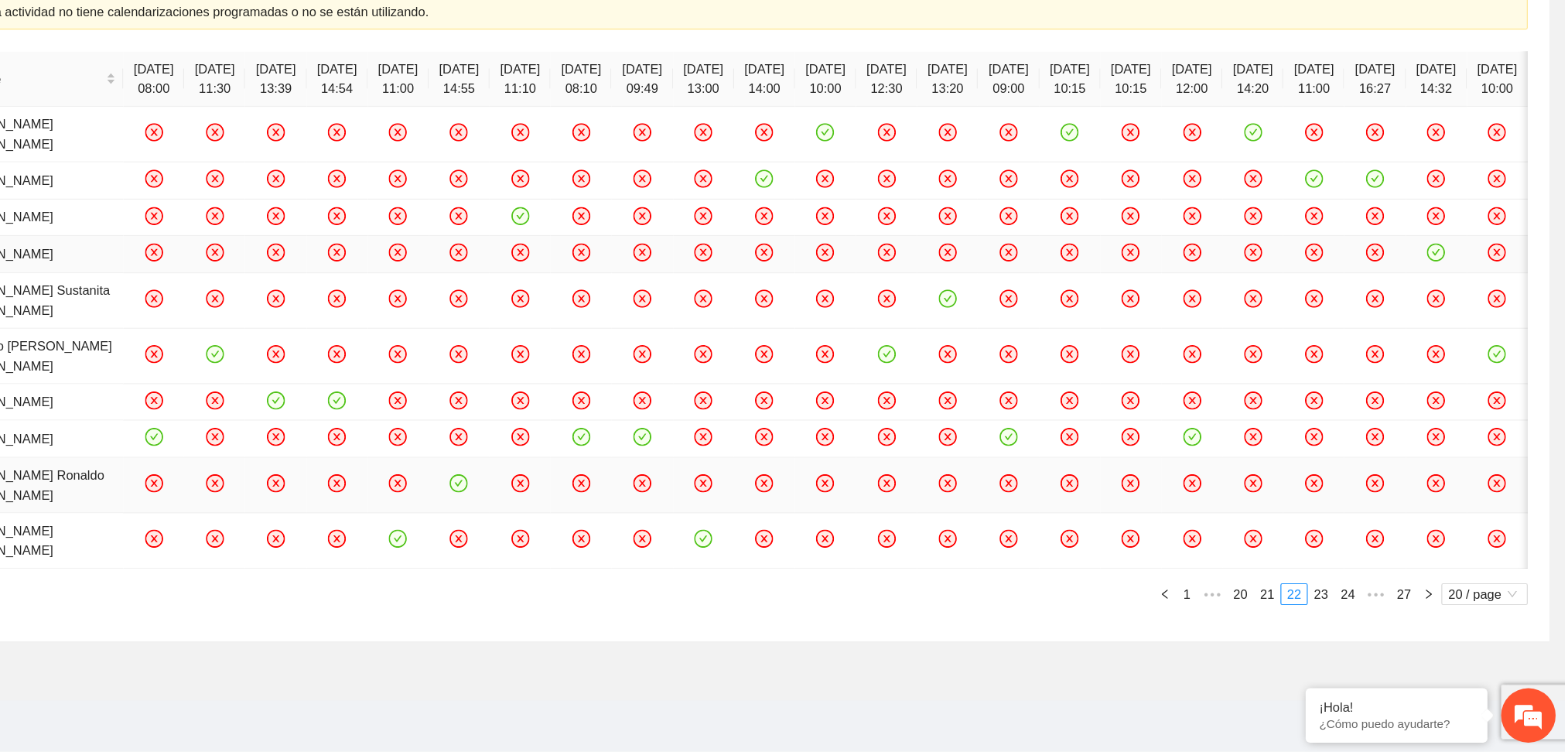
scroll to position [353, 0]
click at [790, 492] on icon "check-circle" at bounding box center [783, 484] width 13 height 13
click at [517, 460] on icon "check-circle" at bounding box center [523, 453] width 13 height 13
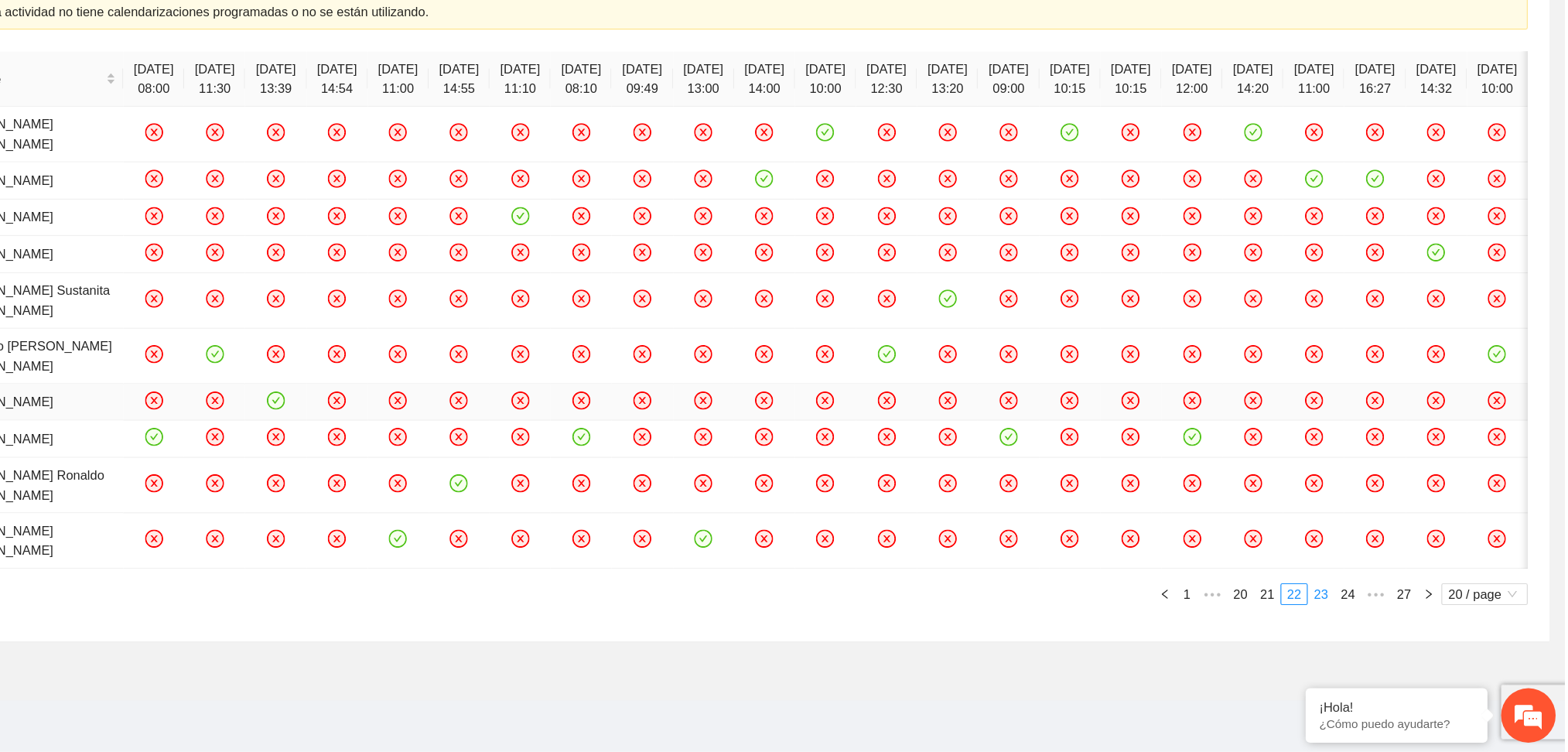
click at [1355, 620] on link "23" at bounding box center [1360, 619] width 22 height 17
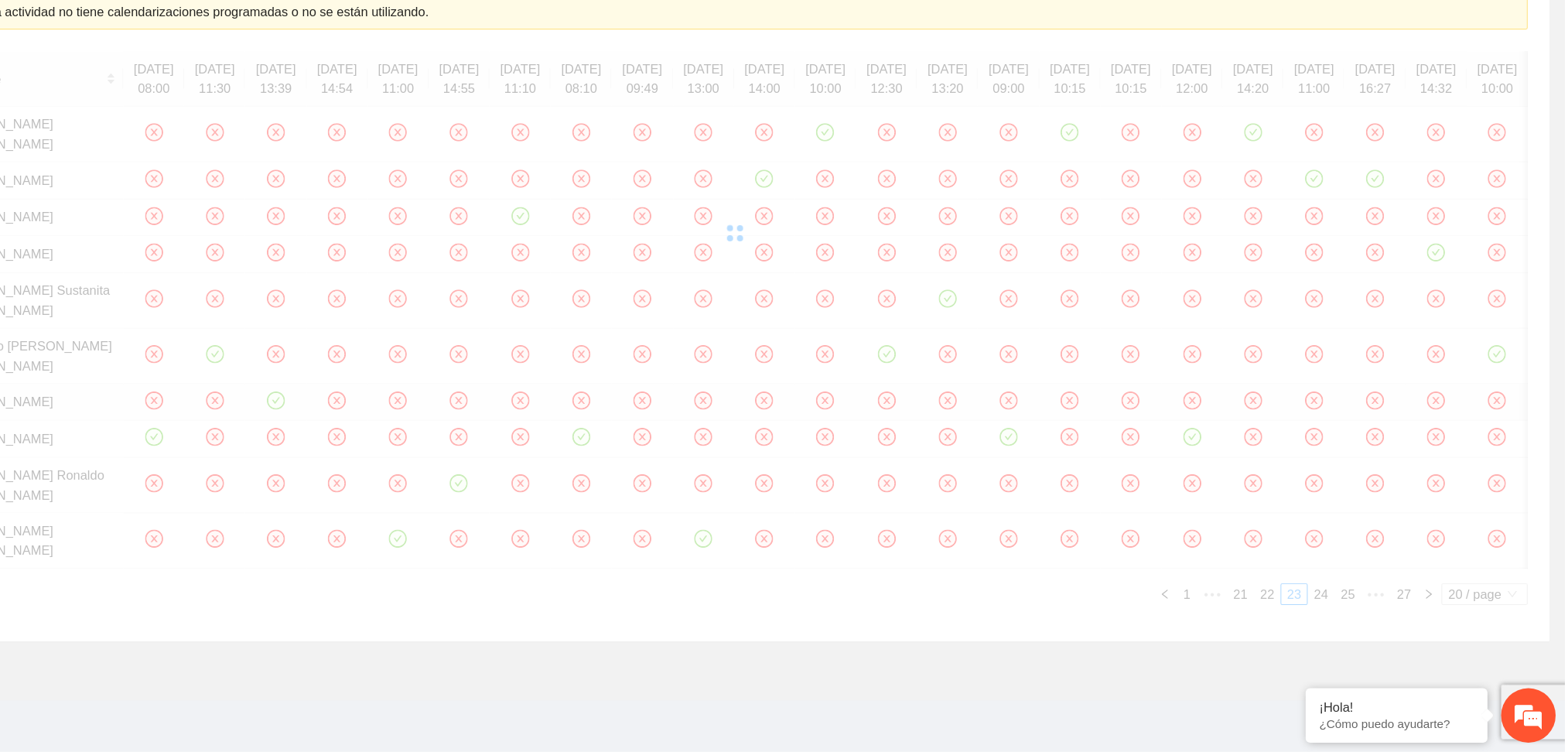
scroll to position [91, 0]
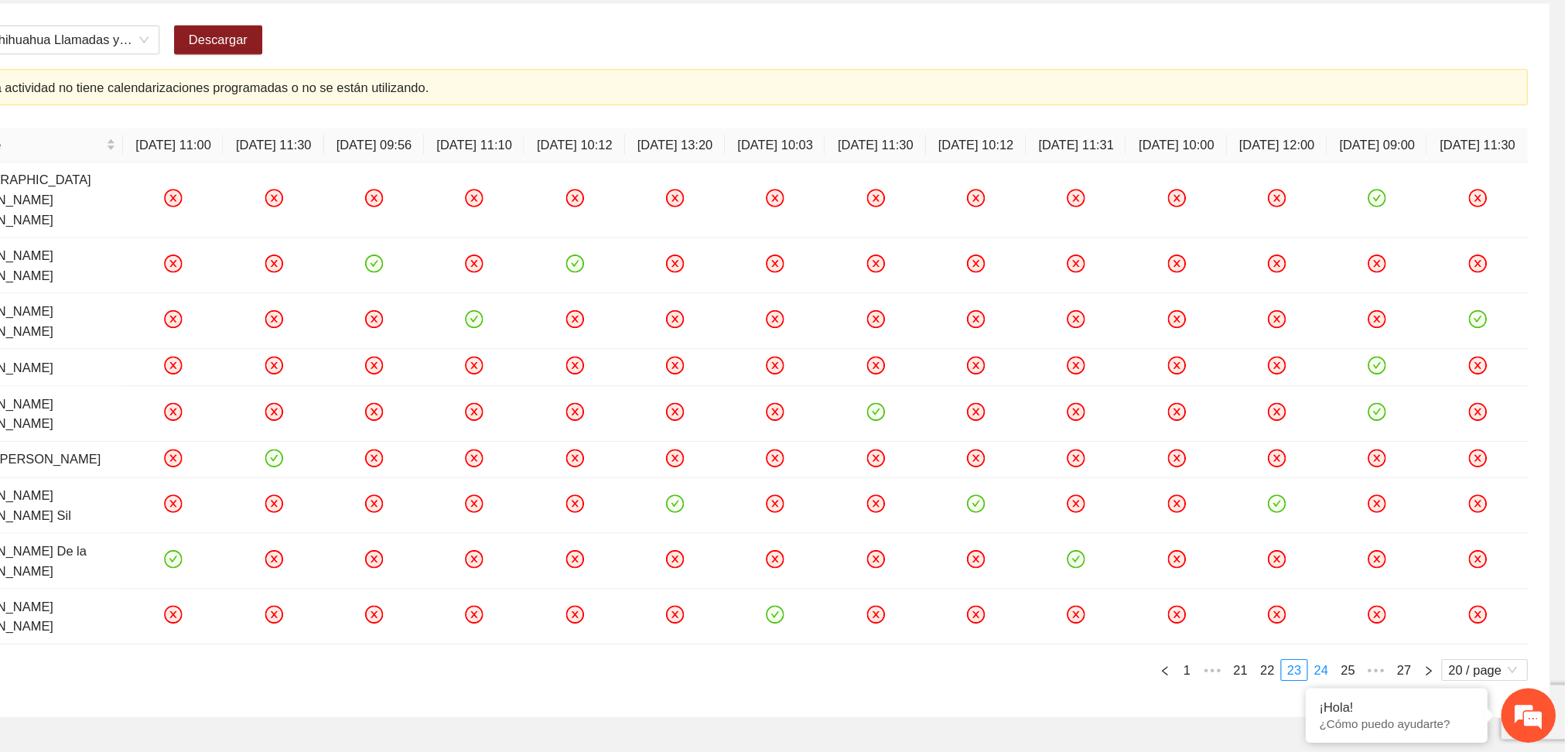
click at [1363, 674] on link "24" at bounding box center [1360, 682] width 22 height 17
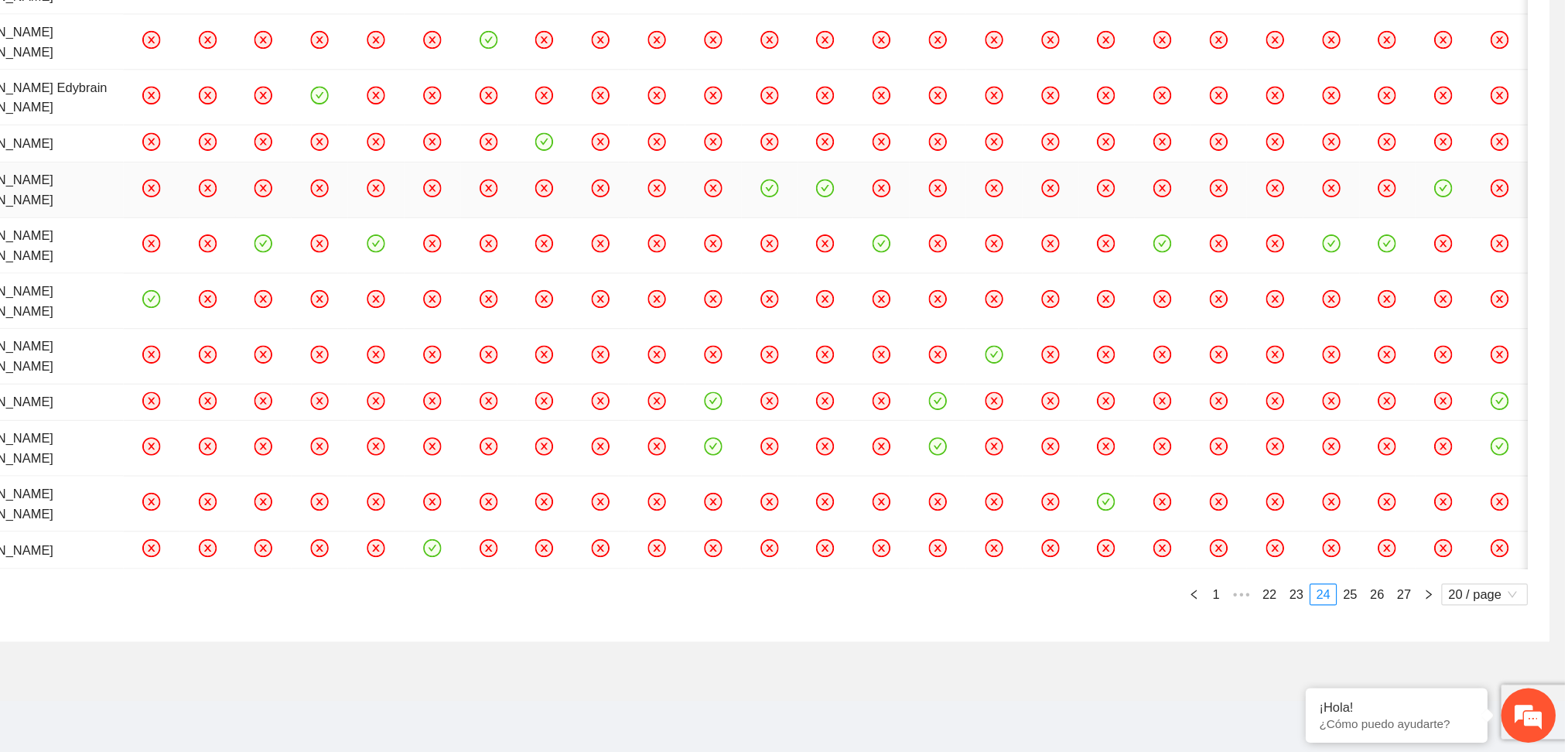
scroll to position [441, 0]
click at [945, 279] on icon "check-circle" at bounding box center [938, 272] width 13 height 13
click at [1411, 326] on icon "check-circle" at bounding box center [1417, 319] width 13 height 13
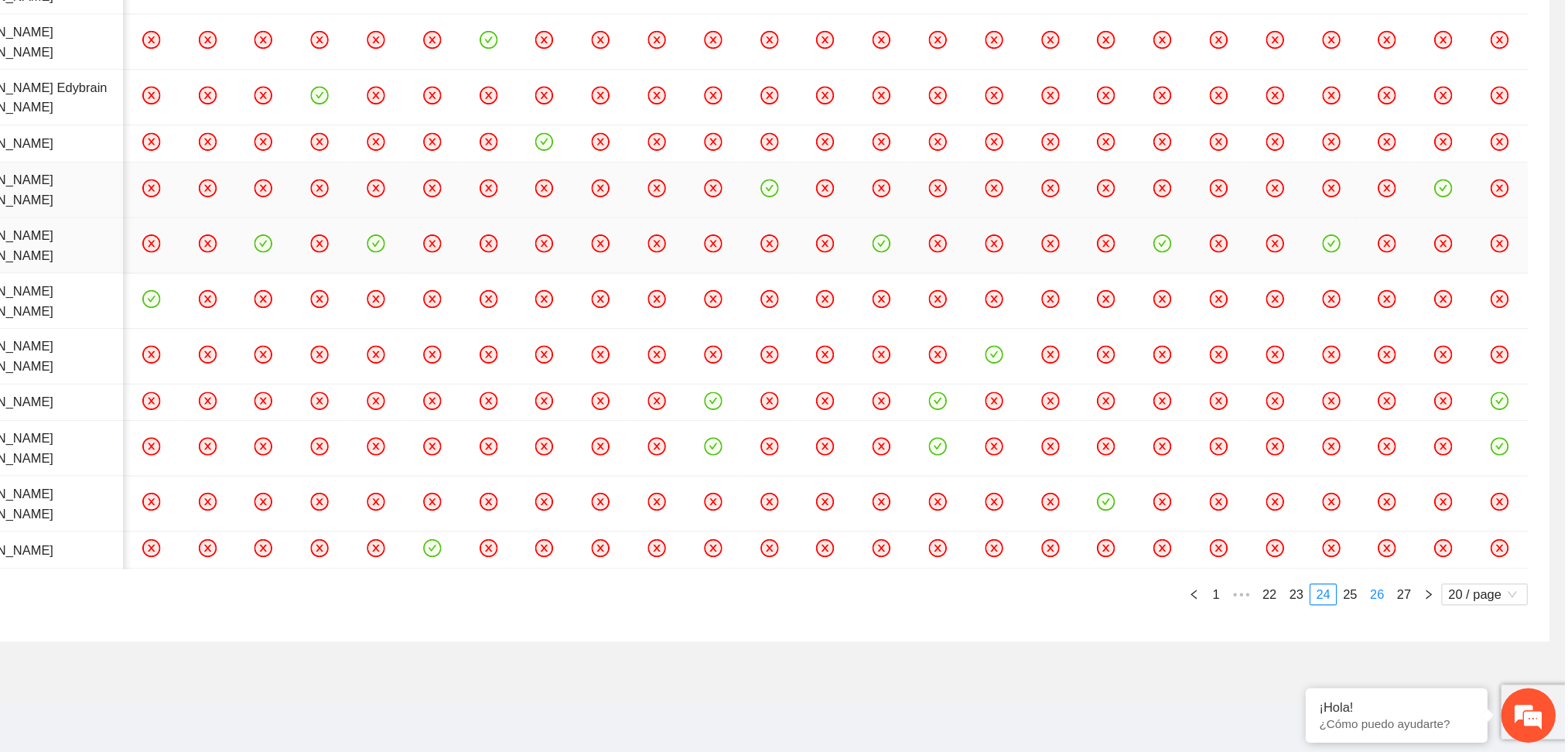
click at [1408, 615] on link "26" at bounding box center [1408, 619] width 22 height 17
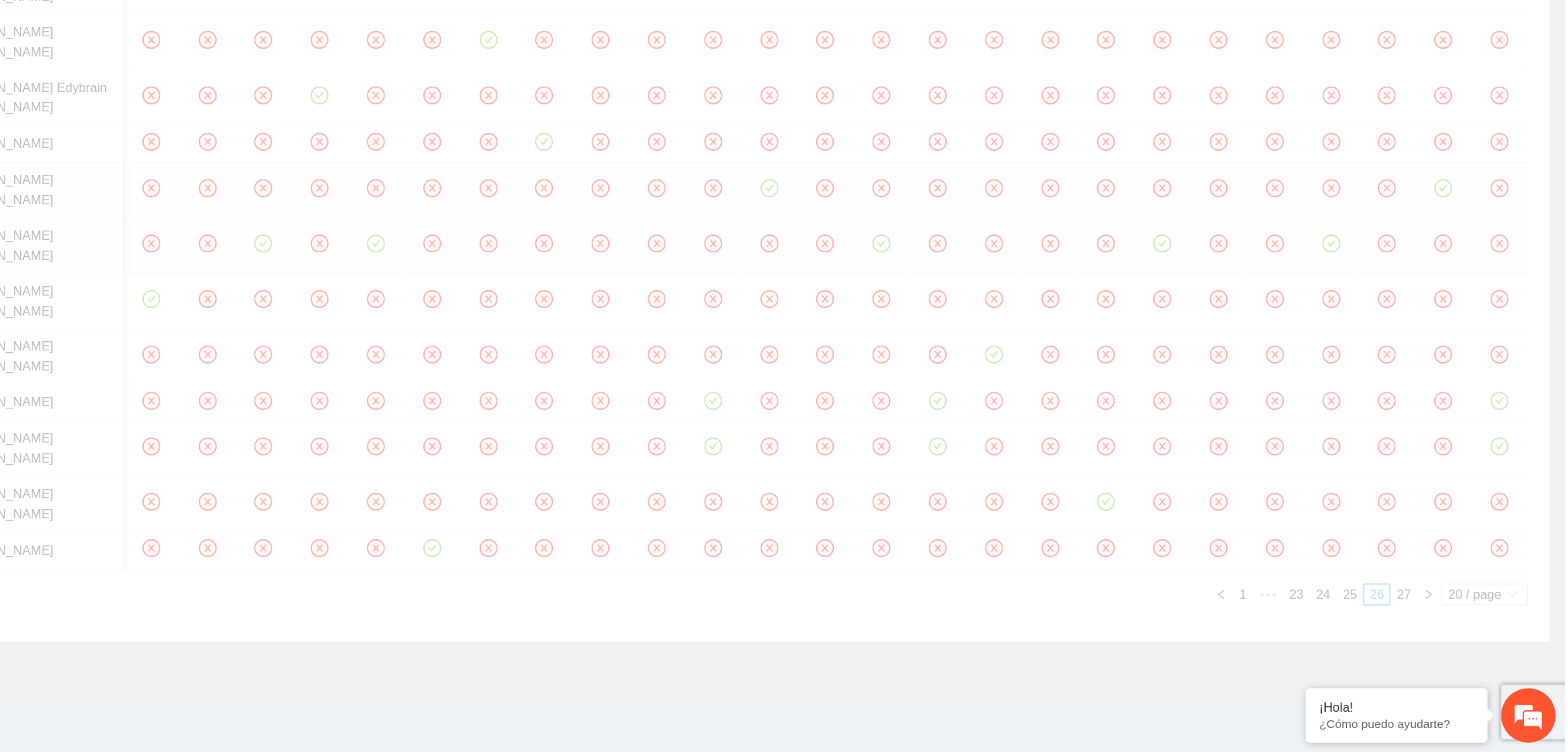
scroll to position [199, 0]
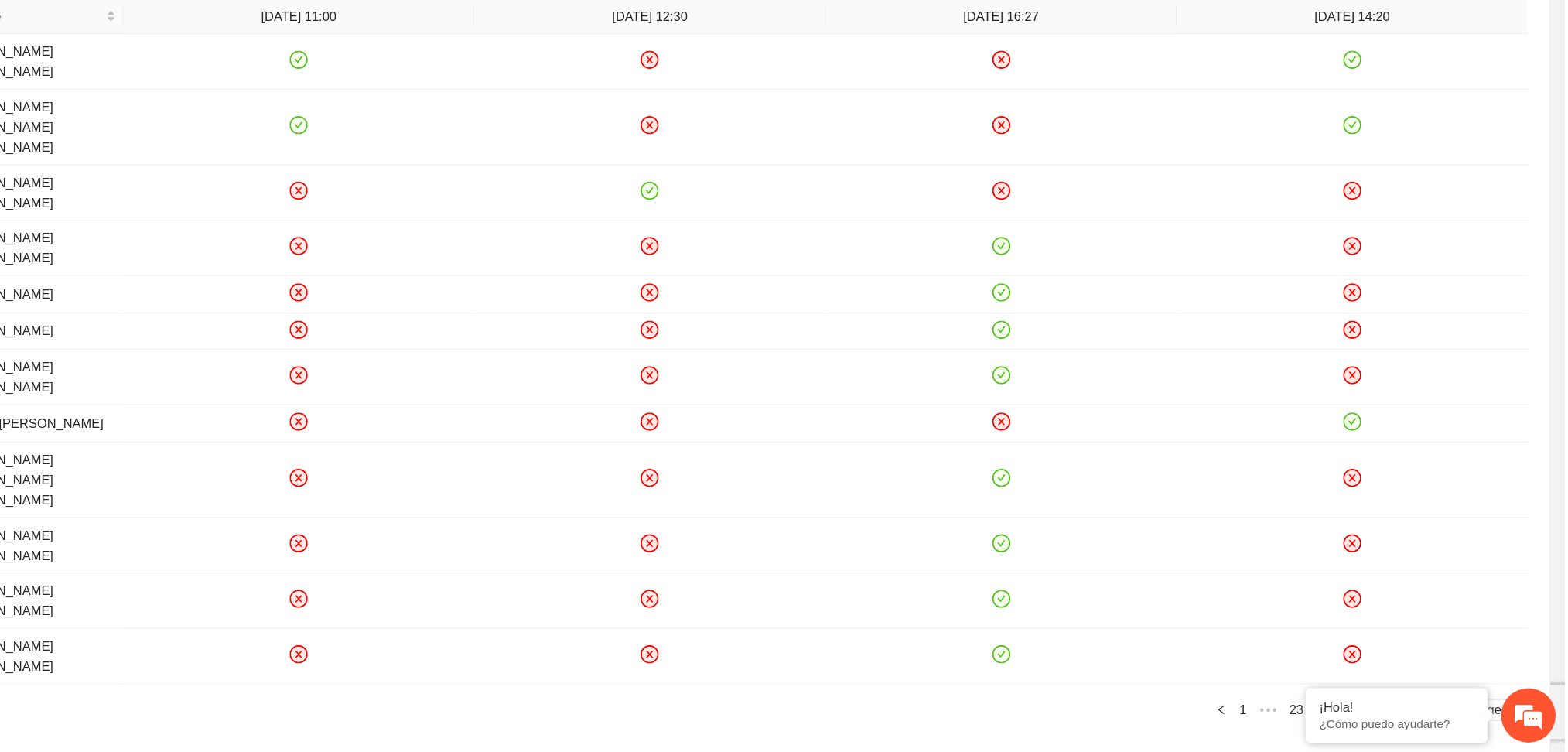
click at [1425, 708] on link "27" at bounding box center [1431, 716] width 22 height 17
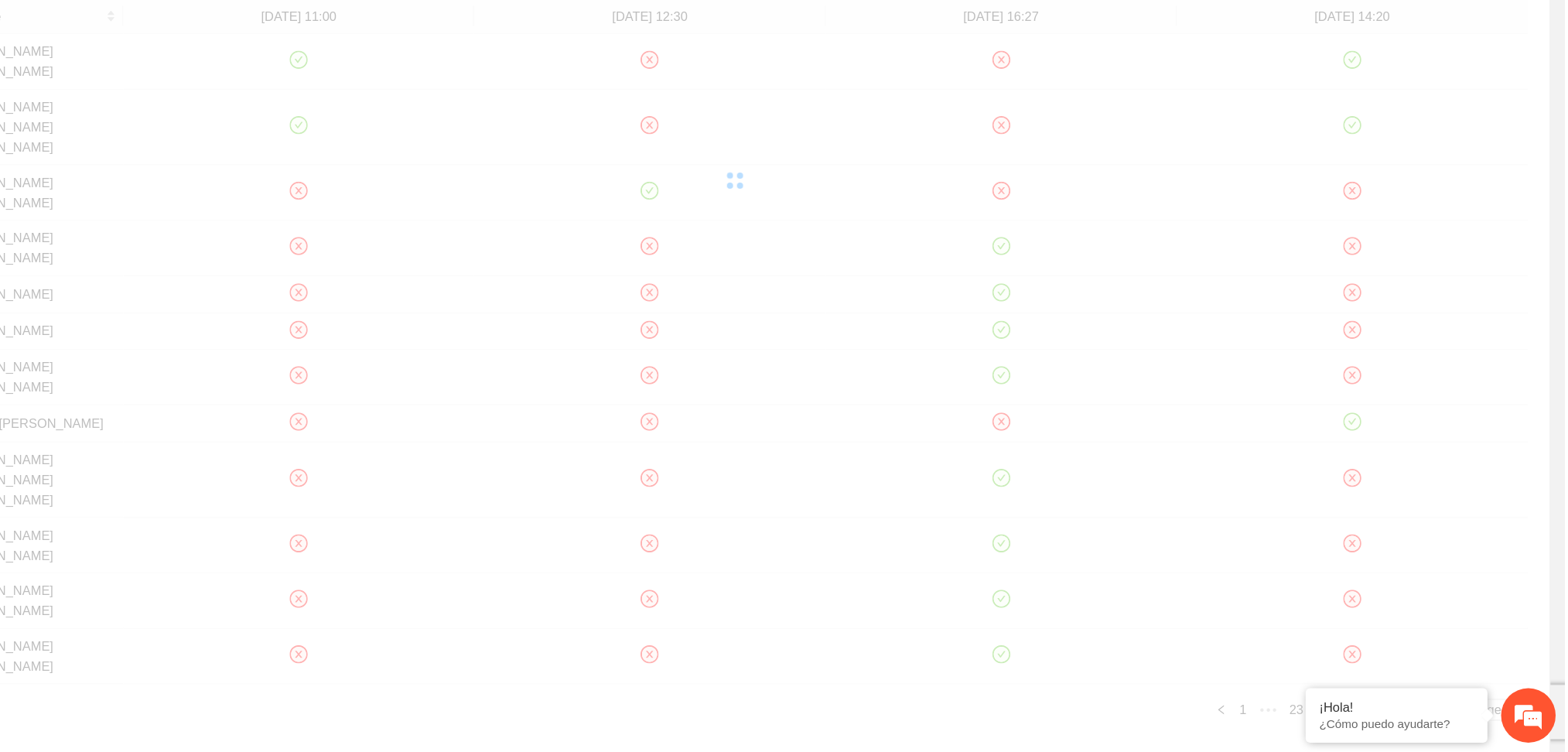
scroll to position [0, 0]
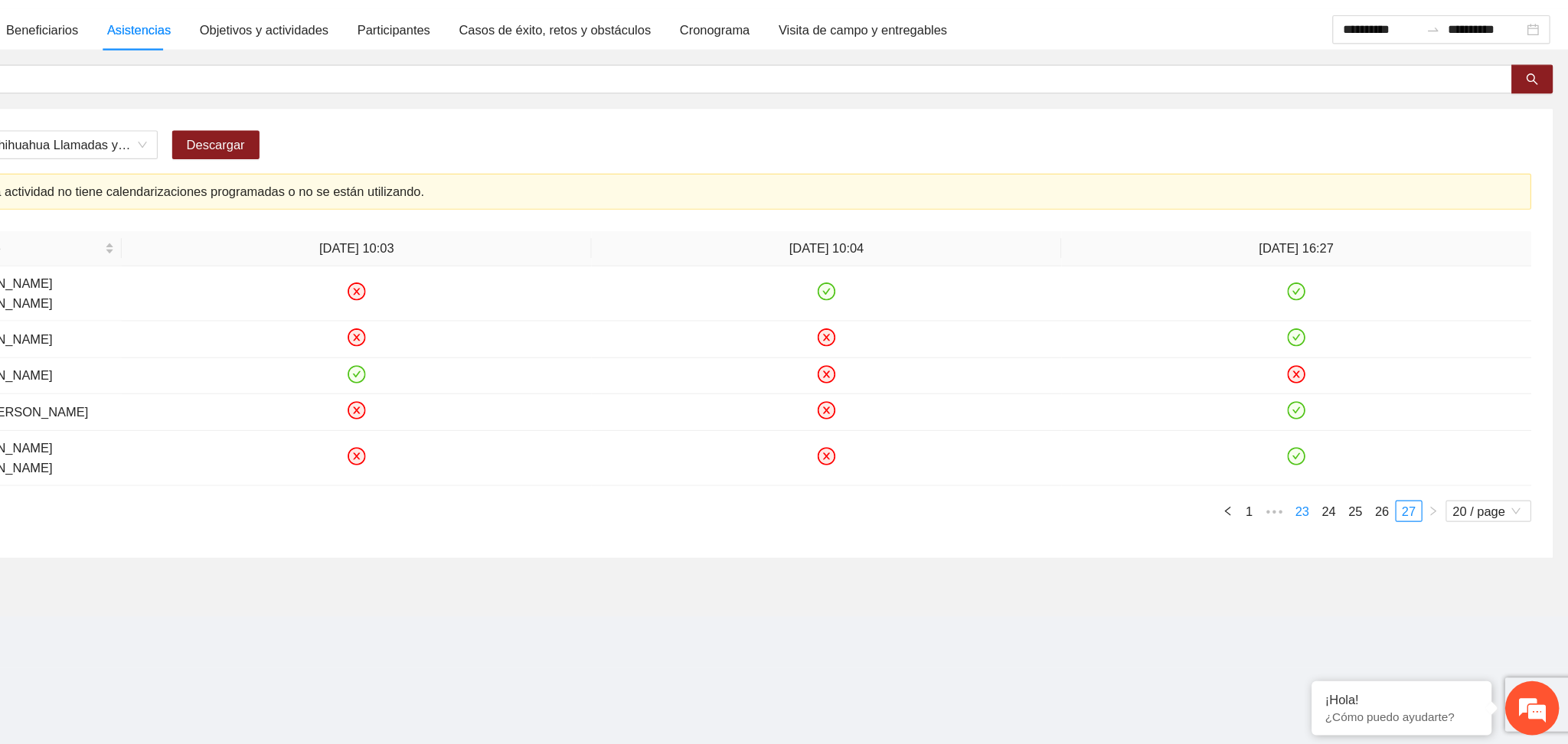
click at [1336, 545] on link "23" at bounding box center [1342, 546] width 22 height 17
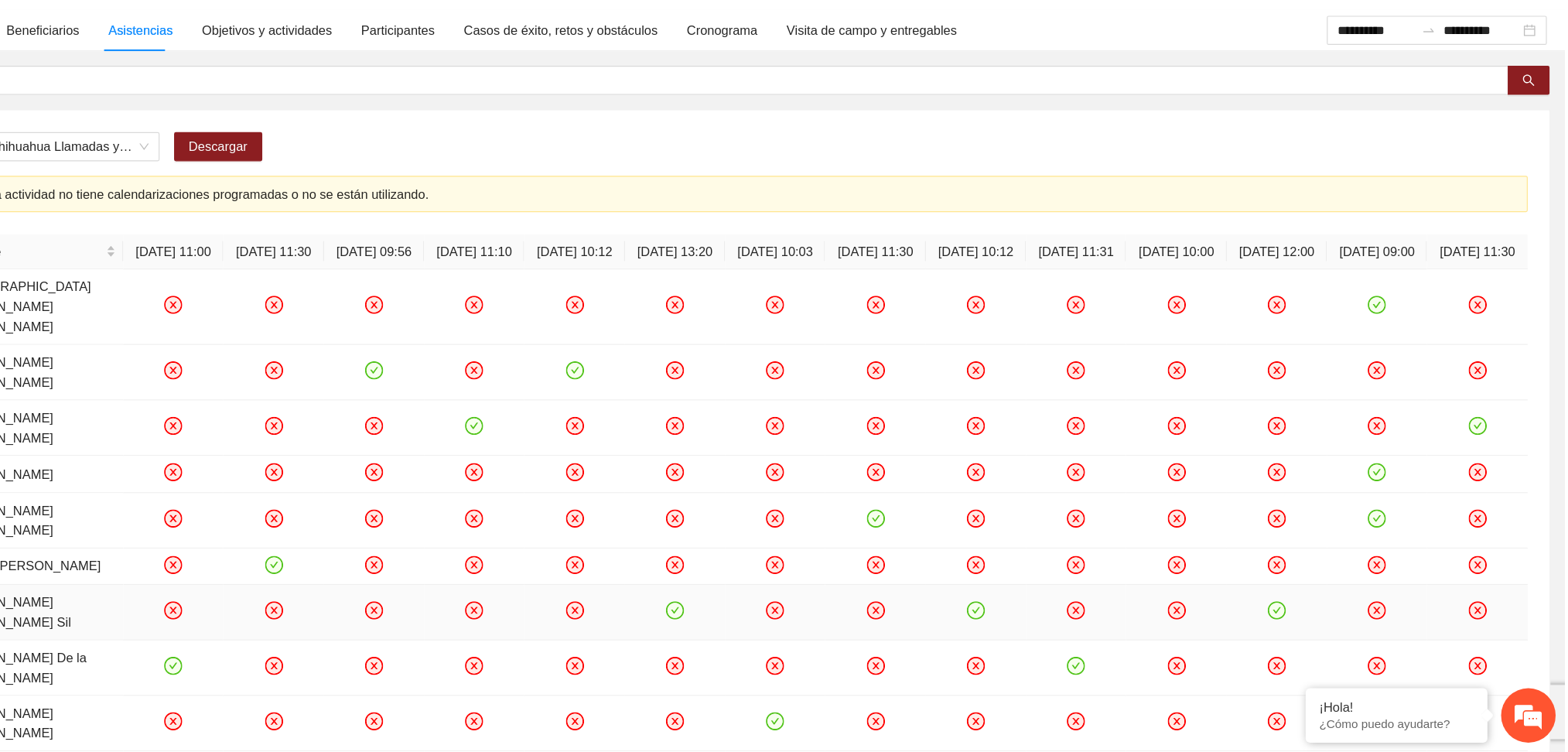
scroll to position [87, 0]
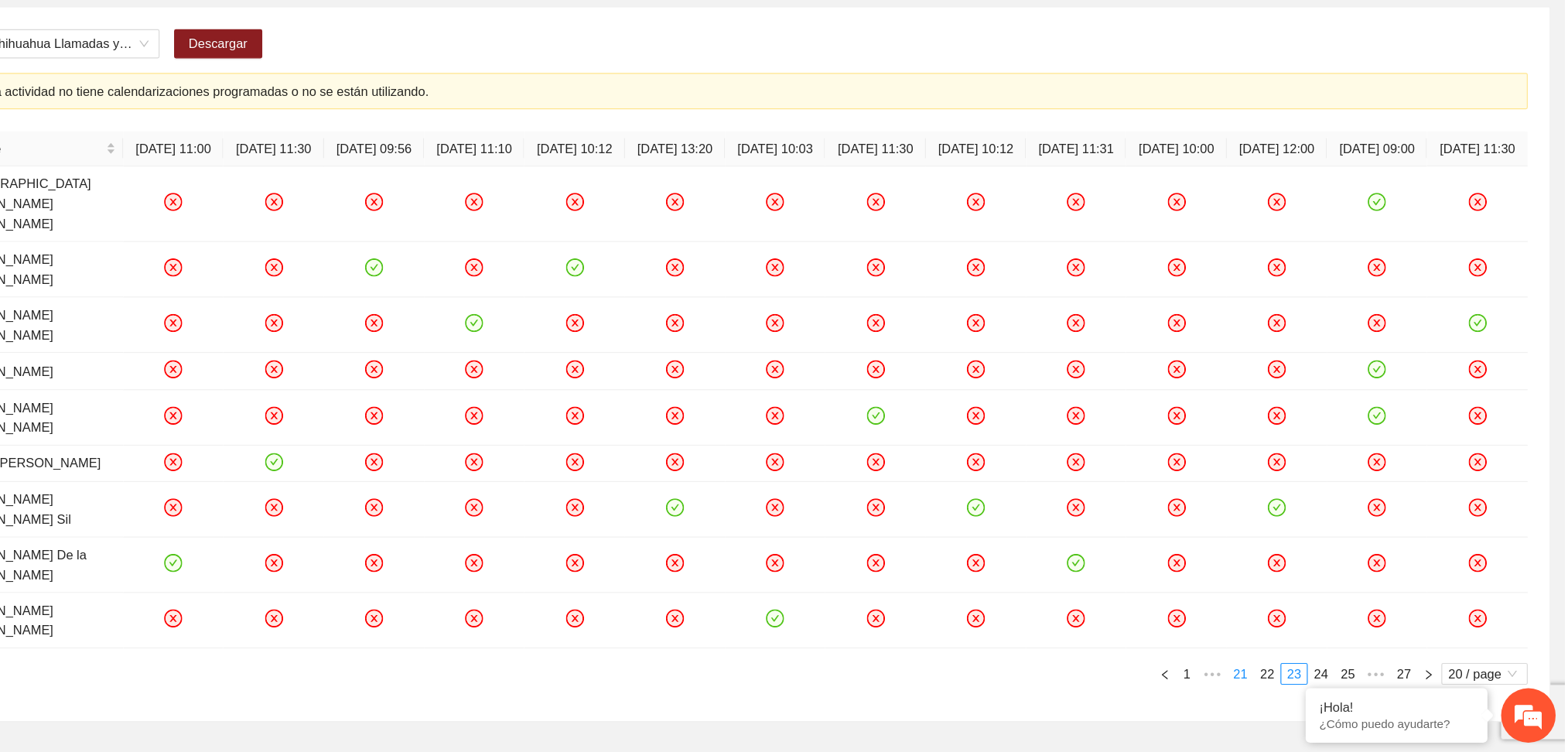
click at [1298, 677] on link "21" at bounding box center [1291, 686] width 22 height 17
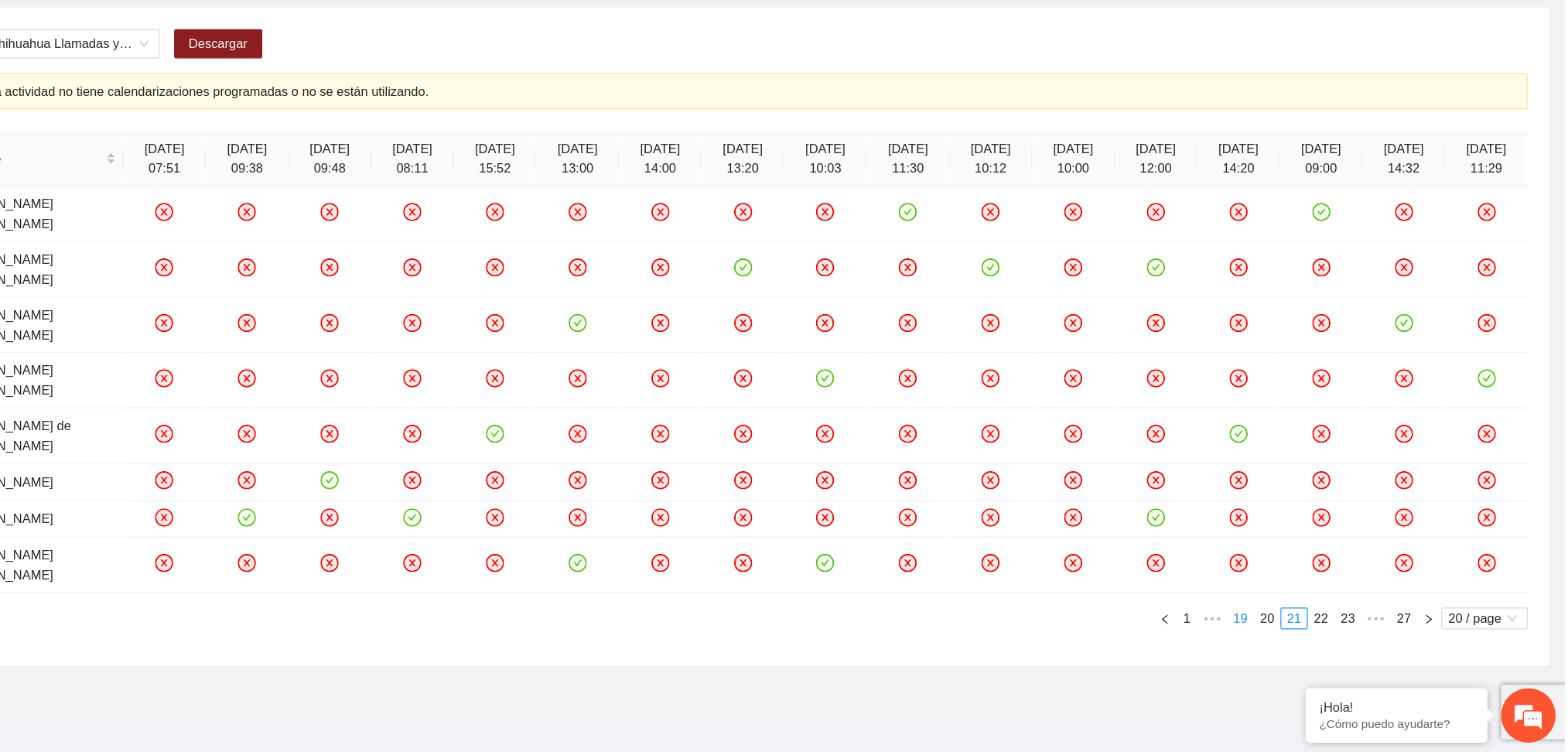
click at [1297, 630] on link "19" at bounding box center [1291, 639] width 22 height 17
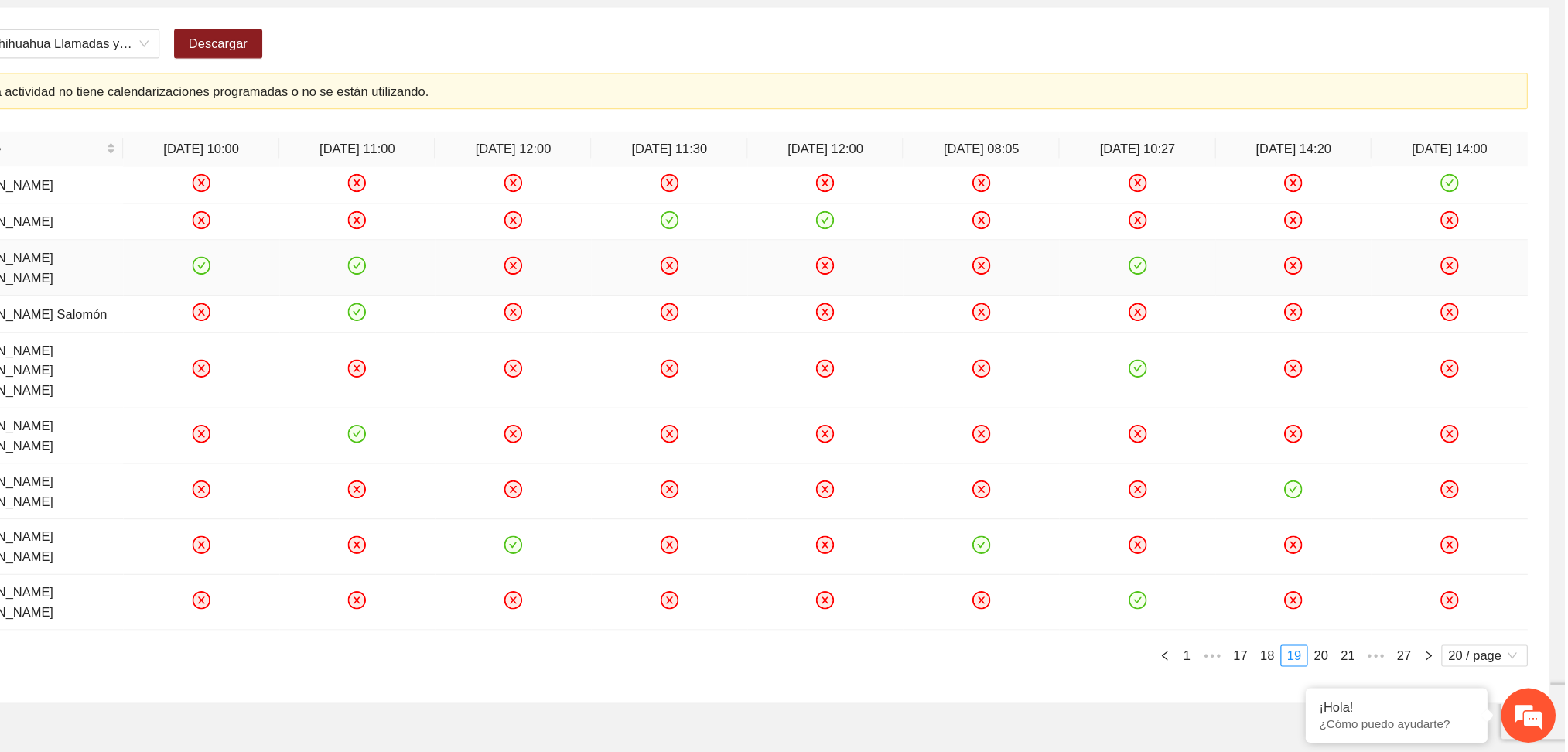
click at [539, 346] on icon "check-circle" at bounding box center [539, 338] width 13 height 13
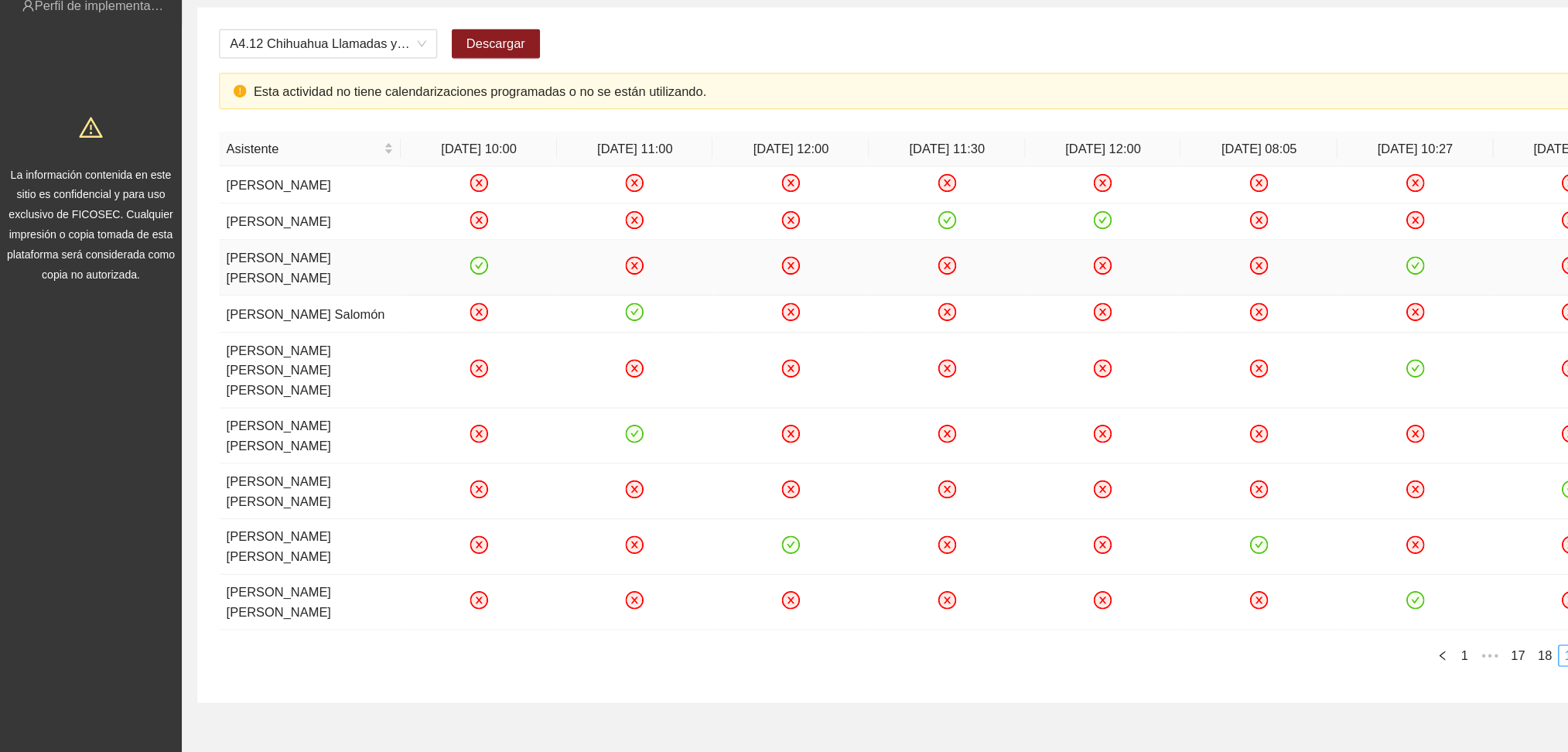
scroll to position [0, 0]
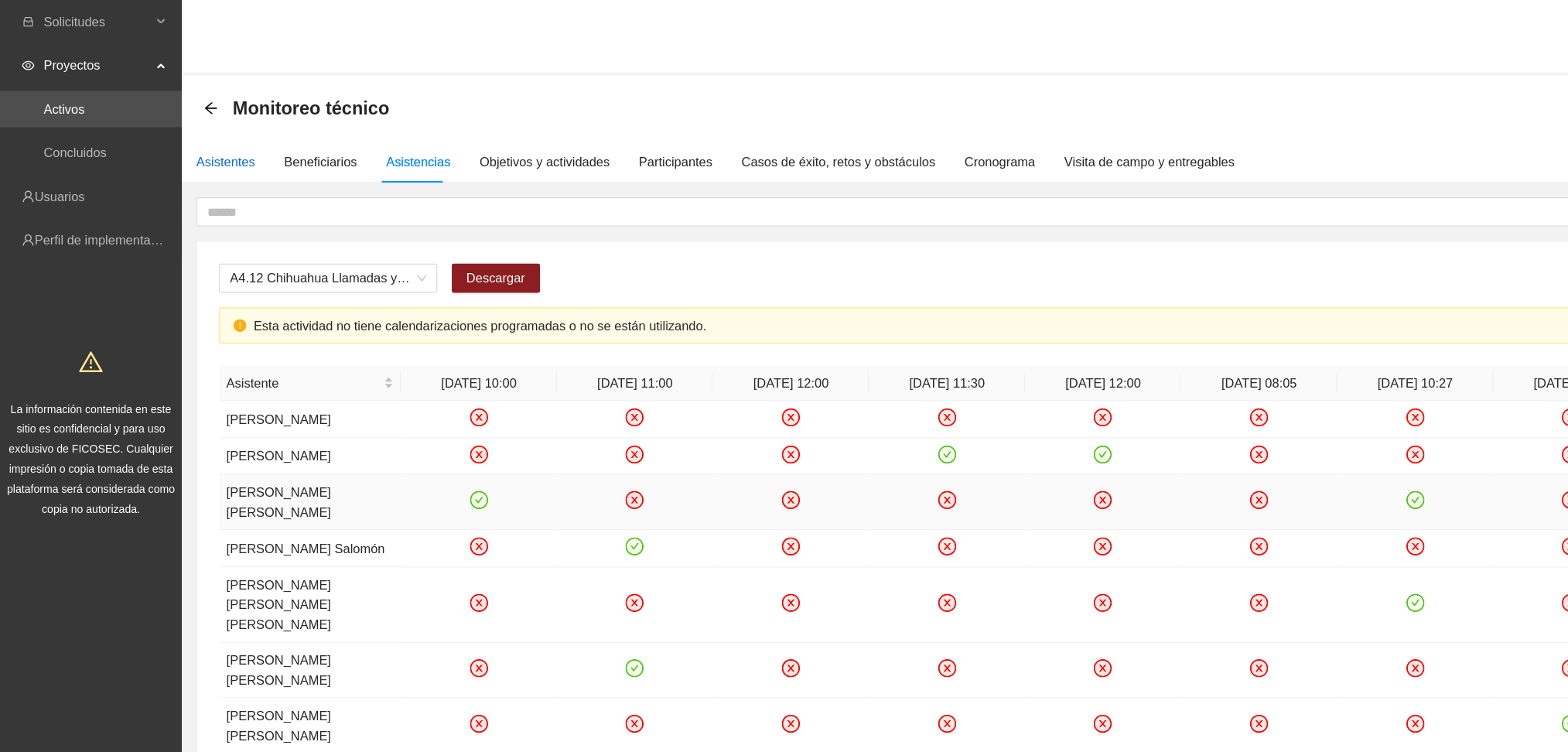
click at [198, 136] on div "Asistentes" at bounding box center [192, 138] width 50 height 17
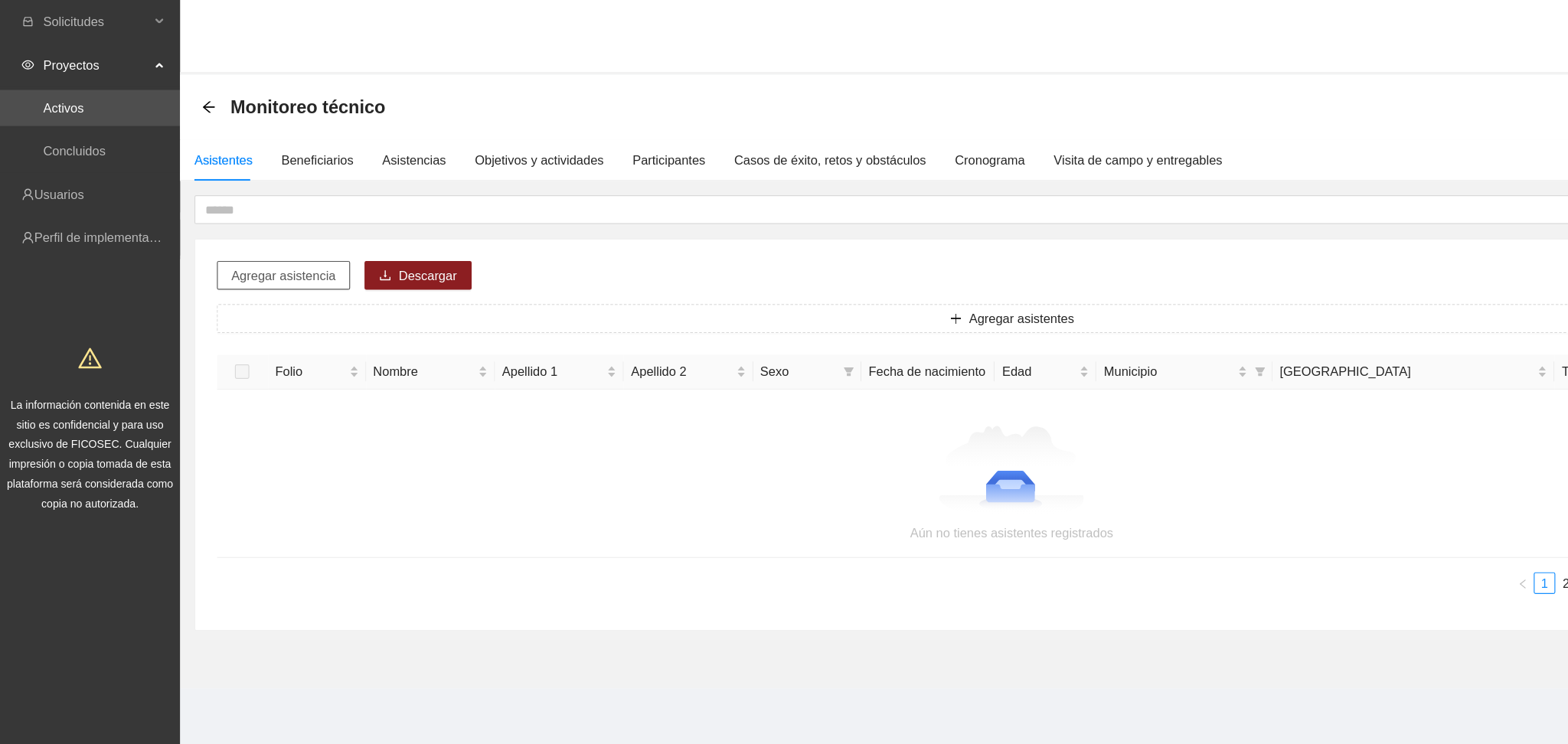
drag, startPoint x: 273, startPoint y: 205, endPoint x: 285, endPoint y: 213, distance: 14.4
drag, startPoint x: 285, startPoint y: 213, endPoint x: 221, endPoint y: 177, distance: 73.4
click at [221, 177] on input "text" at bounding box center [837, 178] width 1324 height 17
drag, startPoint x: 261, startPoint y: 189, endPoint x: 332, endPoint y: 210, distance: 74.0
drag, startPoint x: 332, startPoint y: 210, endPoint x: 325, endPoint y: 136, distance: 74.3
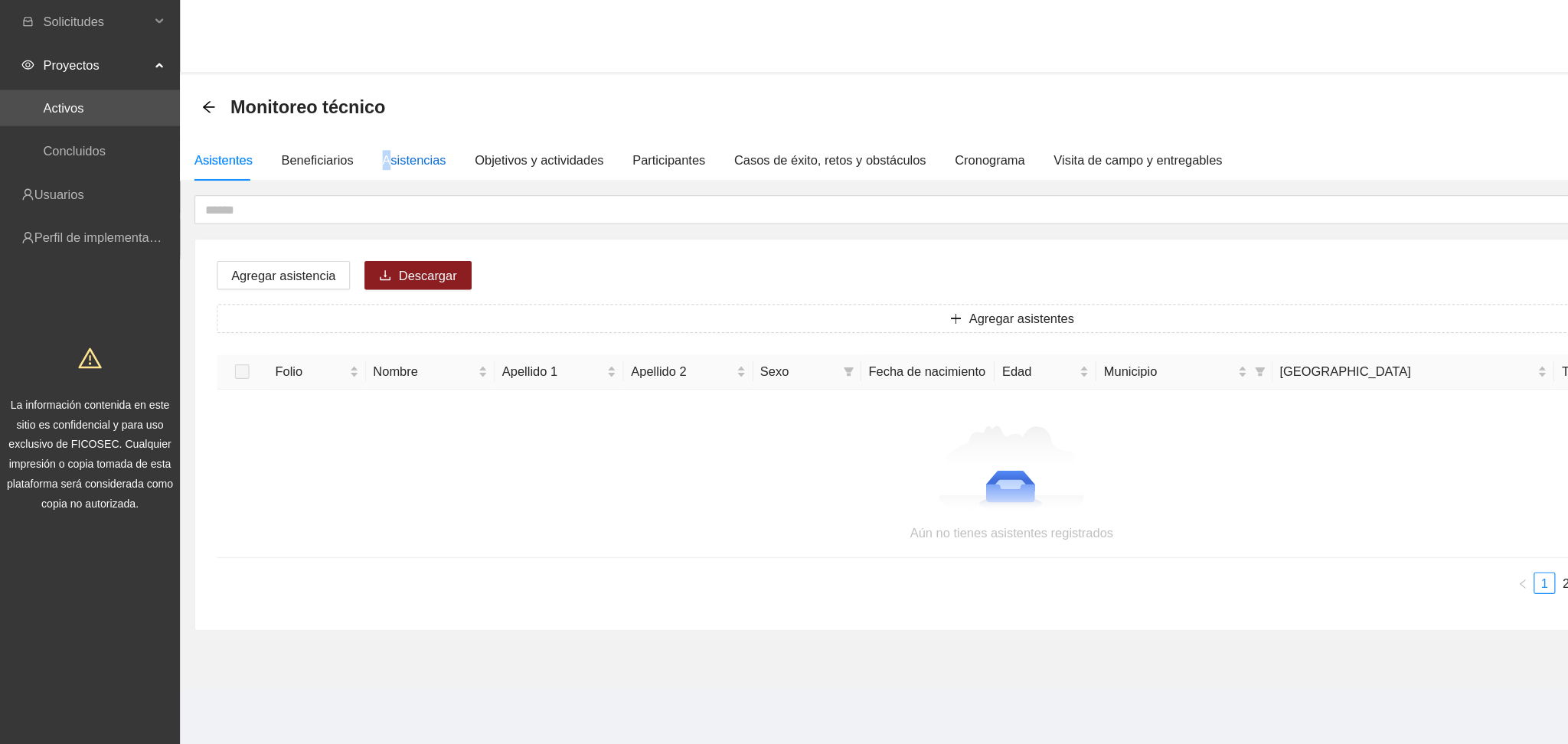
click at [325, 136] on div "Asistencias" at bounding box center [352, 136] width 54 height 17
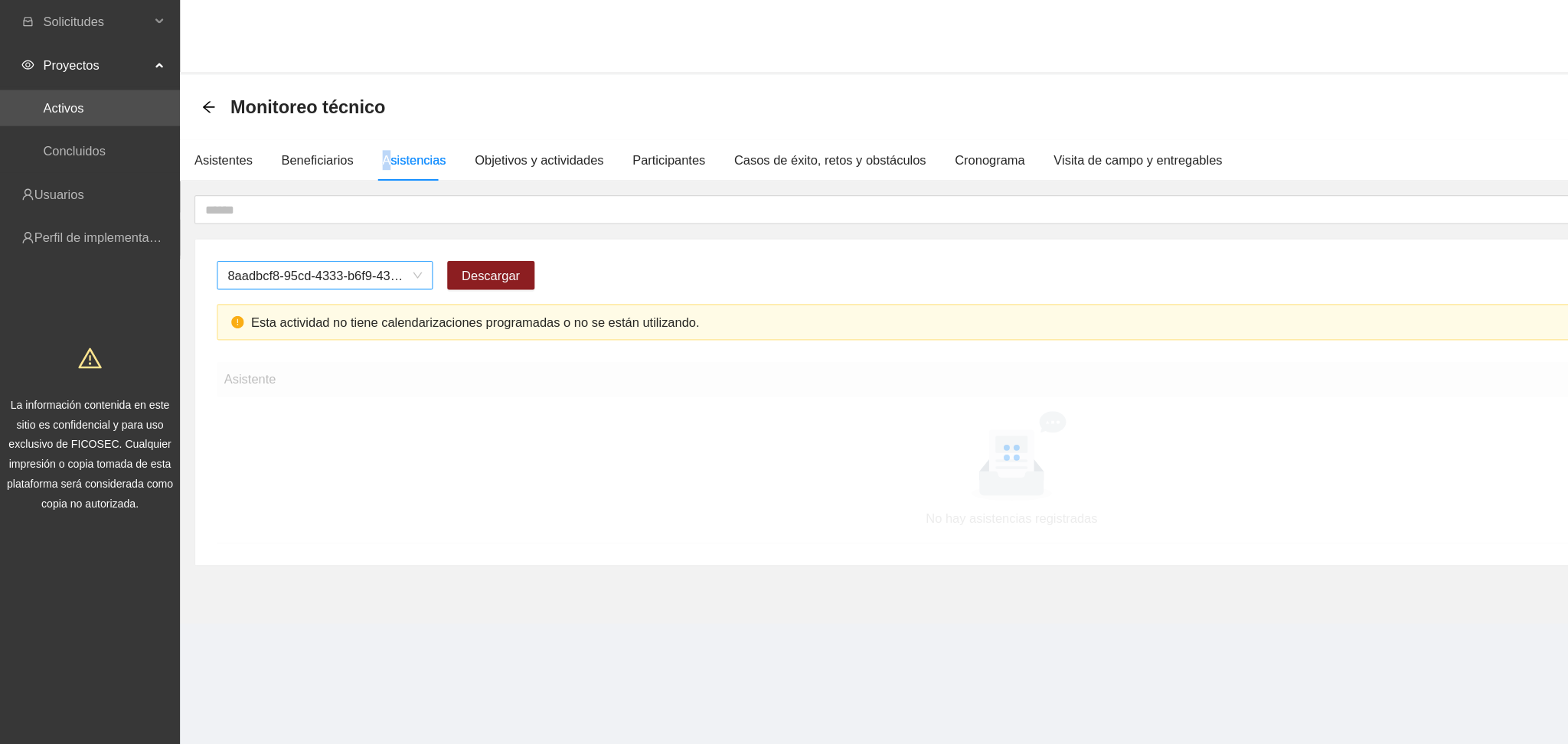
click at [217, 238] on span "8aadbcf8-95cd-4333-b6f9-4314c3142350" at bounding box center [276, 234] width 165 height 23
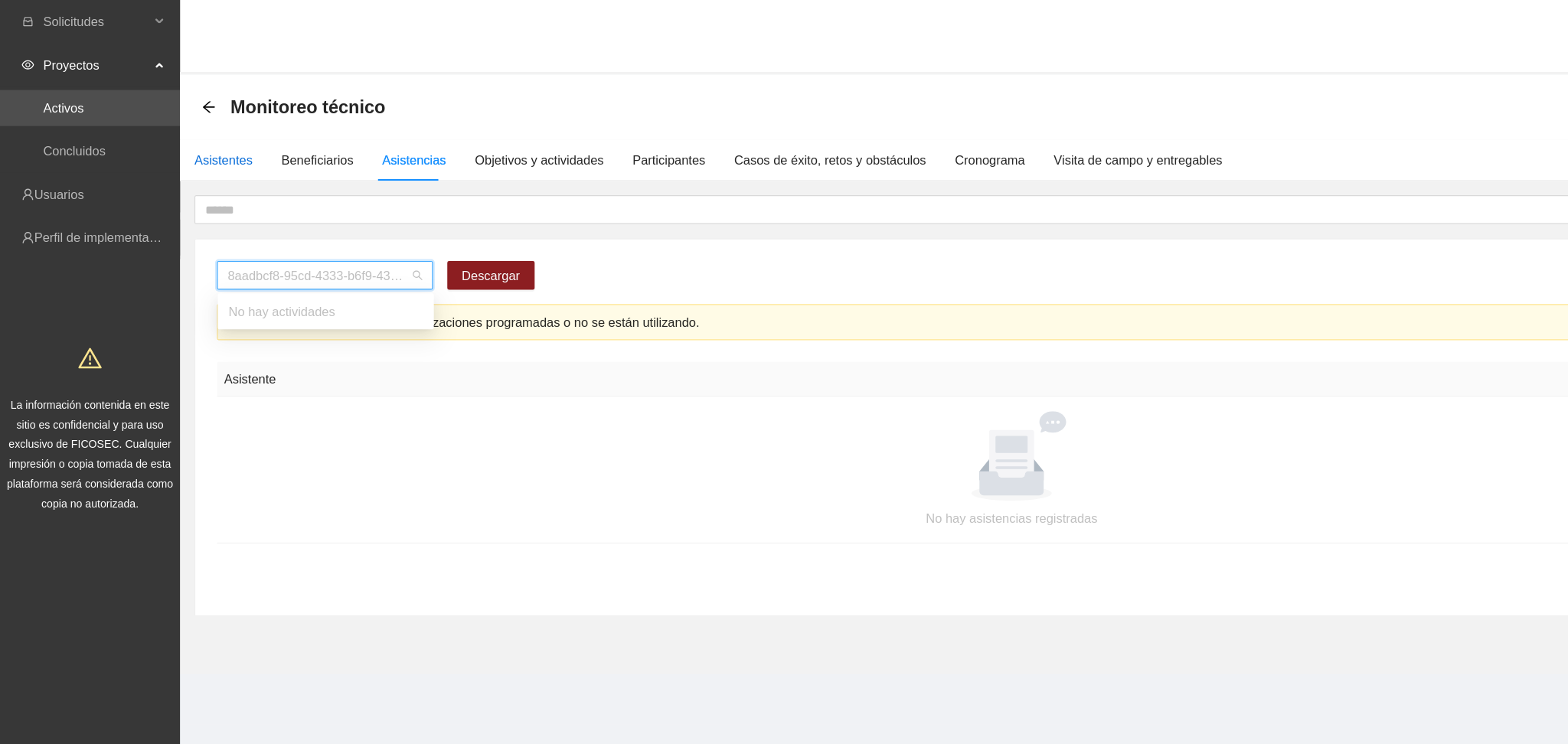
click at [189, 140] on div "Asistentes" at bounding box center [190, 136] width 50 height 17
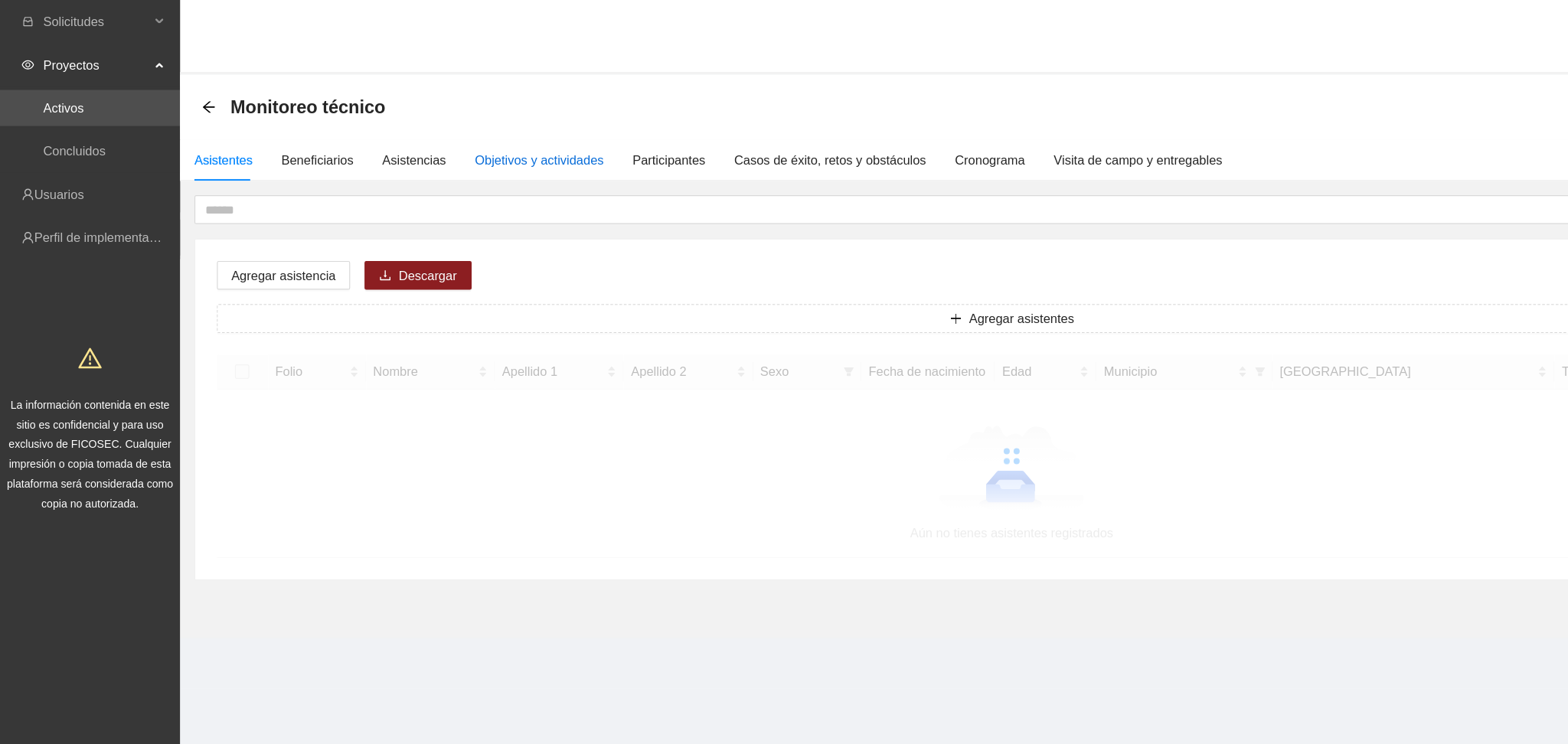
click at [457, 141] on div "Objetivos y actividades" at bounding box center [458, 136] width 109 height 17
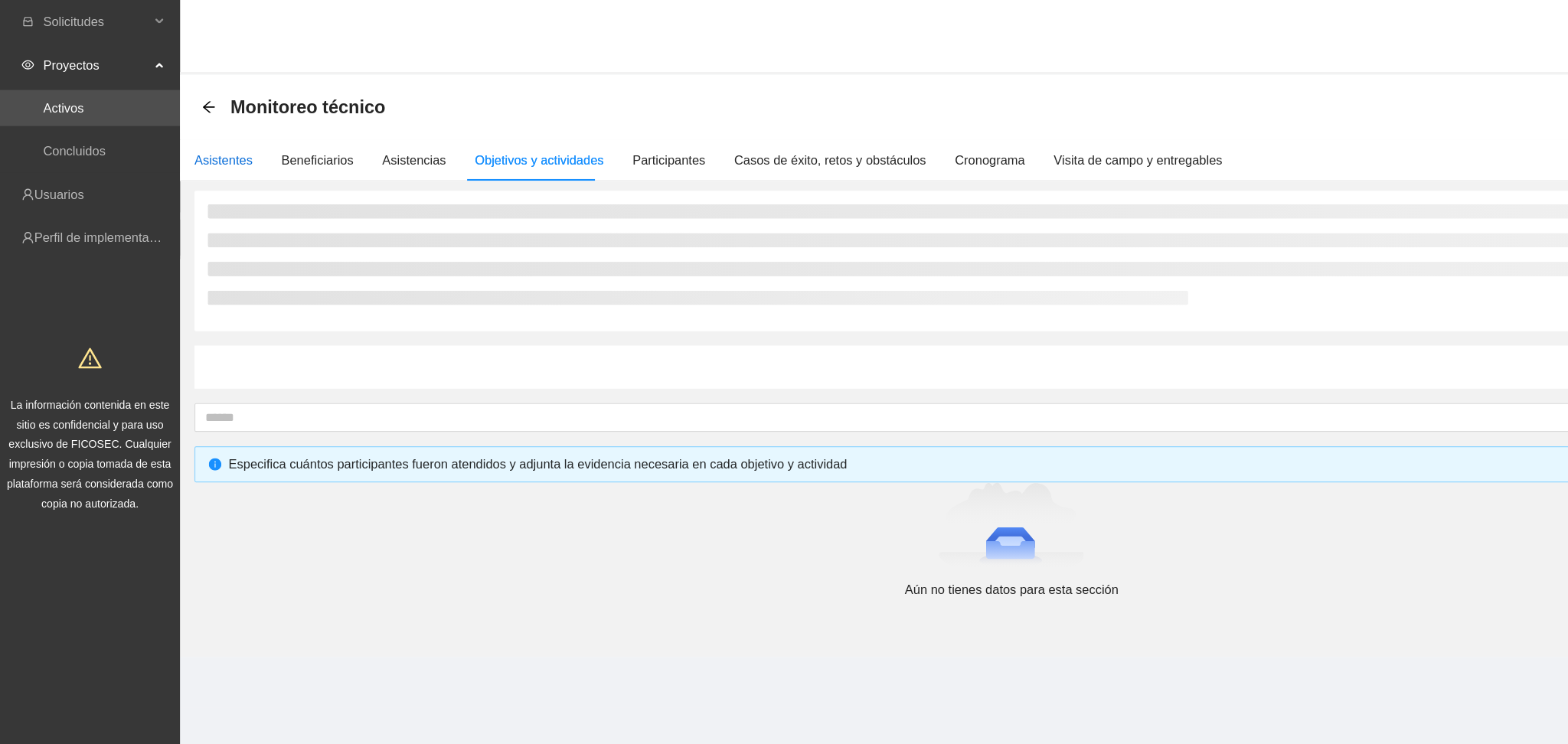
click at [183, 130] on div "Asistentes" at bounding box center [190, 136] width 50 height 17
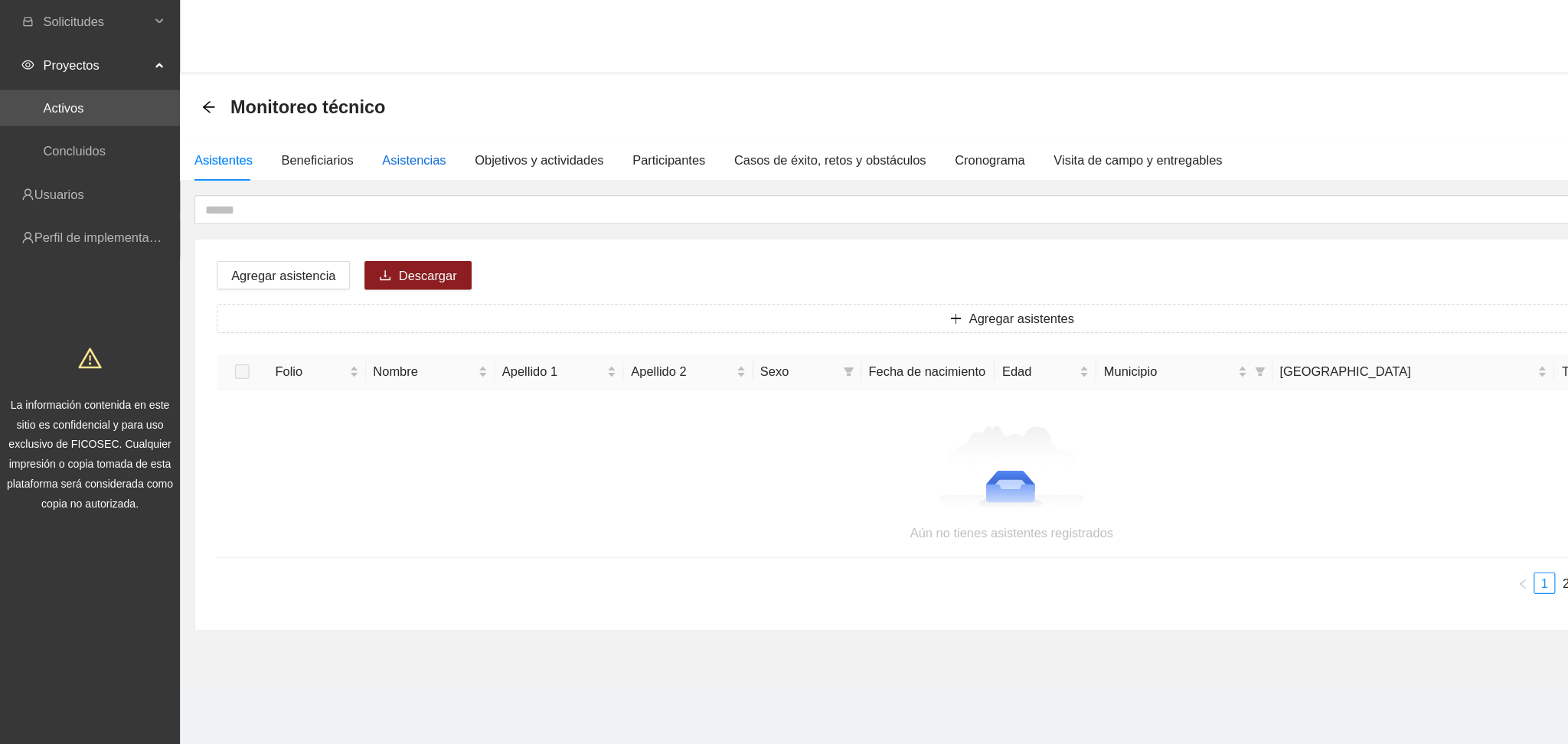
click at [351, 136] on div "Asistencias" at bounding box center [352, 136] width 54 height 17
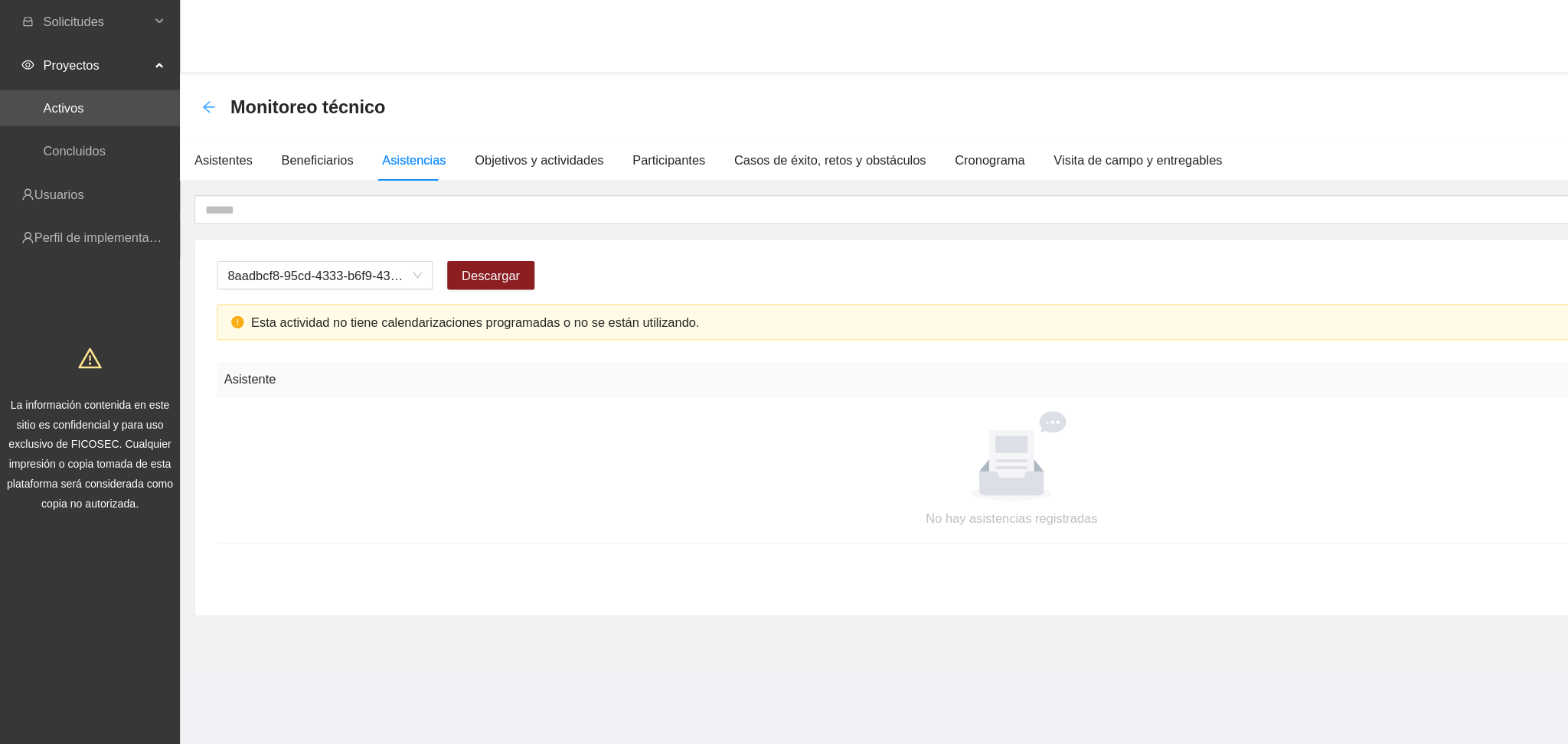
click at [179, 91] on icon "arrow-left" at bounding box center [177, 91] width 12 height 12
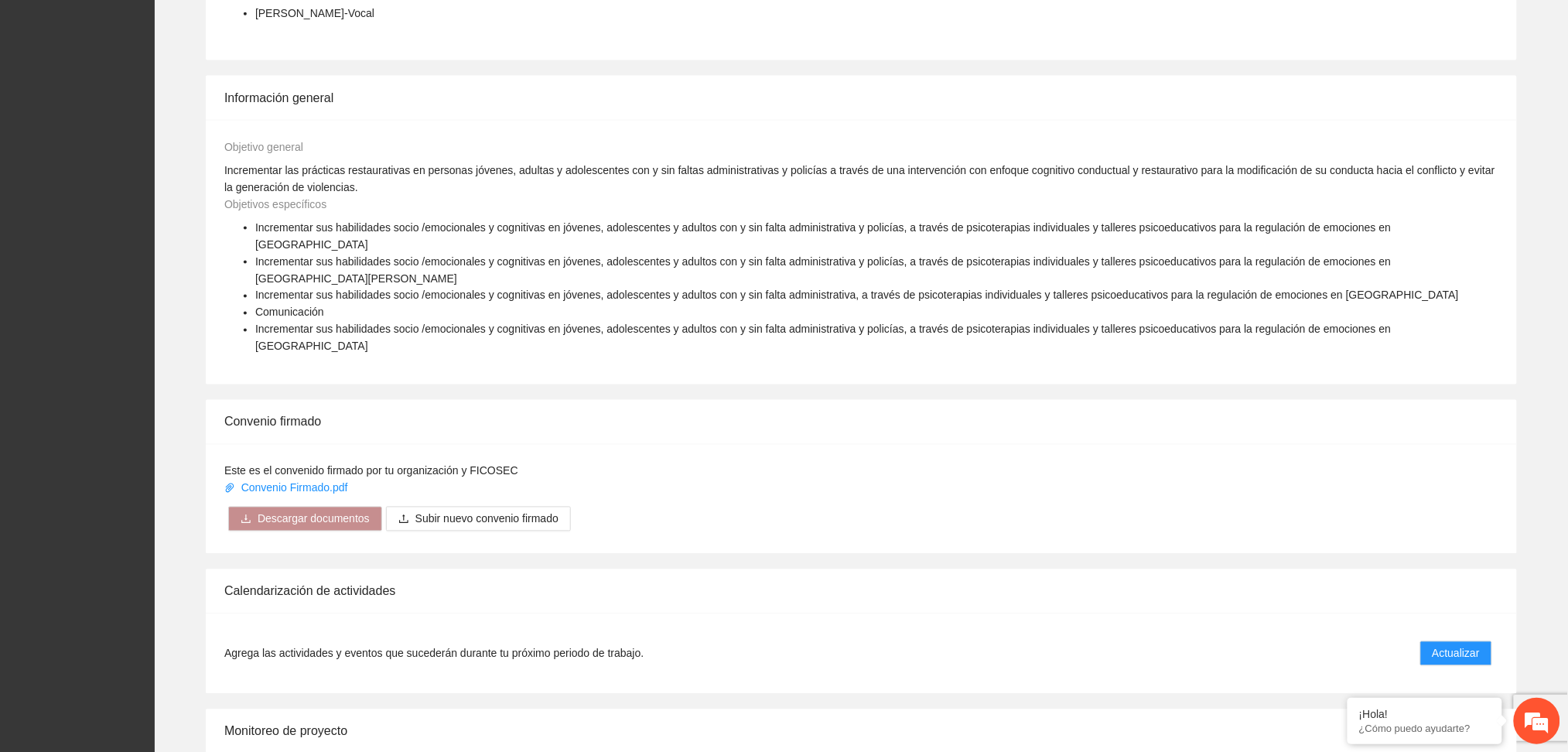
scroll to position [1031, 0]
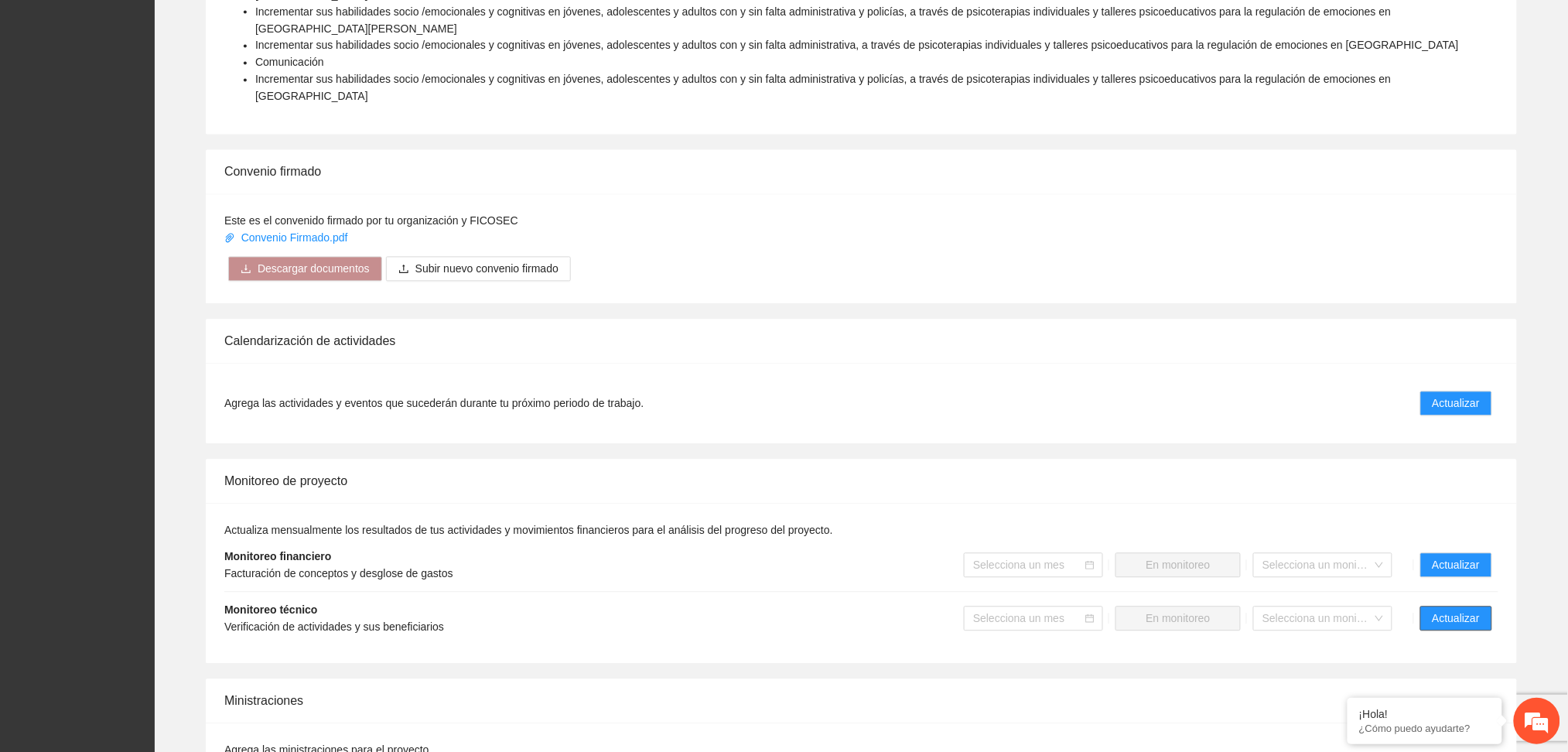
click at [1459, 610] on span "Actualizar" at bounding box center [1457, 619] width 47 height 17
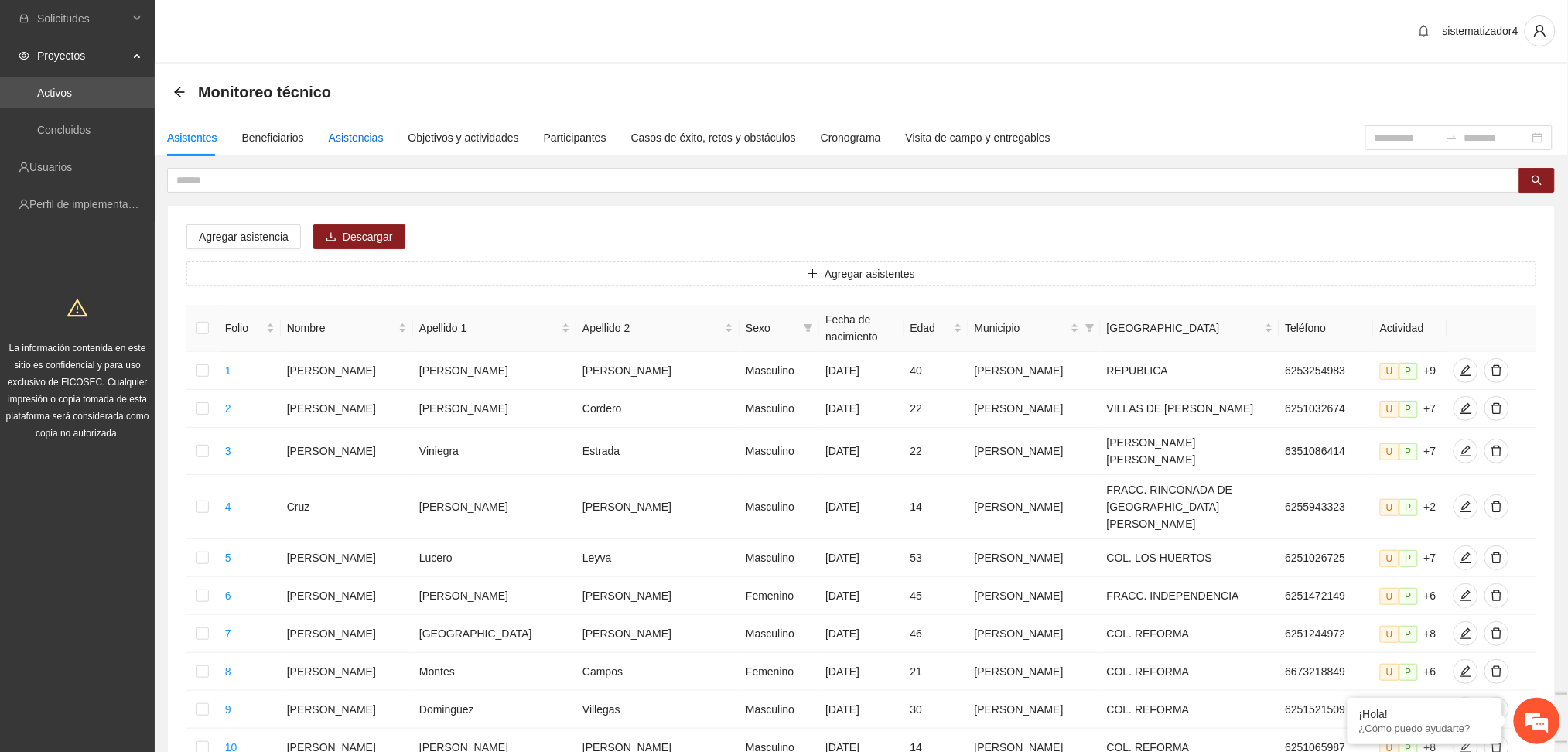
click at [352, 135] on div "Asistencias" at bounding box center [356, 138] width 55 height 17
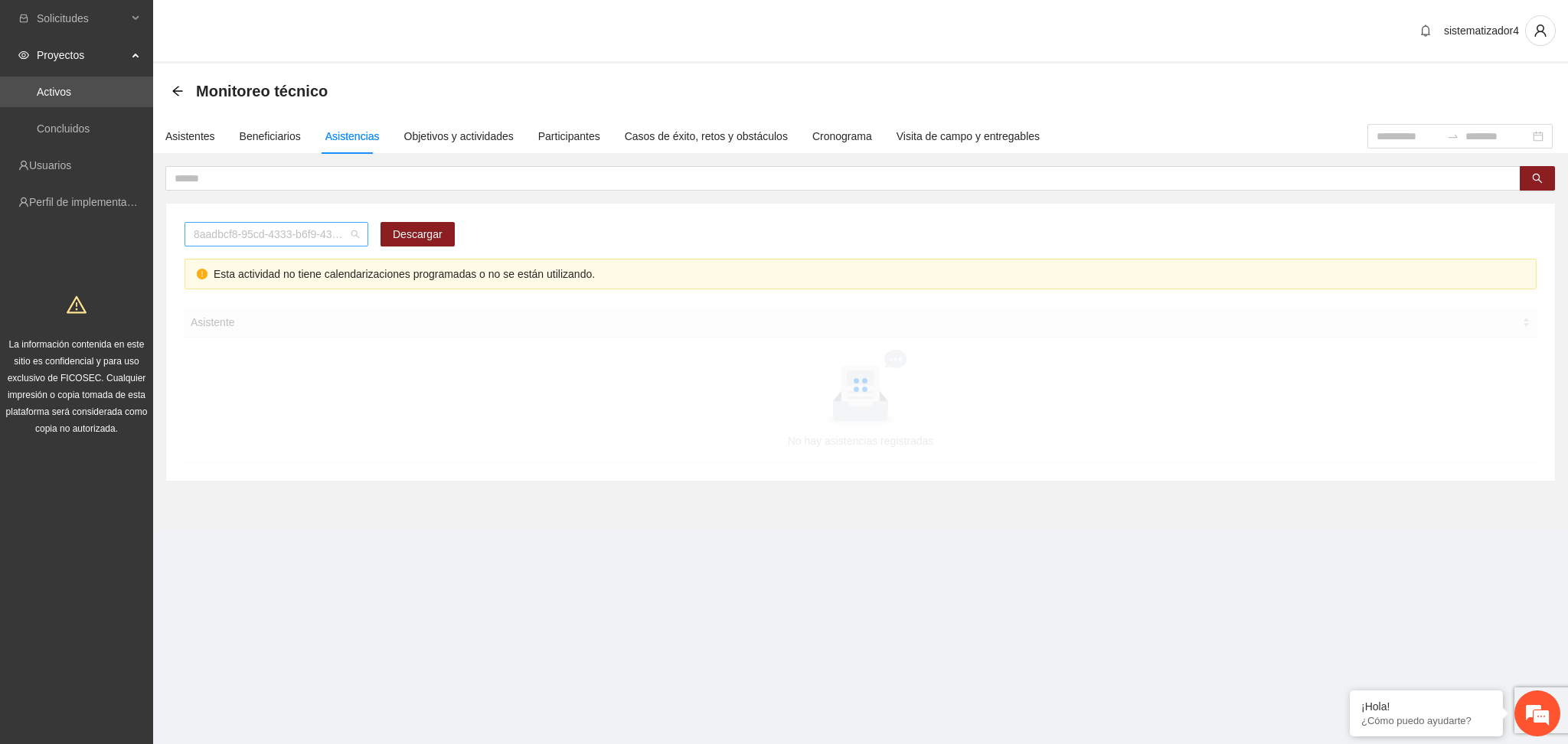
click at [276, 245] on span "8aadbcf8-95cd-4333-b6f9-4314c3142350" at bounding box center [276, 234] width 165 height 23
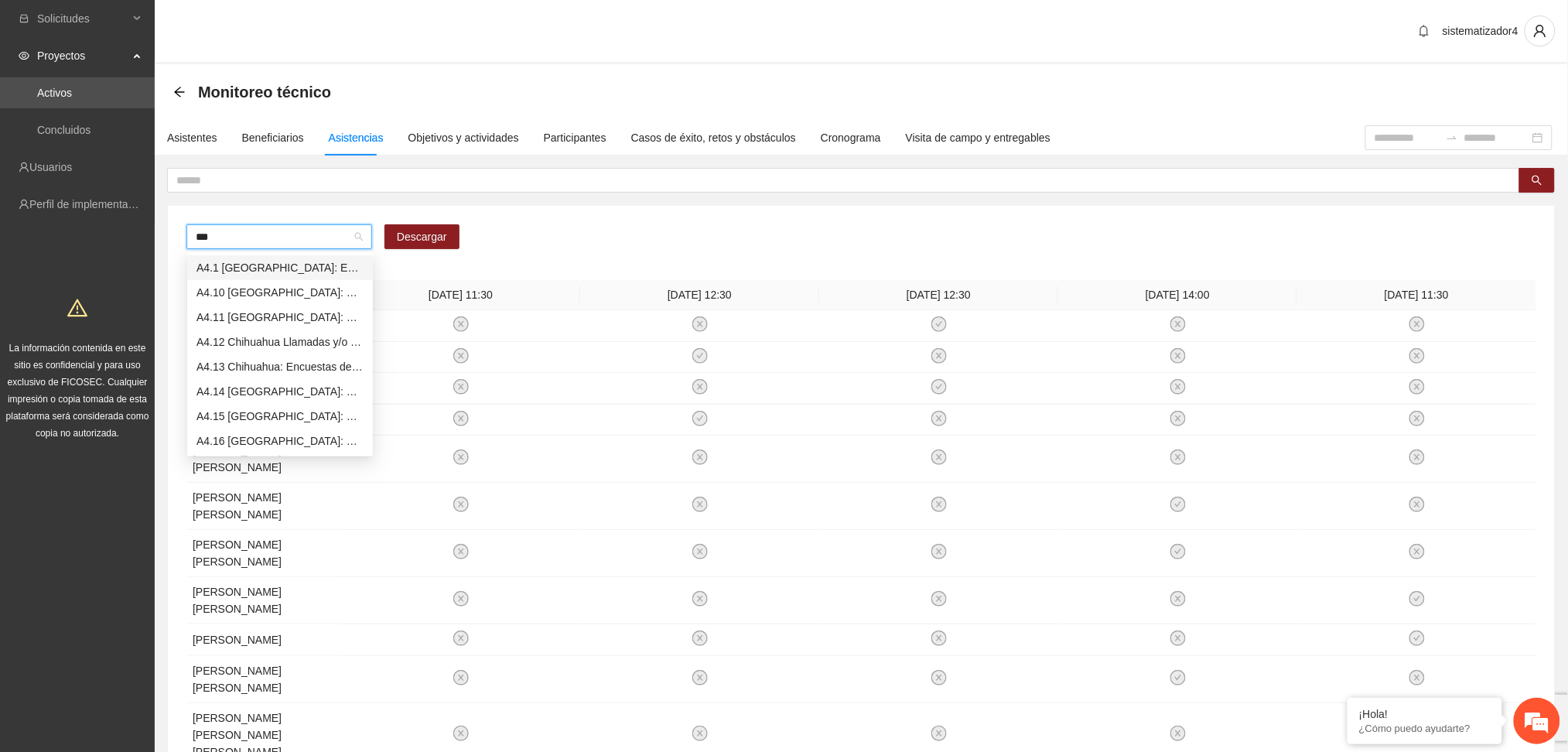
type input "****"
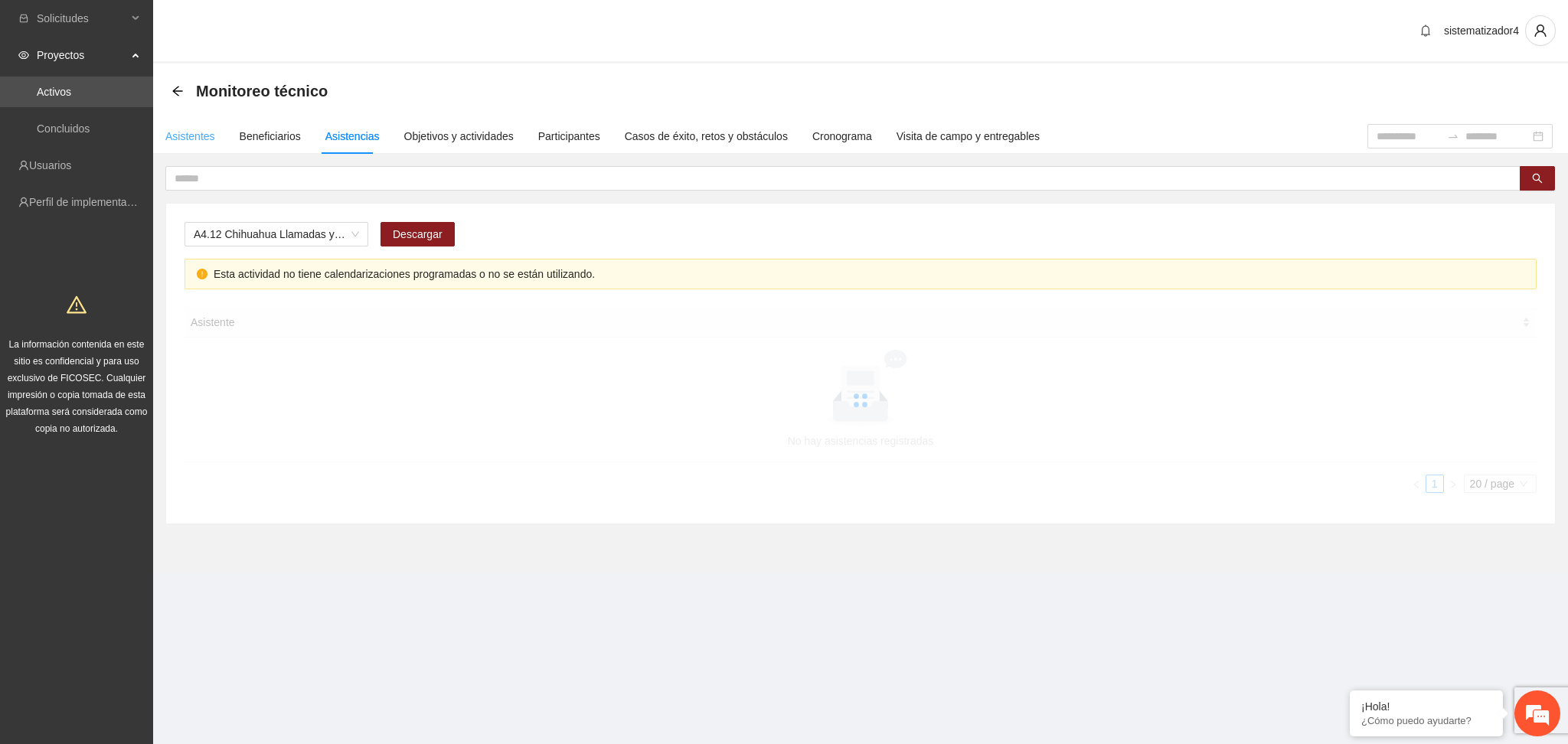
click at [201, 126] on div "Asistentes" at bounding box center [190, 136] width 50 height 35
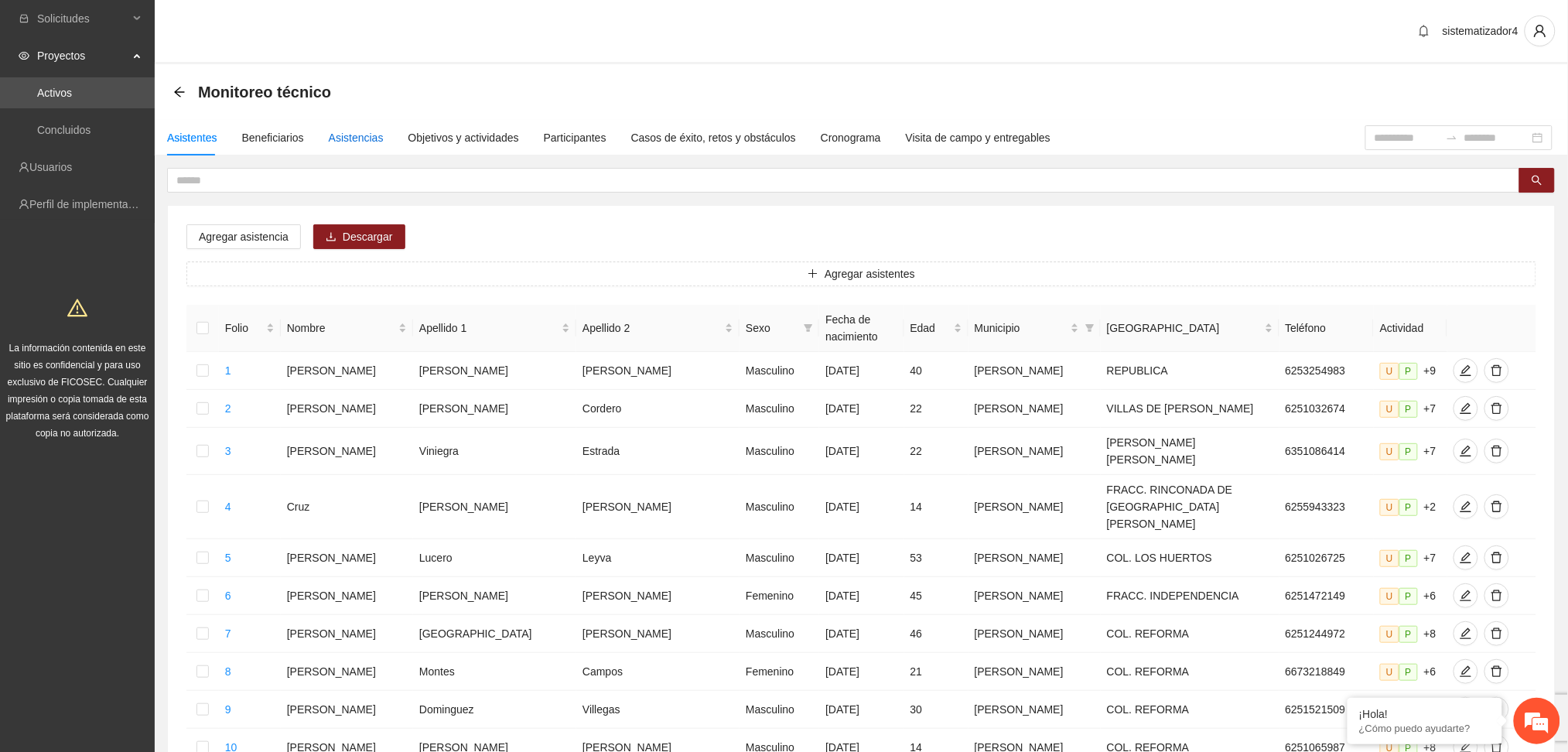
click at [345, 143] on div "Asistencias" at bounding box center [356, 138] width 55 height 17
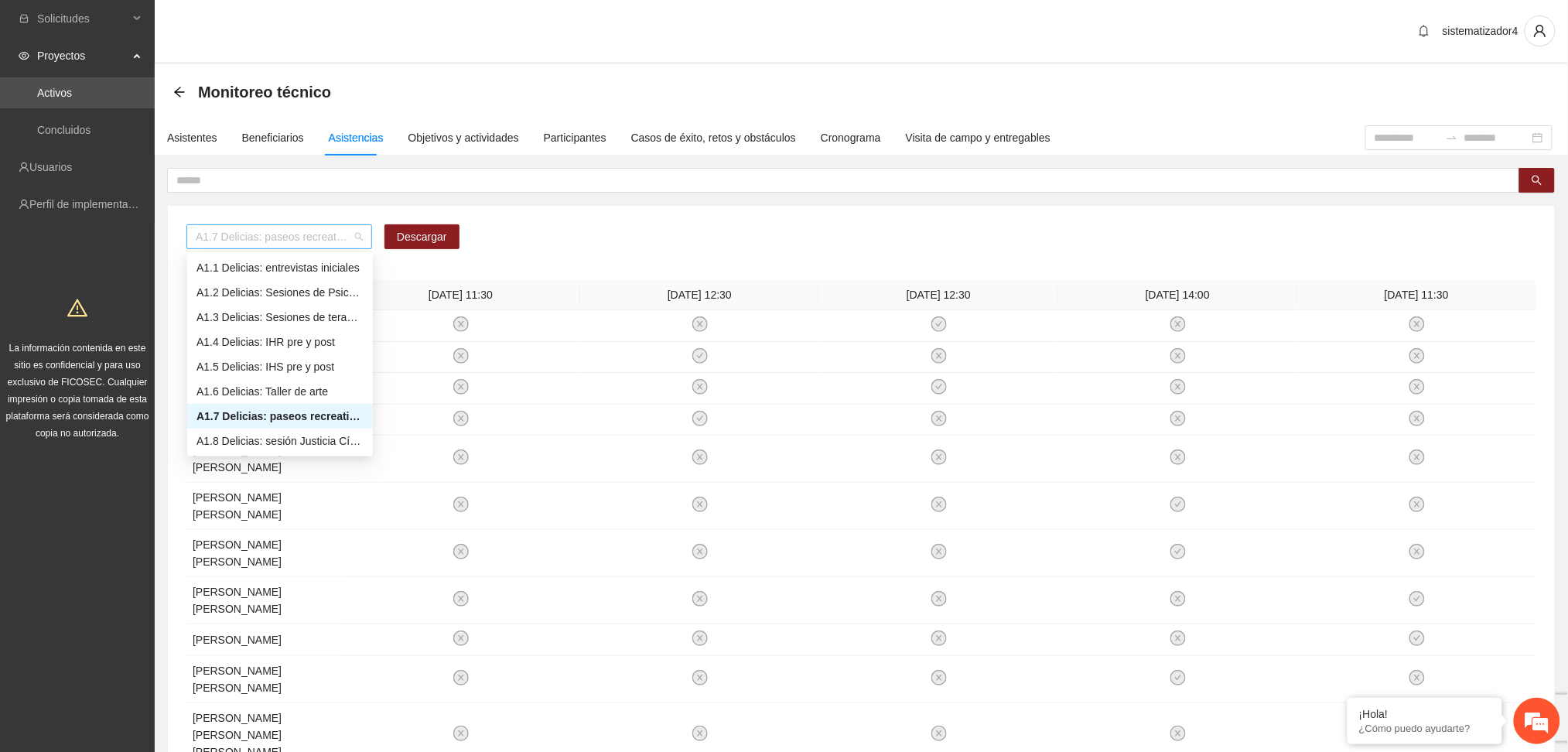
click at [324, 225] on div "A1.7 Delicias: paseos recreativos" at bounding box center [278, 237] width 185 height 24
type input "****"
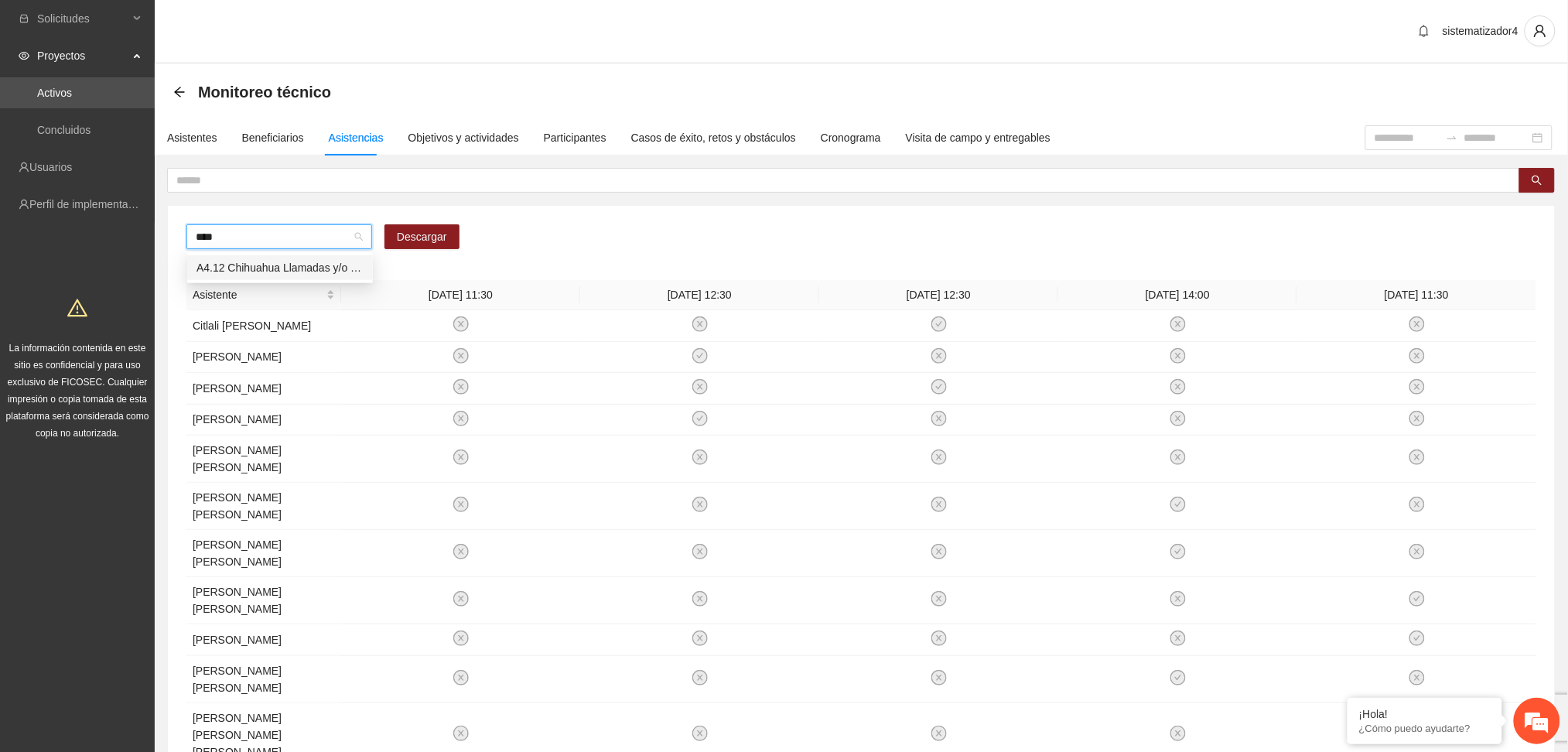
click at [317, 269] on div "A4.12 Chihuahua Llamadas y/o mensajes a usuarios para programación, seguimiento…" at bounding box center [280, 268] width 167 height 17
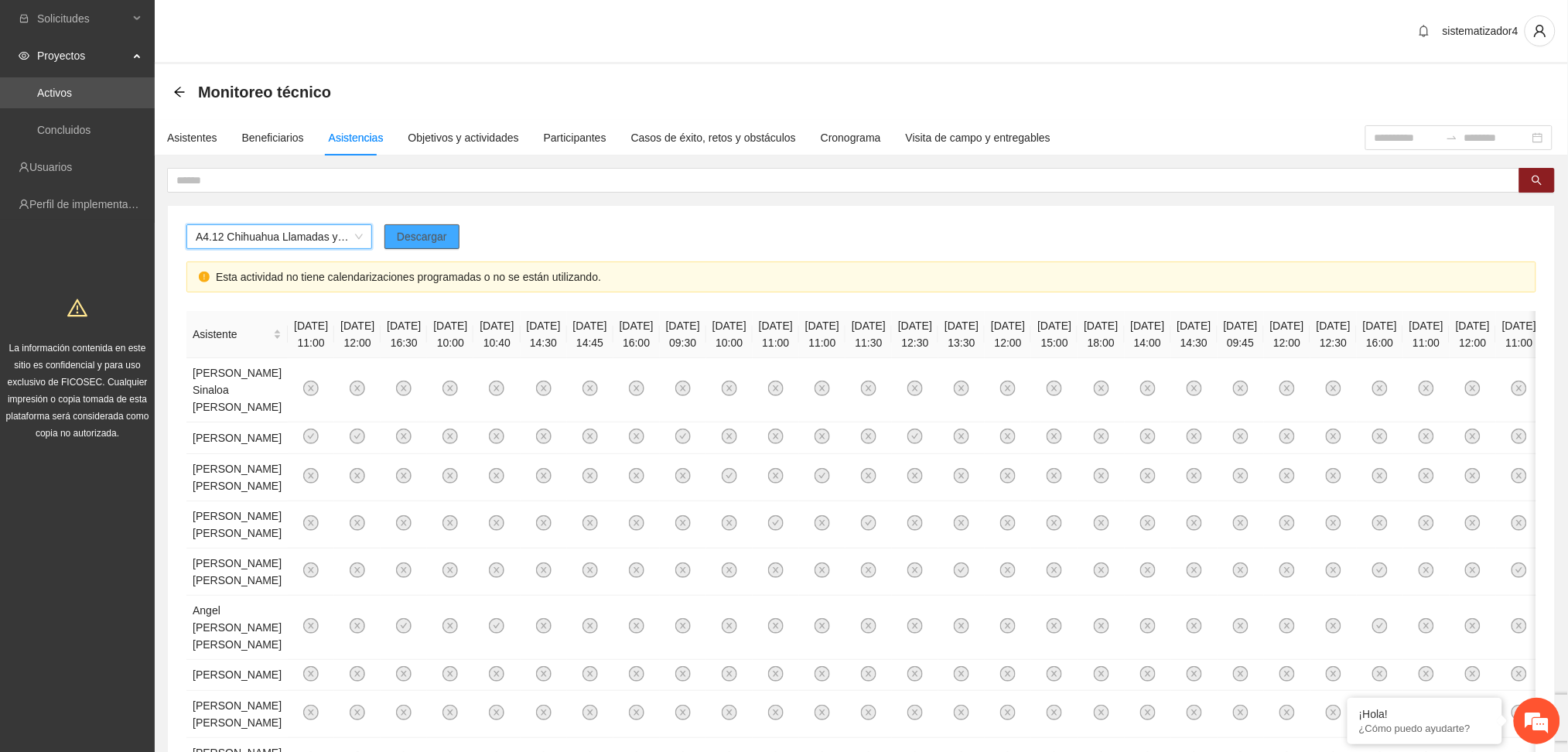
click at [437, 245] on button "Descargar" at bounding box center [422, 237] width 75 height 24
click at [703, 232] on div "A4.12 Chihuahua Llamadas y/o mensajes a usuarios para programación, seguimiento…" at bounding box center [861, 243] width 1350 height 37
